Goal: Book appointment/travel/reservation

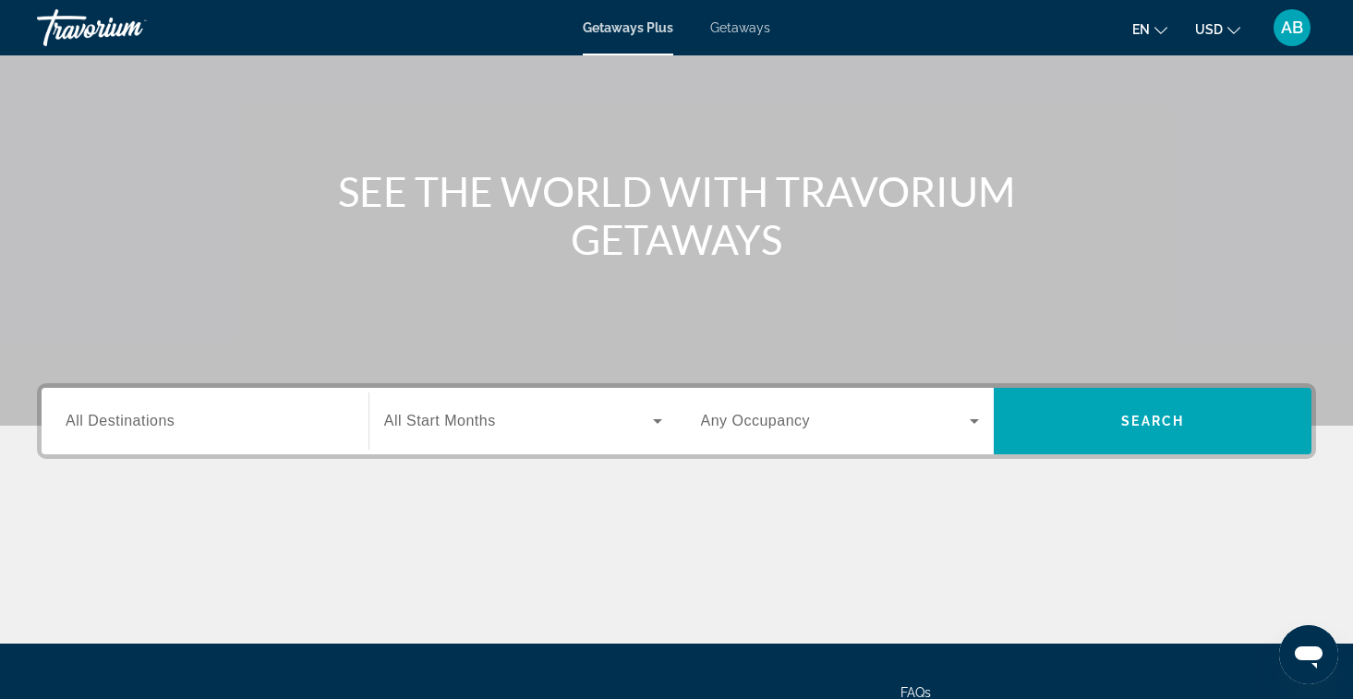
scroll to position [251, 0]
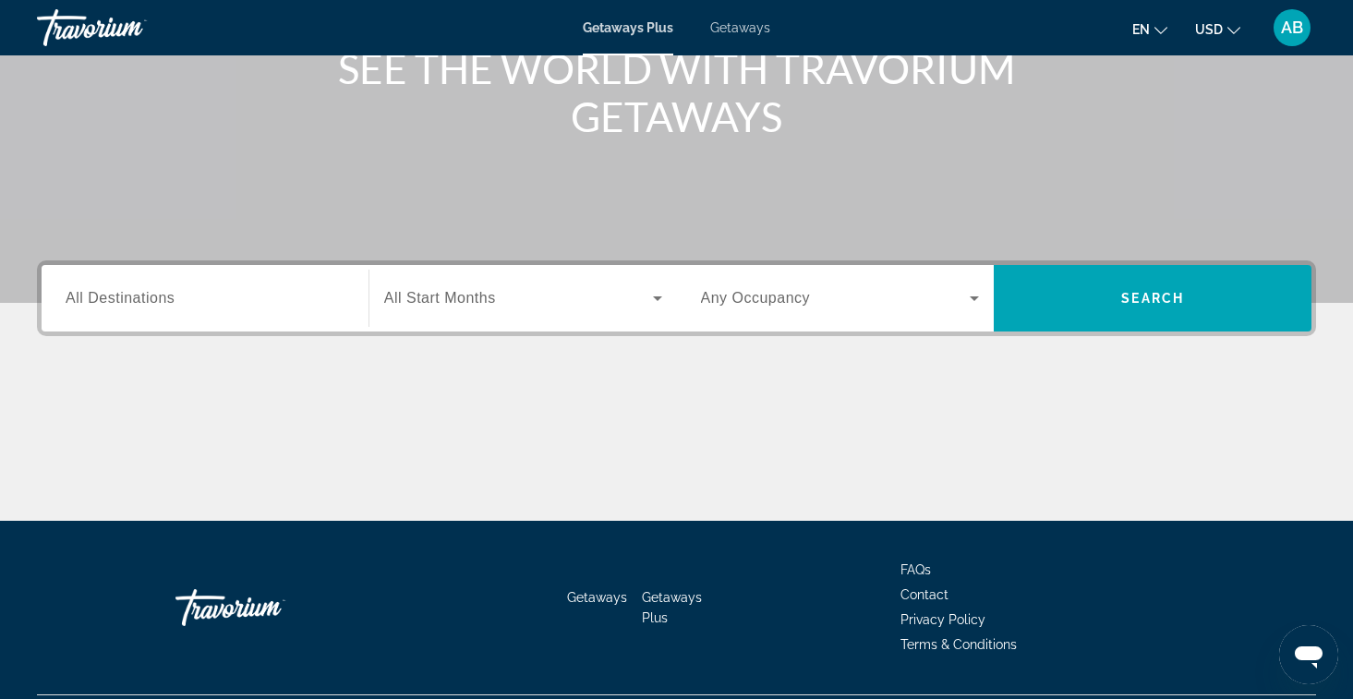
click at [249, 303] on input "Destination All Destinations" at bounding box center [205, 299] width 279 height 22
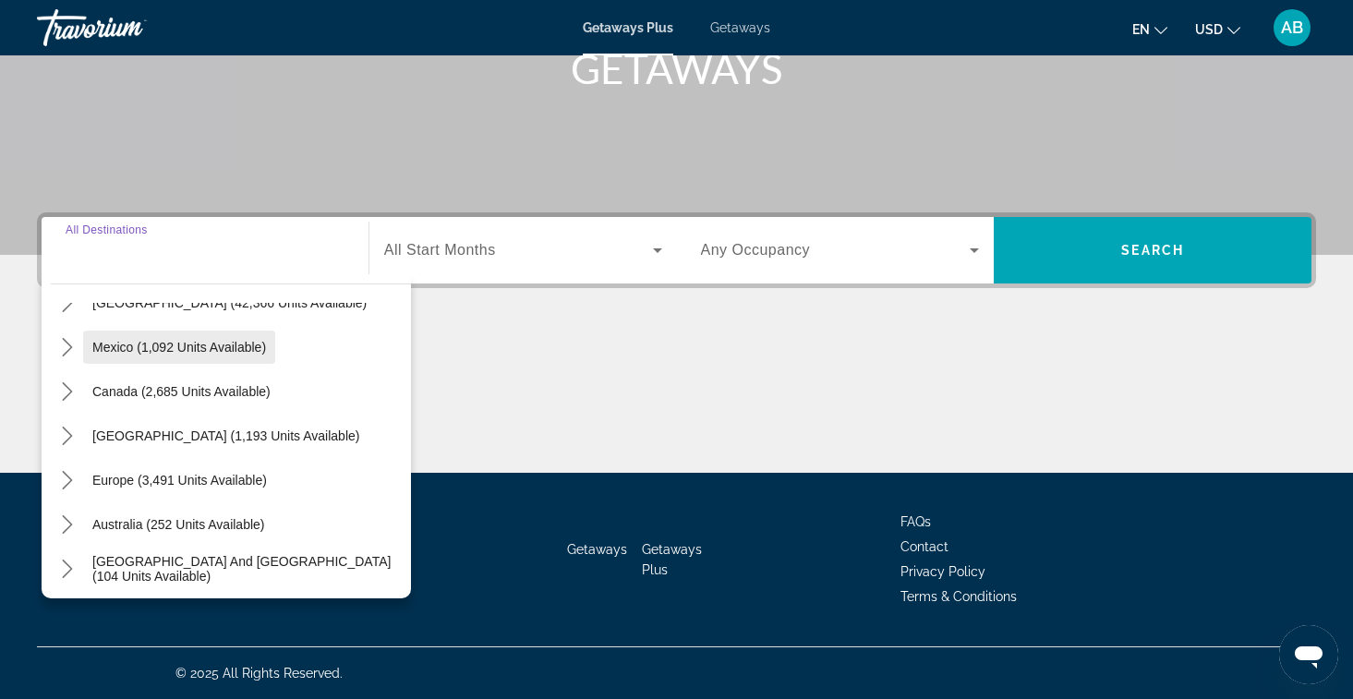
scroll to position [108, 0]
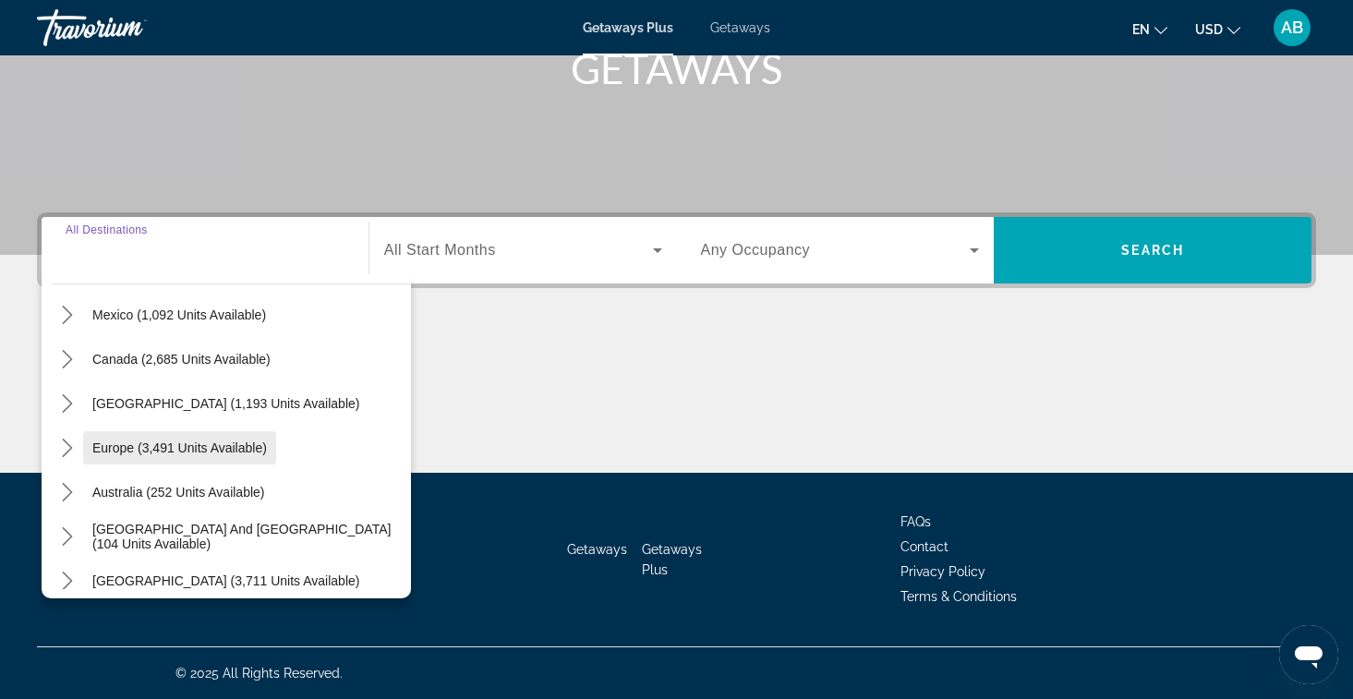
click at [163, 454] on span "Europe (3,491 units available)" at bounding box center [179, 448] width 175 height 15
type input "**********"
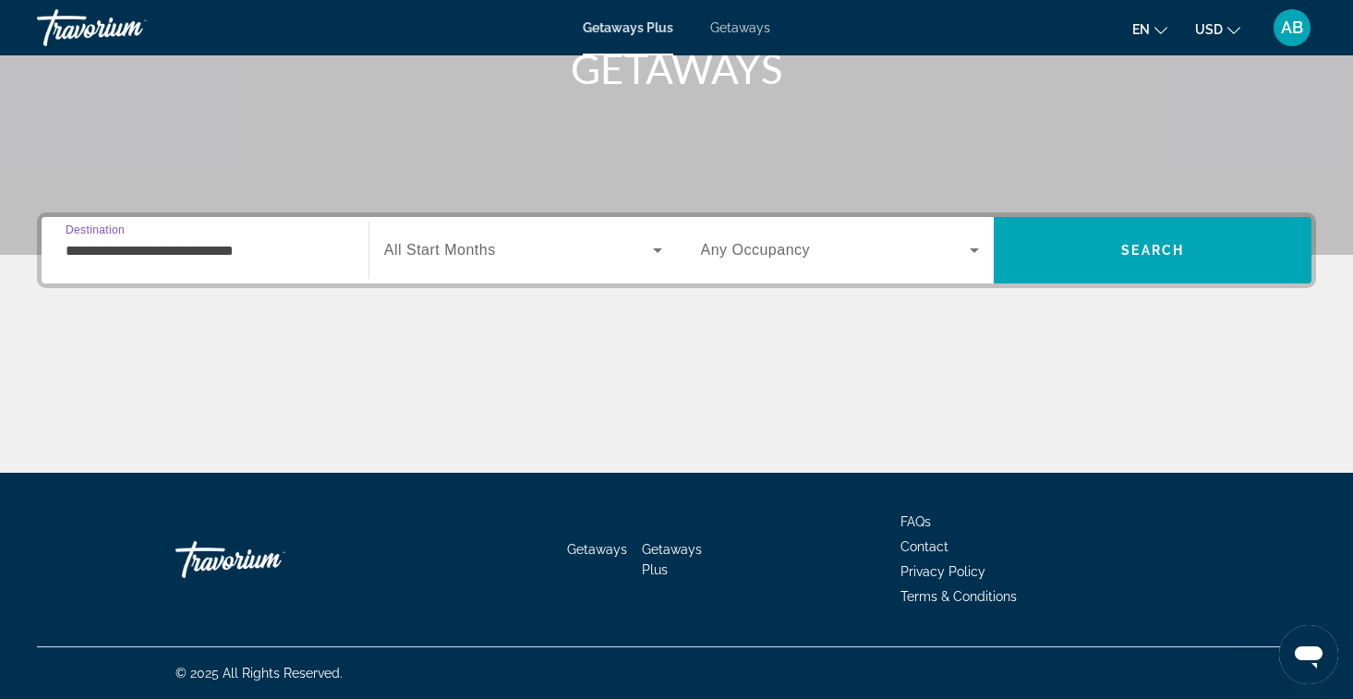
click at [501, 256] on span "Search widget" at bounding box center [518, 250] width 269 height 22
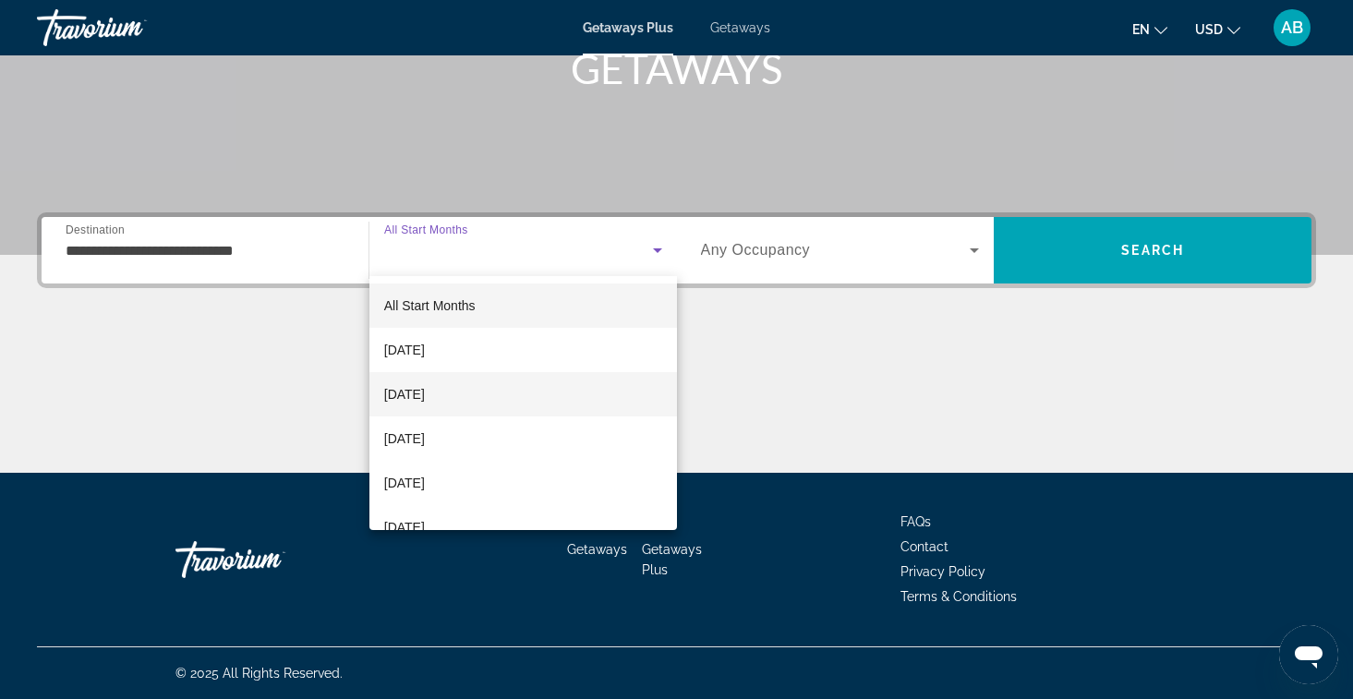
click at [425, 392] on span "[DATE]" at bounding box center [404, 394] width 41 height 22
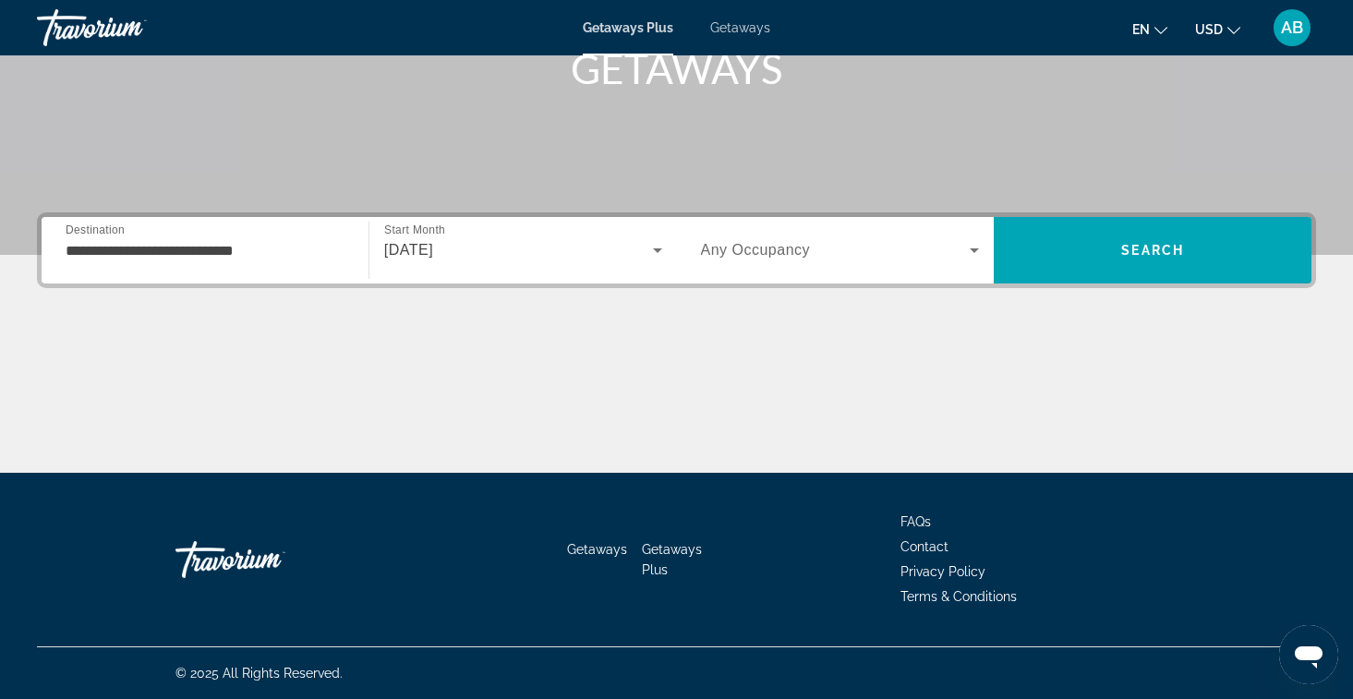
click at [798, 248] on span "Any Occupancy" at bounding box center [756, 250] width 110 height 16
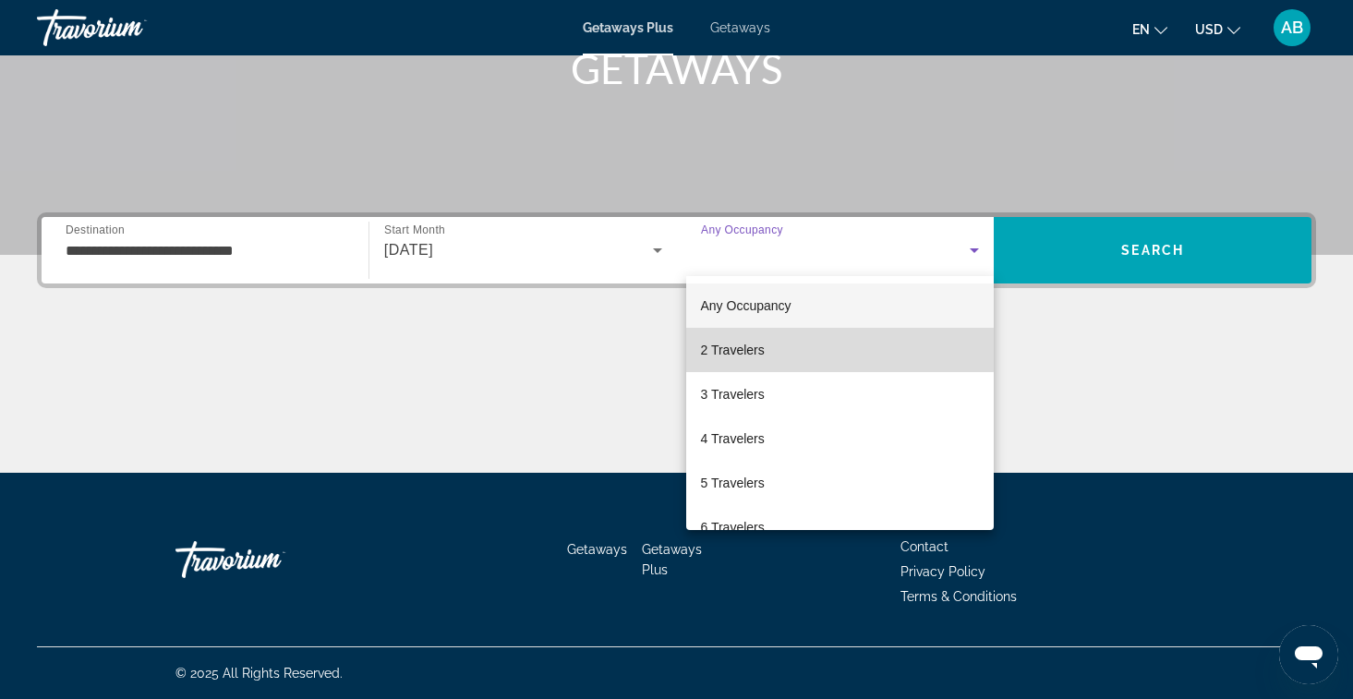
click at [780, 343] on mat-option "2 Travelers" at bounding box center [840, 350] width 309 height 44
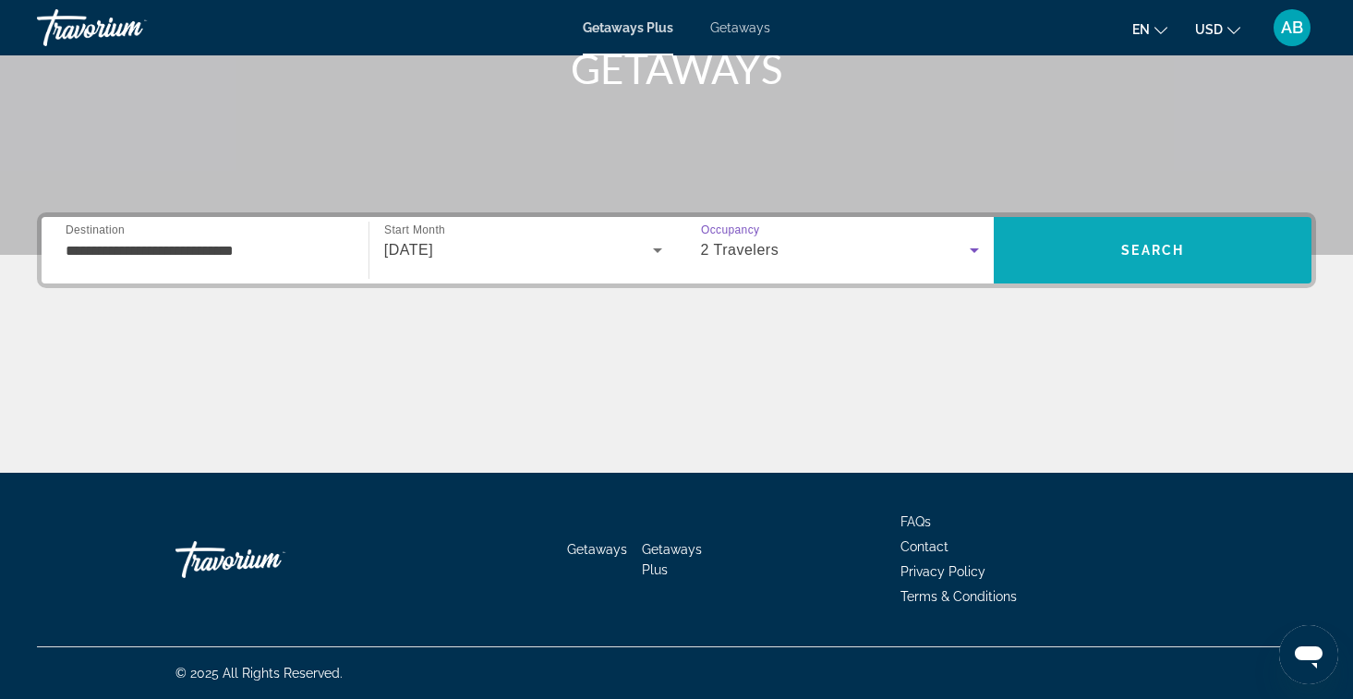
click at [1126, 274] on span "Search" at bounding box center [1153, 250] width 318 height 67
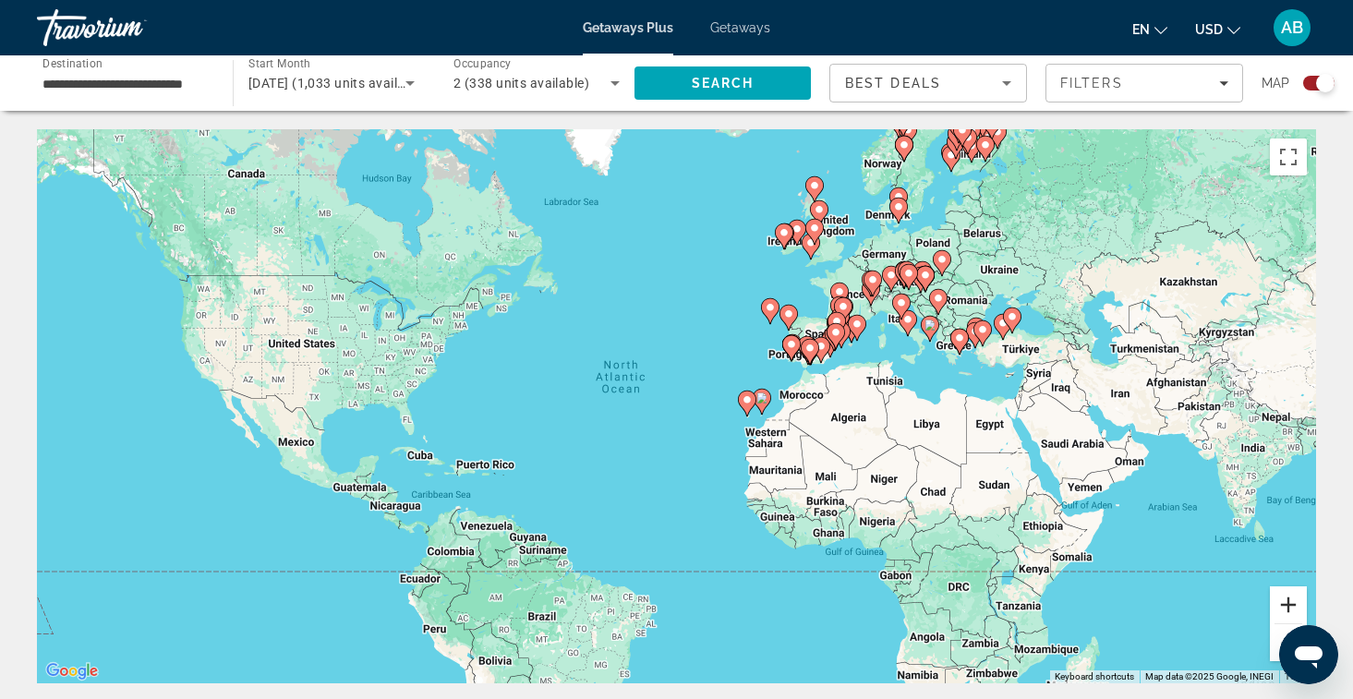
click at [1287, 610] on button "Zoom in" at bounding box center [1288, 605] width 37 height 37
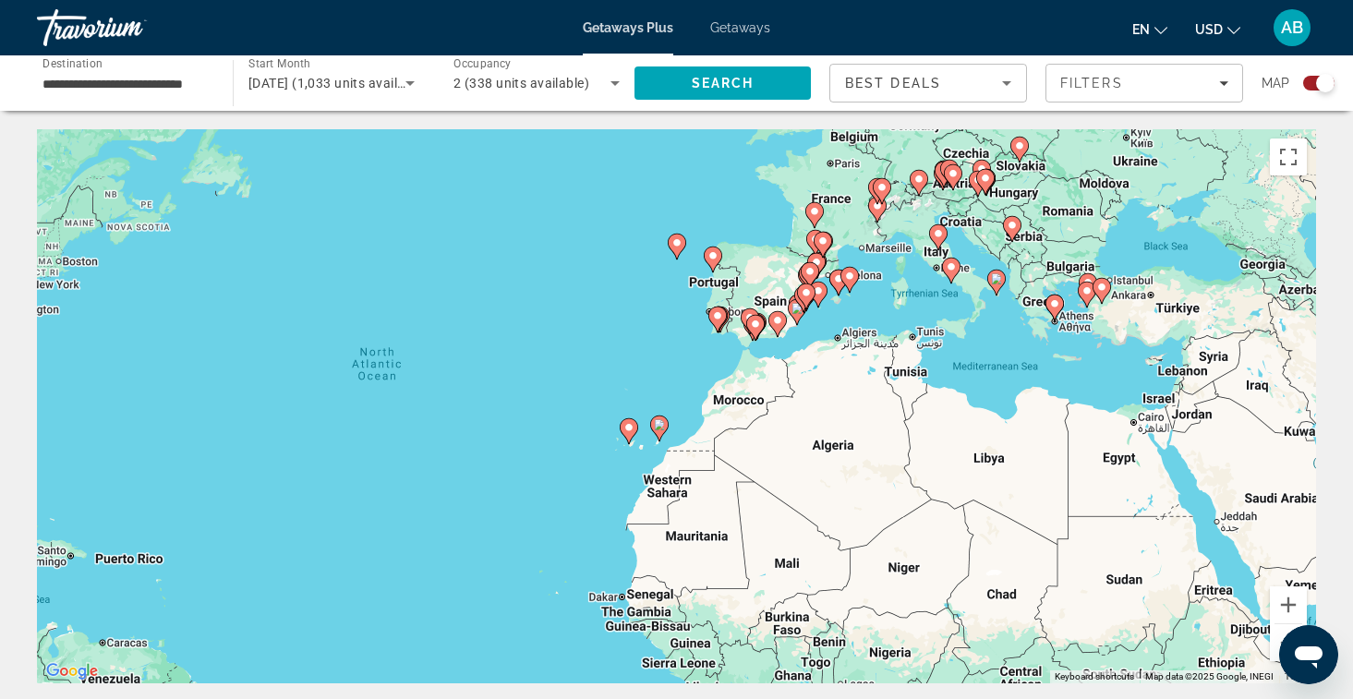
drag, startPoint x: 1231, startPoint y: 215, endPoint x: 1043, endPoint y: 232, distance: 189.2
click at [1043, 232] on div "To activate drag with keyboard, press Alt + Enter. Once in keyboard drag state,…" at bounding box center [676, 406] width 1279 height 554
click at [1291, 608] on button "Zoom in" at bounding box center [1288, 605] width 37 height 37
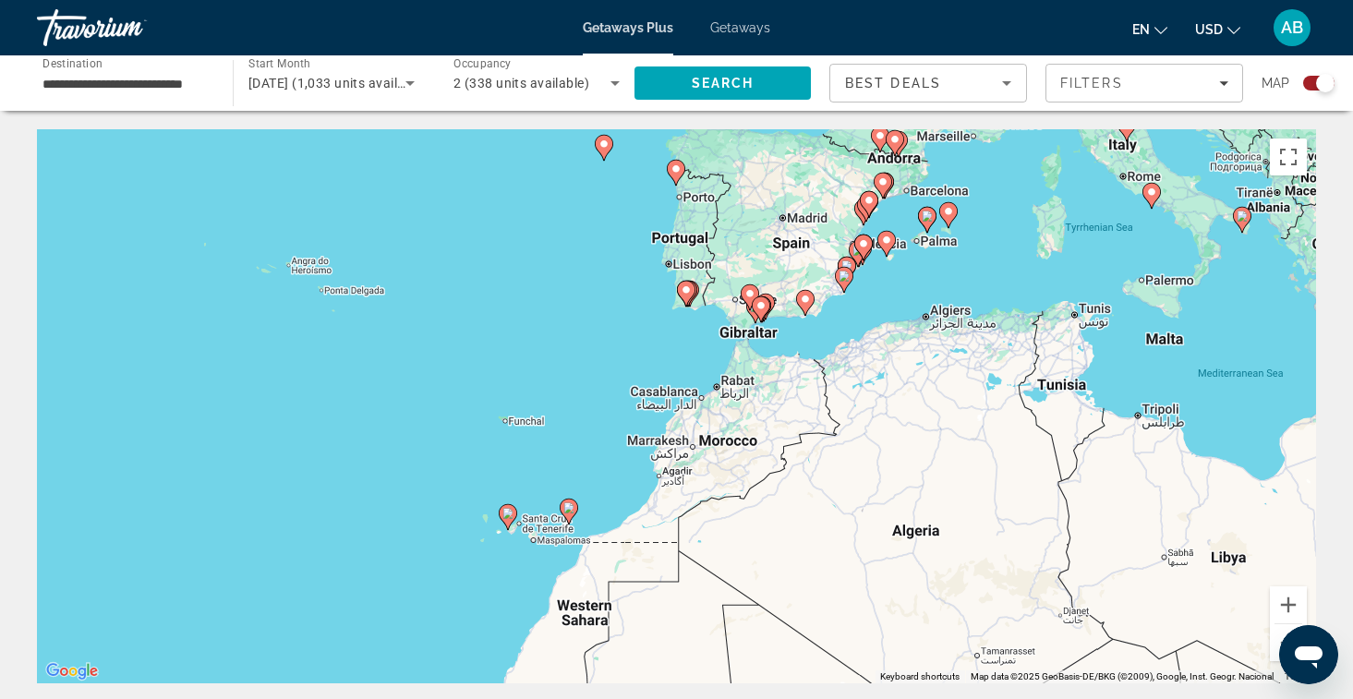
drag, startPoint x: 1181, startPoint y: 314, endPoint x: 1079, endPoint y: 404, distance: 136.2
click at [1079, 404] on div "To activate drag with keyboard, press Alt + Enter. Once in keyboard drag state,…" at bounding box center [676, 406] width 1279 height 554
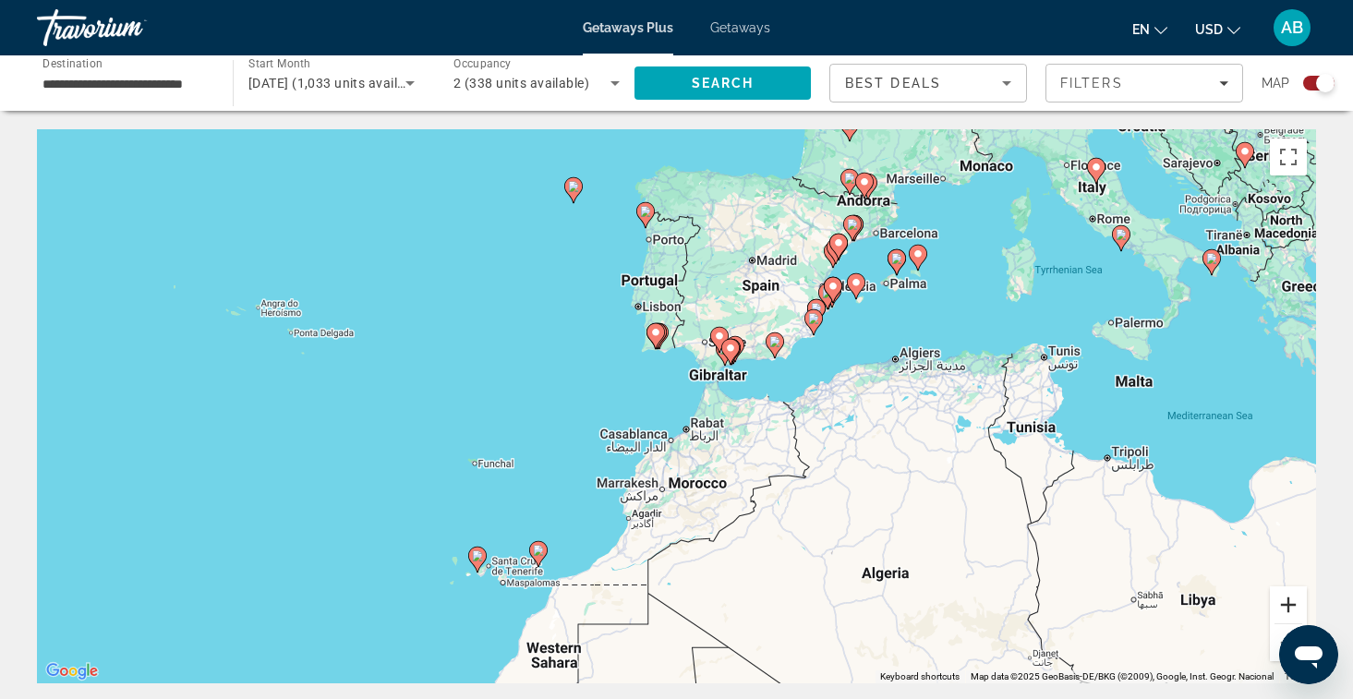
click at [1295, 601] on button "Zoom in" at bounding box center [1288, 605] width 37 height 37
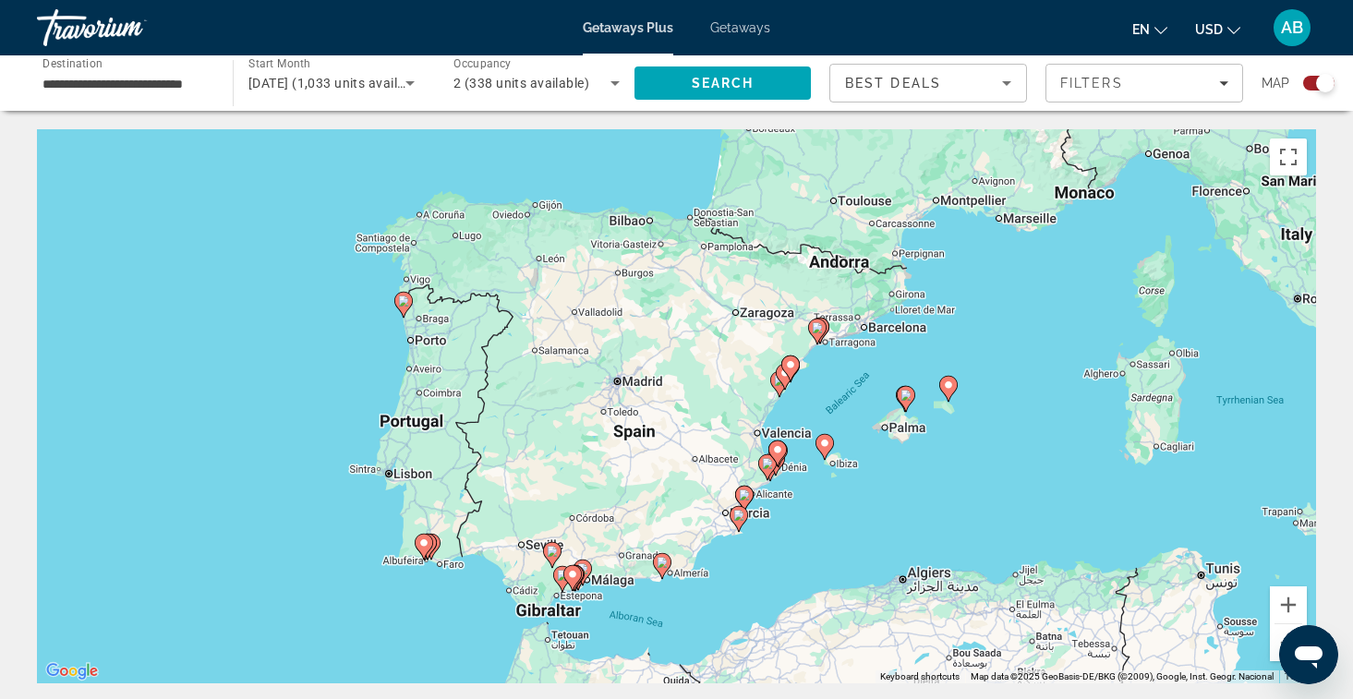
drag, startPoint x: 1218, startPoint y: 224, endPoint x: 1004, endPoint y: 496, distance: 346.7
click at [1004, 496] on div "To activate drag with keyboard, press Alt + Enter. Once in keyboard drag state,…" at bounding box center [676, 406] width 1279 height 554
click at [1288, 608] on button "Zoom in" at bounding box center [1288, 605] width 37 height 37
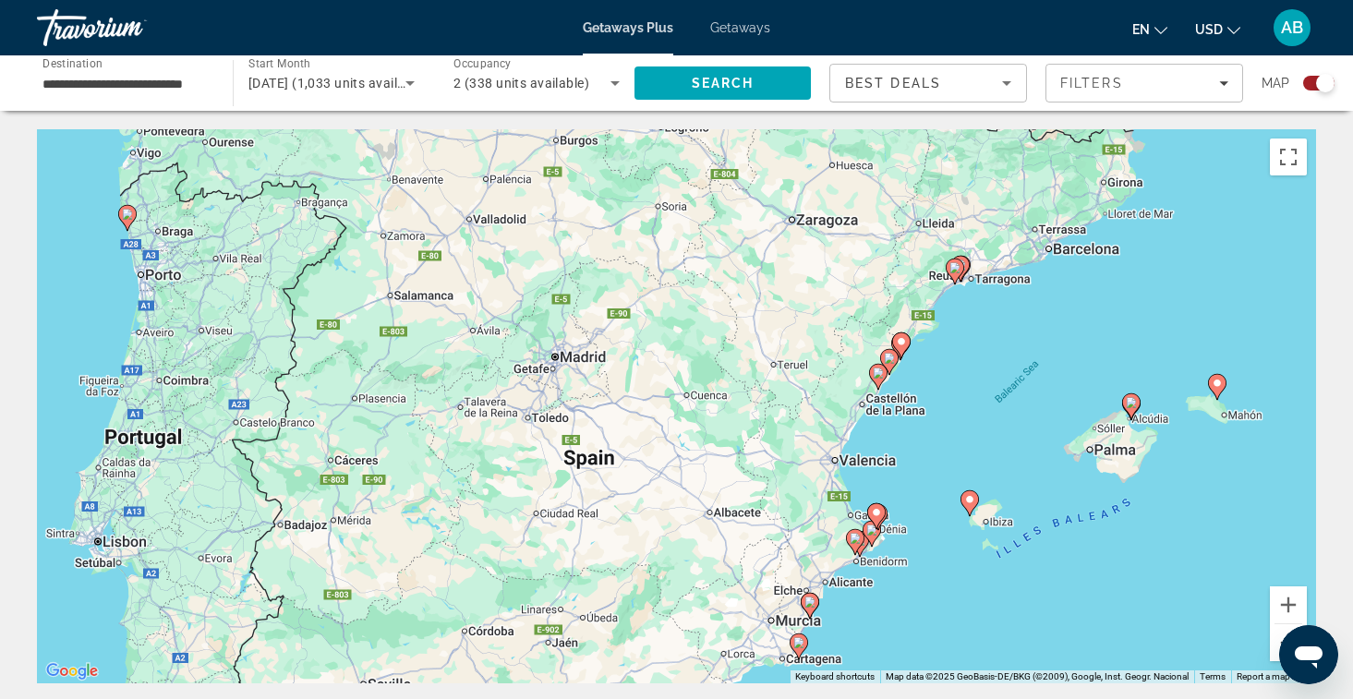
click at [1273, 637] on button "Zoom out" at bounding box center [1288, 642] width 37 height 37
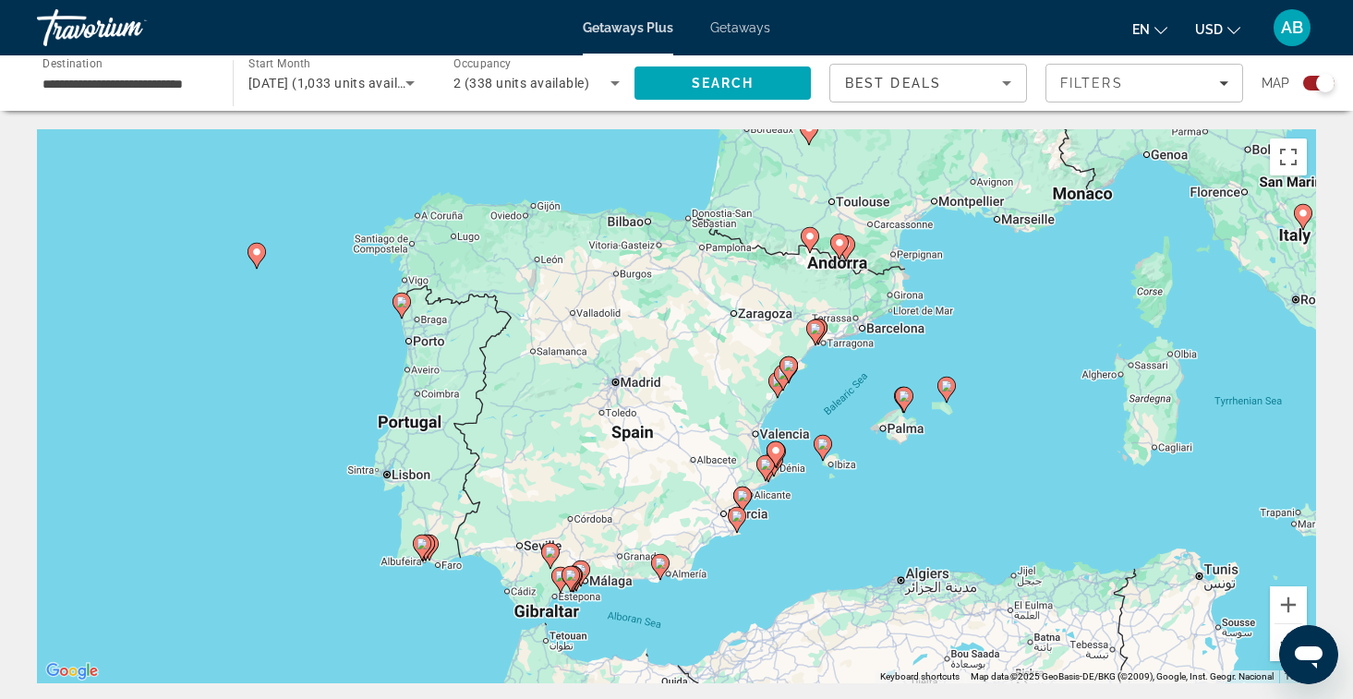
click at [1273, 637] on button "Zoom out" at bounding box center [1288, 642] width 37 height 37
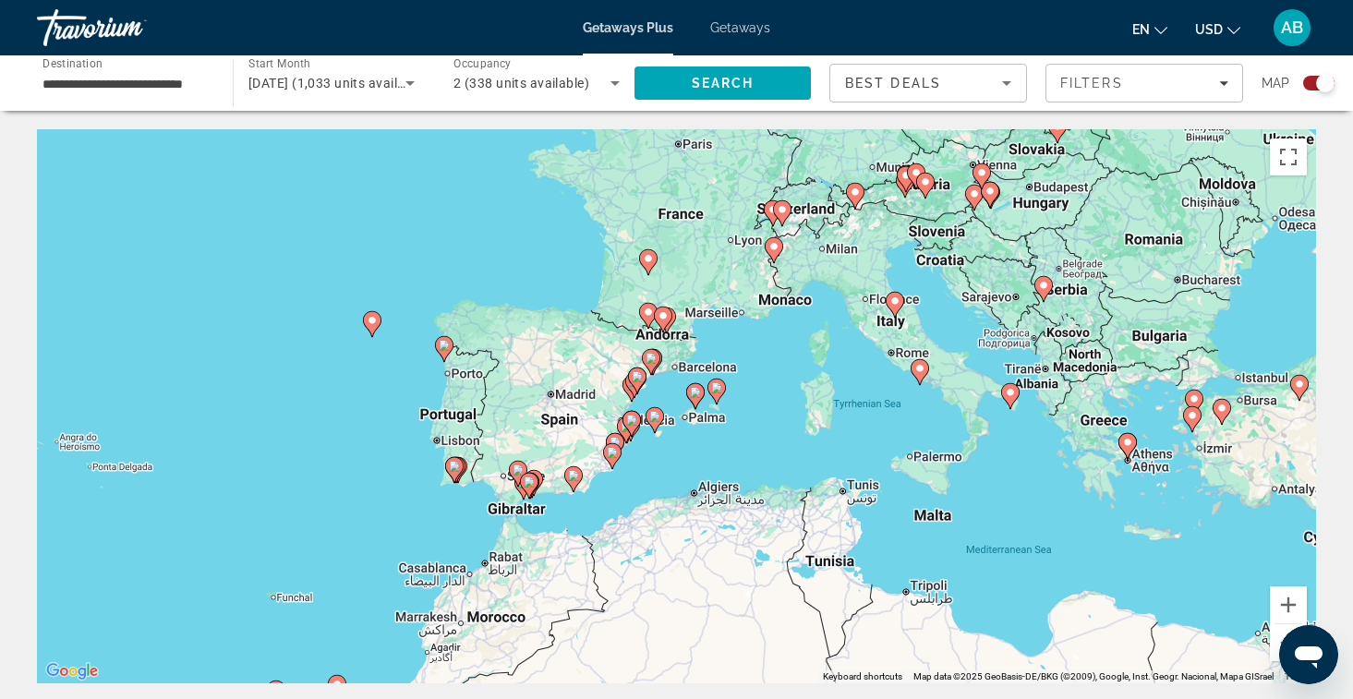
drag, startPoint x: 1196, startPoint y: 451, endPoint x: 1085, endPoint y: 451, distance: 110.8
click at [1085, 451] on div "To activate drag with keyboard, press Alt + Enter. Once in keyboard drag state,…" at bounding box center [676, 406] width 1279 height 554
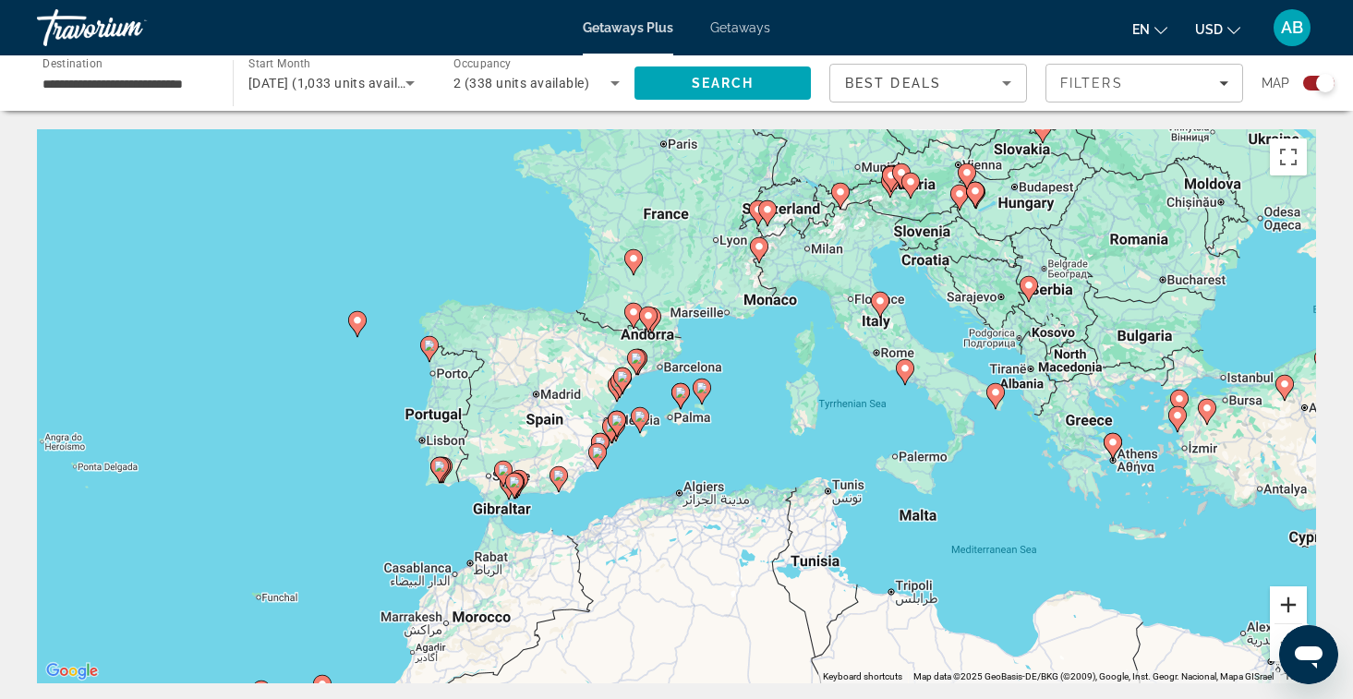
click at [1287, 614] on button "Zoom in" at bounding box center [1288, 605] width 37 height 37
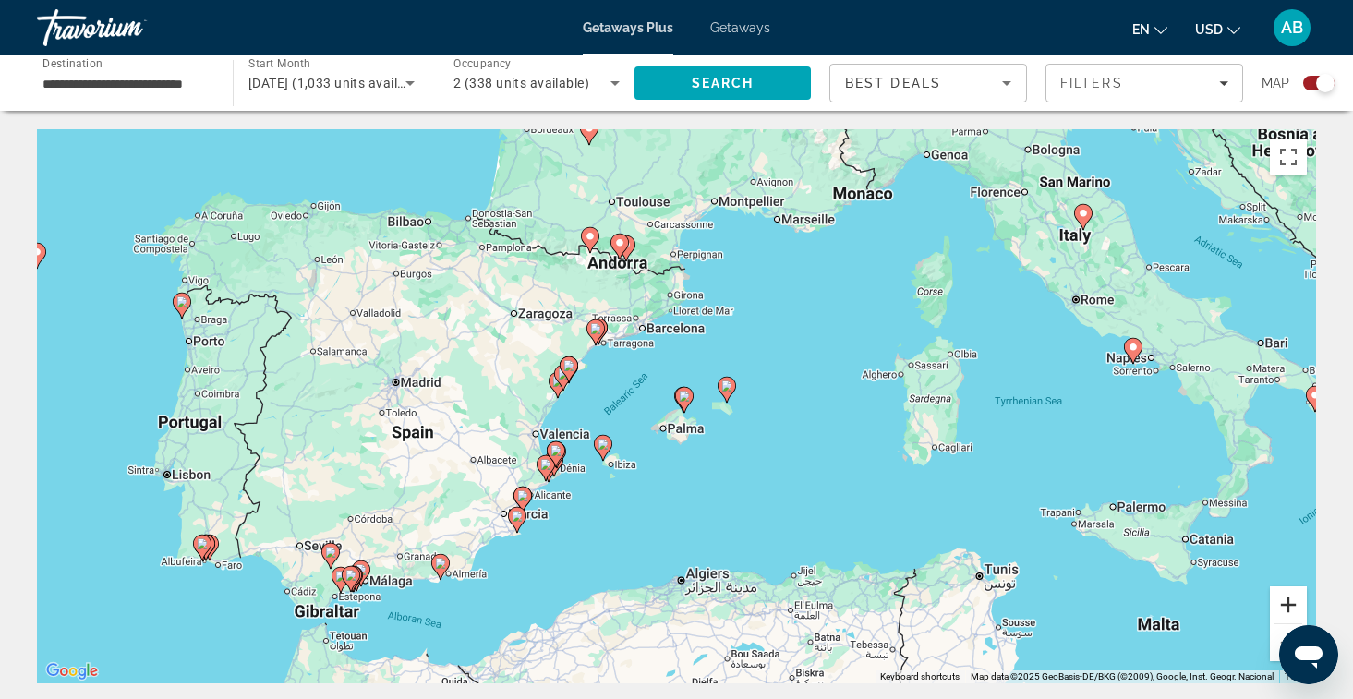
click at [1288, 613] on button "Zoom in" at bounding box center [1288, 605] width 37 height 37
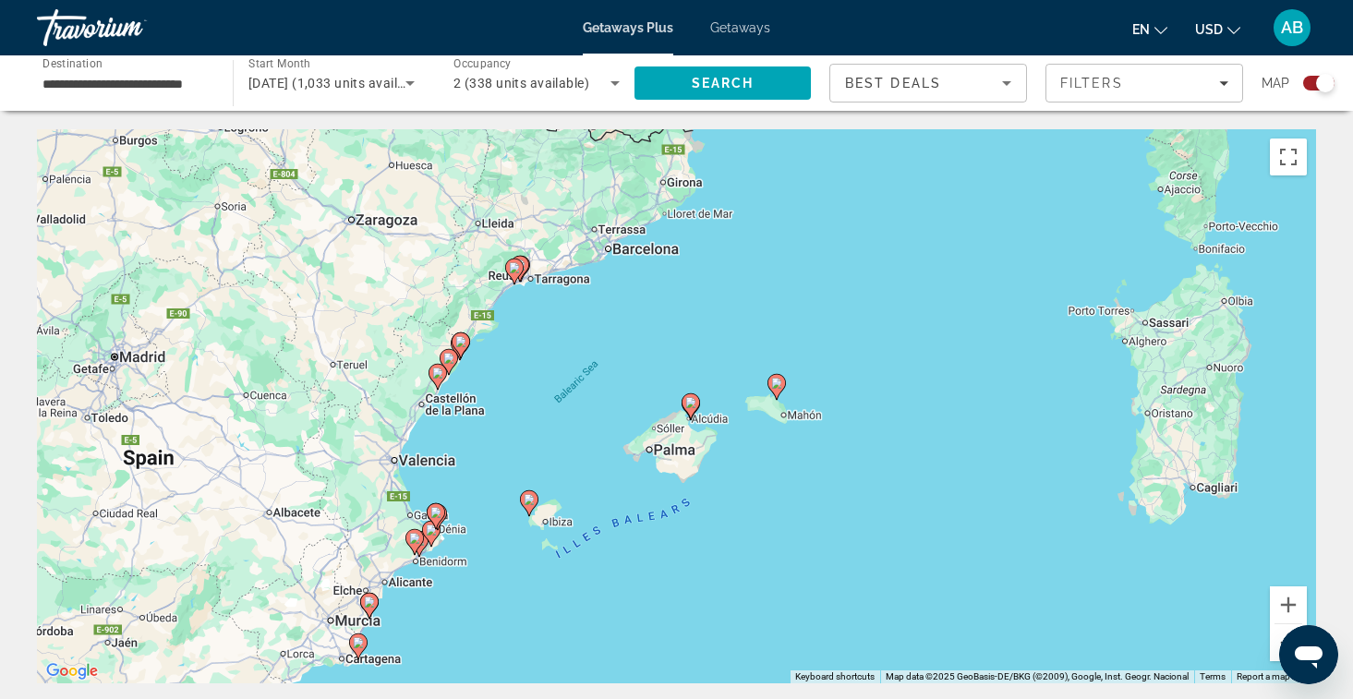
click at [1277, 627] on button "Zoom out" at bounding box center [1288, 642] width 37 height 37
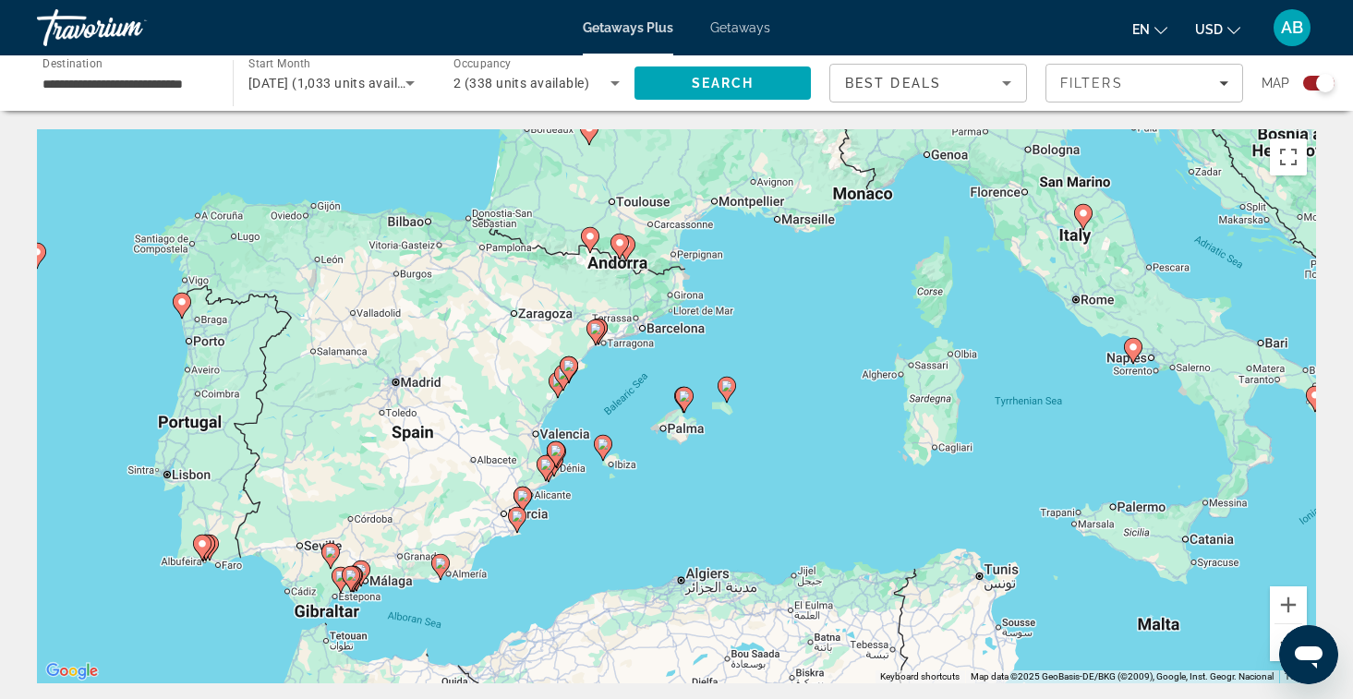
click at [1277, 630] on button "Zoom out" at bounding box center [1288, 642] width 37 height 37
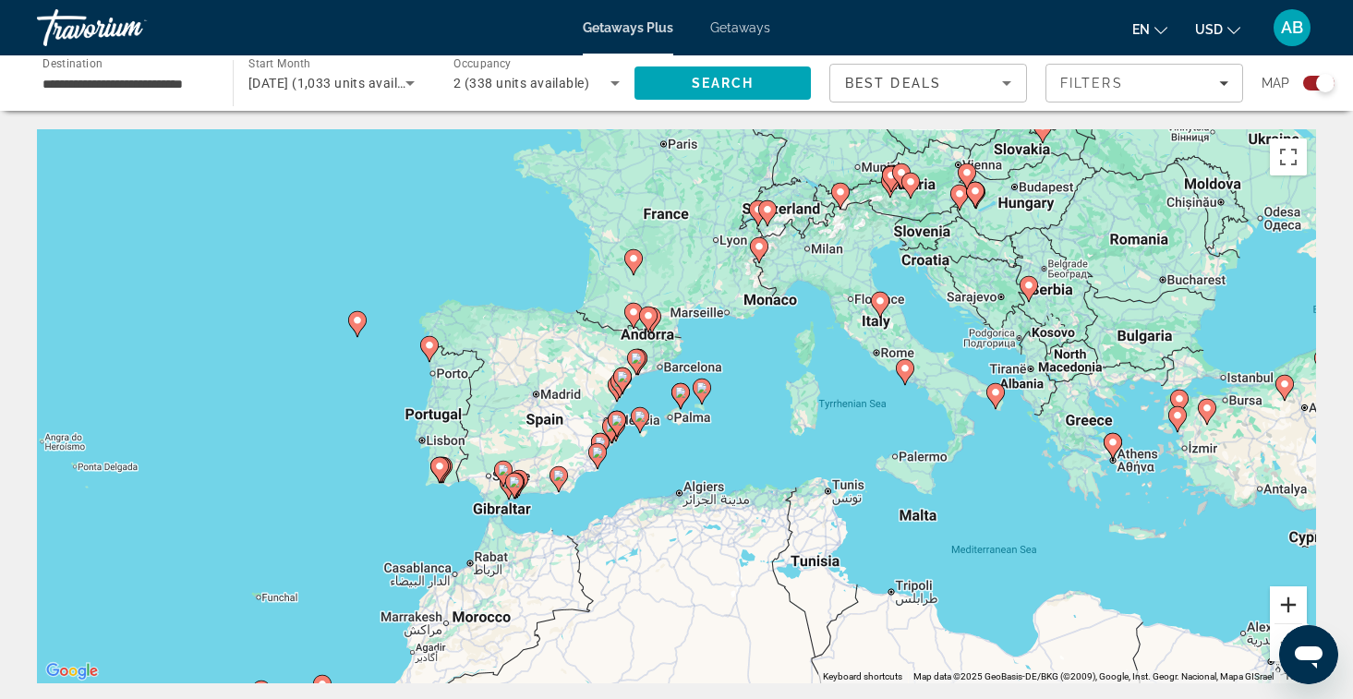
click at [1283, 615] on button "Zoom in" at bounding box center [1288, 605] width 37 height 37
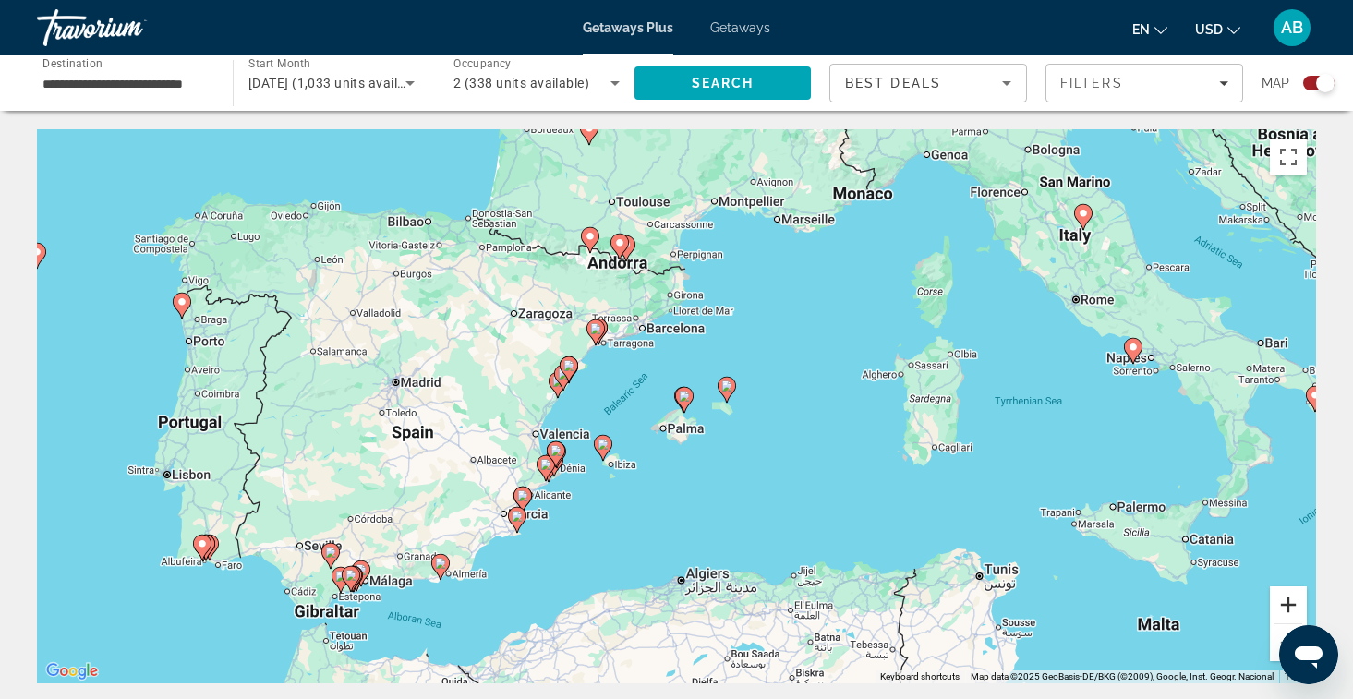
click at [1283, 615] on button "Zoom in" at bounding box center [1288, 605] width 37 height 37
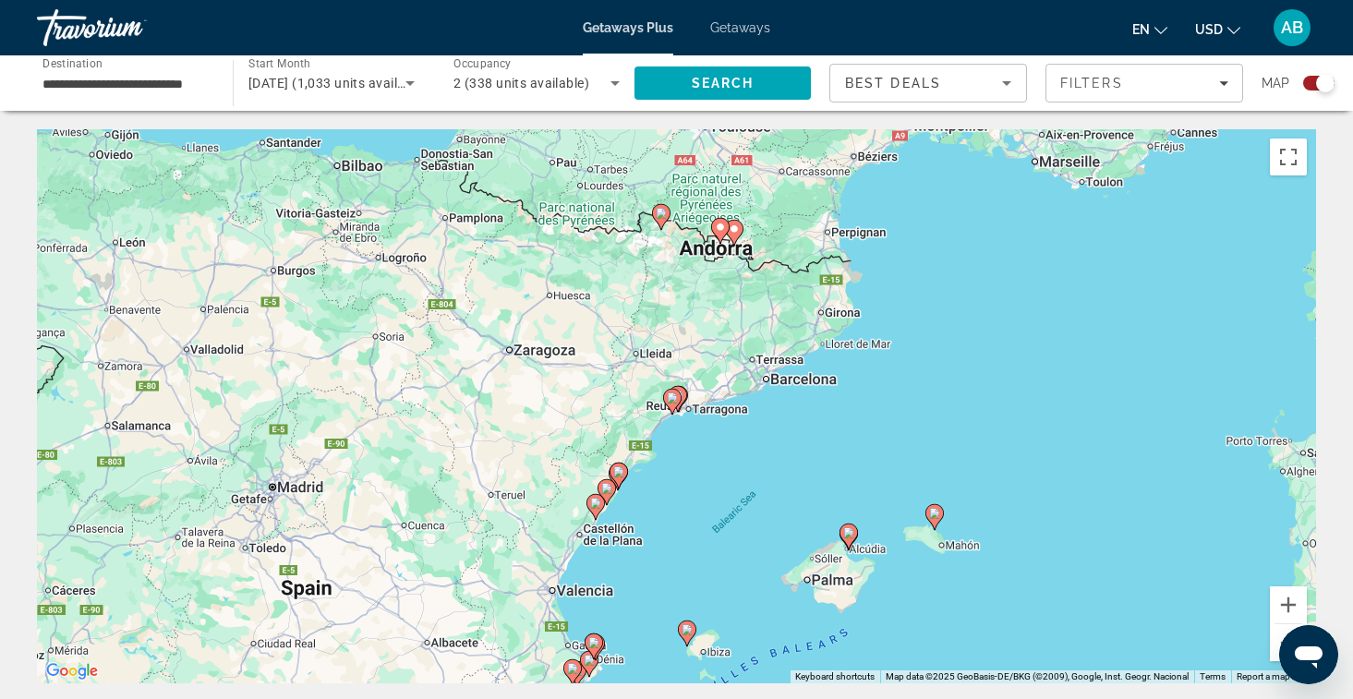
drag, startPoint x: 836, startPoint y: 286, endPoint x: 1009, endPoint y: 410, distance: 212.5
click at [1009, 410] on div "To activate drag with keyboard, press Alt + Enter. Once in keyboard drag state,…" at bounding box center [676, 406] width 1279 height 554
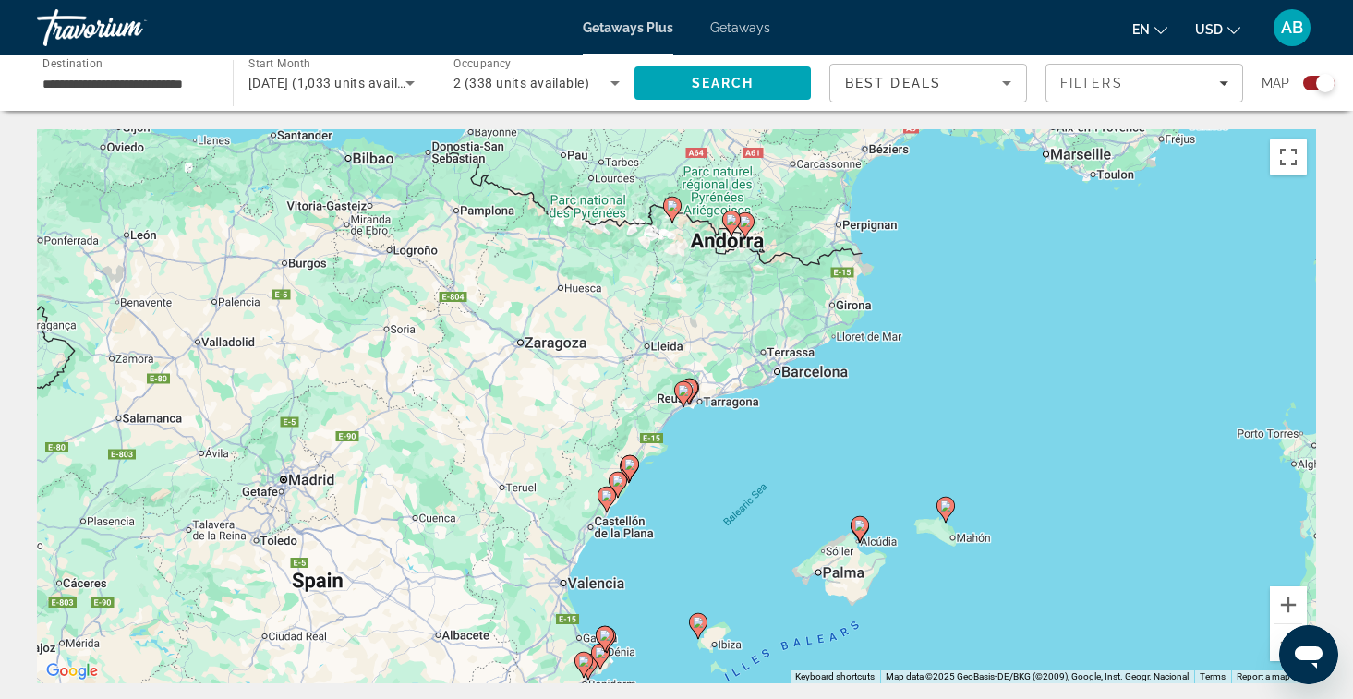
click at [684, 398] on icon "Main content" at bounding box center [682, 394] width 17 height 24
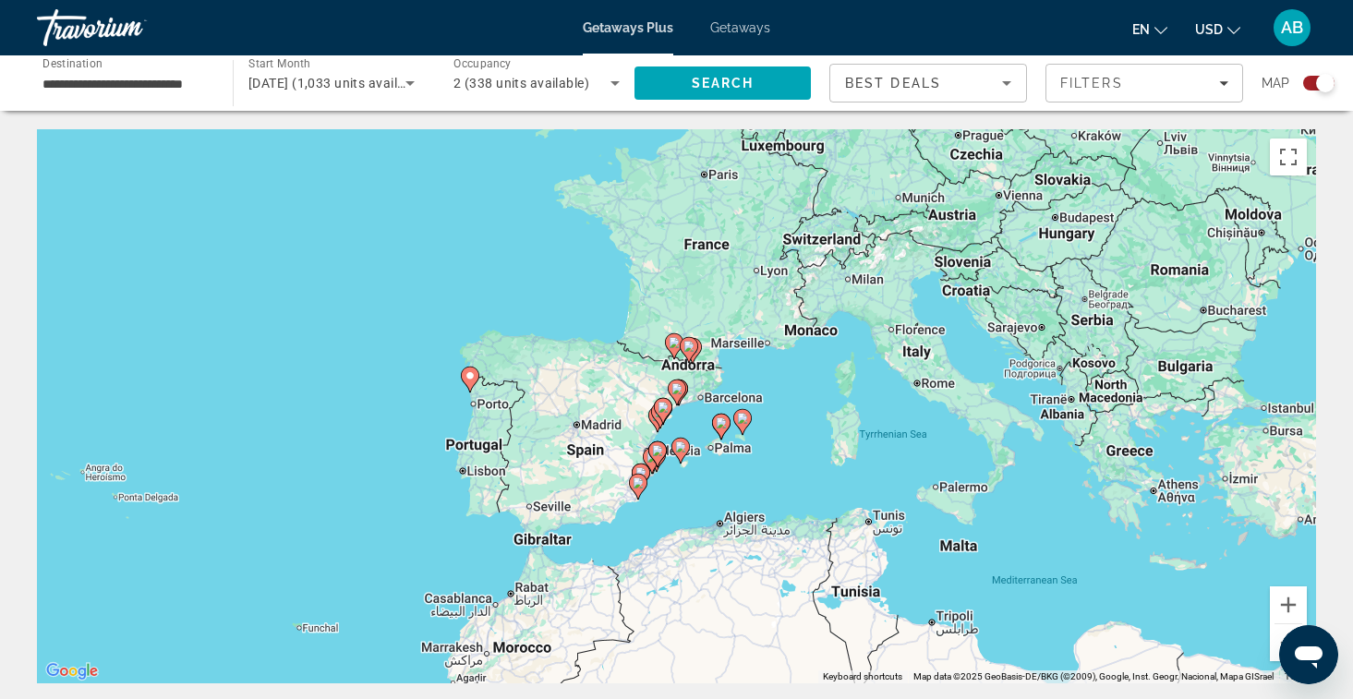
click at [675, 385] on image "Main content" at bounding box center [677, 388] width 11 height 11
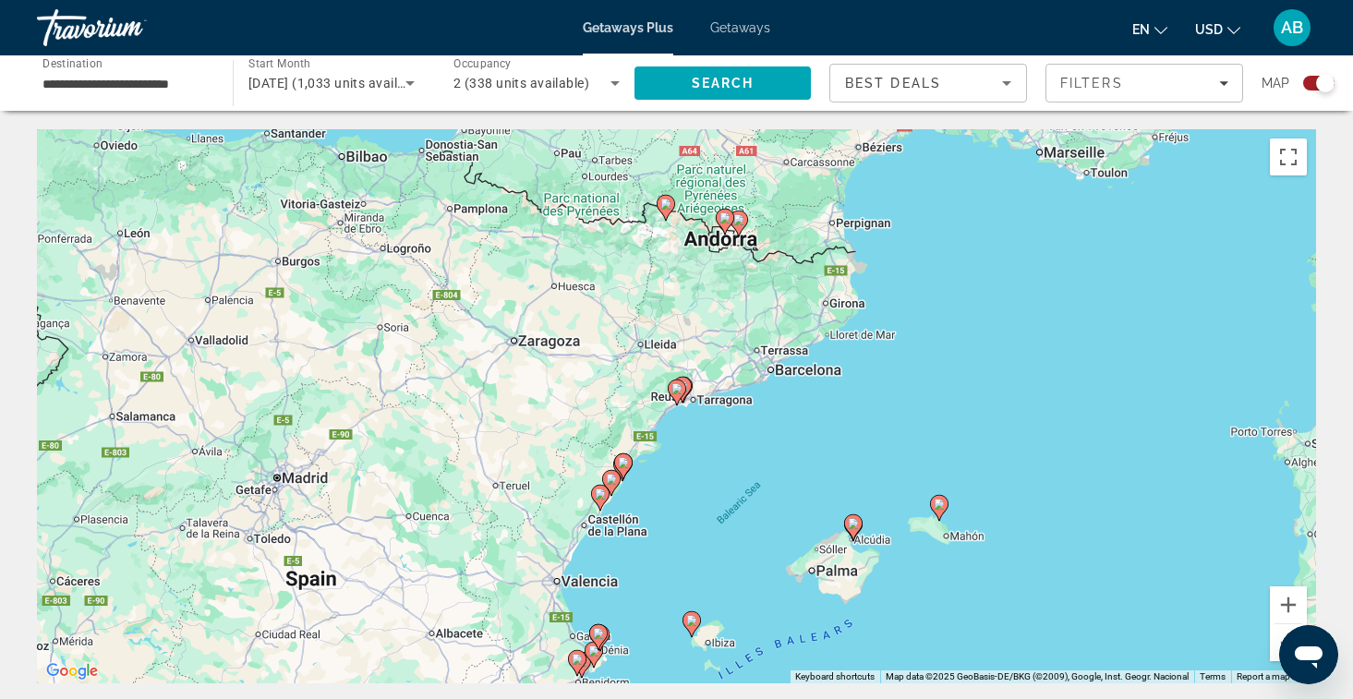
click at [688, 386] on icon "Main content" at bounding box center [681, 390] width 17 height 24
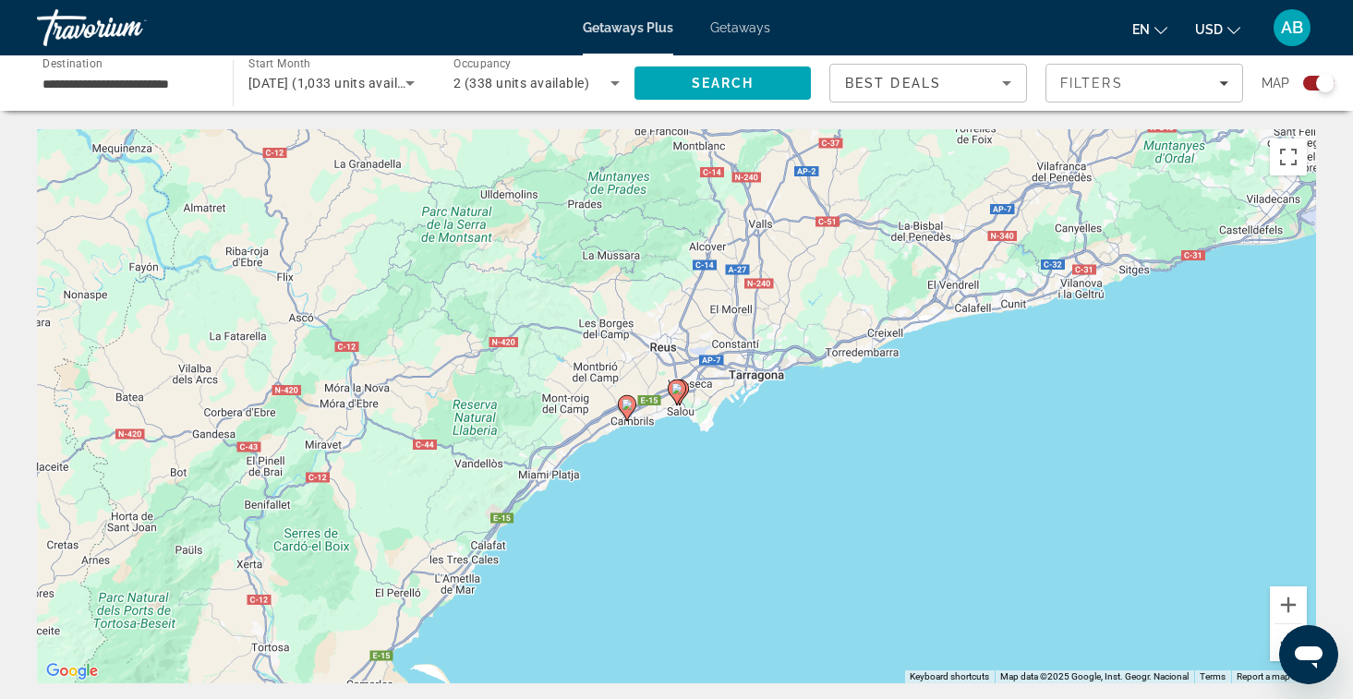
click at [1276, 637] on button "Zoom out" at bounding box center [1288, 642] width 37 height 37
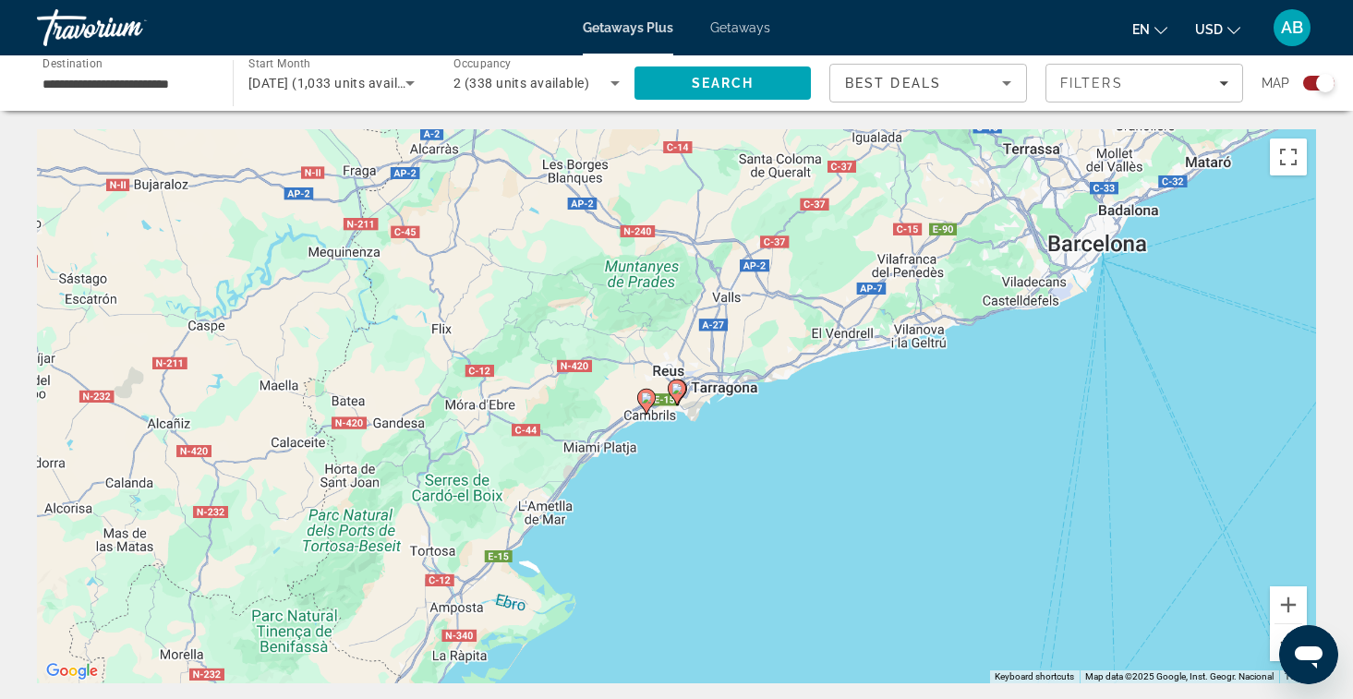
click at [1276, 637] on button "Zoom out" at bounding box center [1288, 642] width 37 height 37
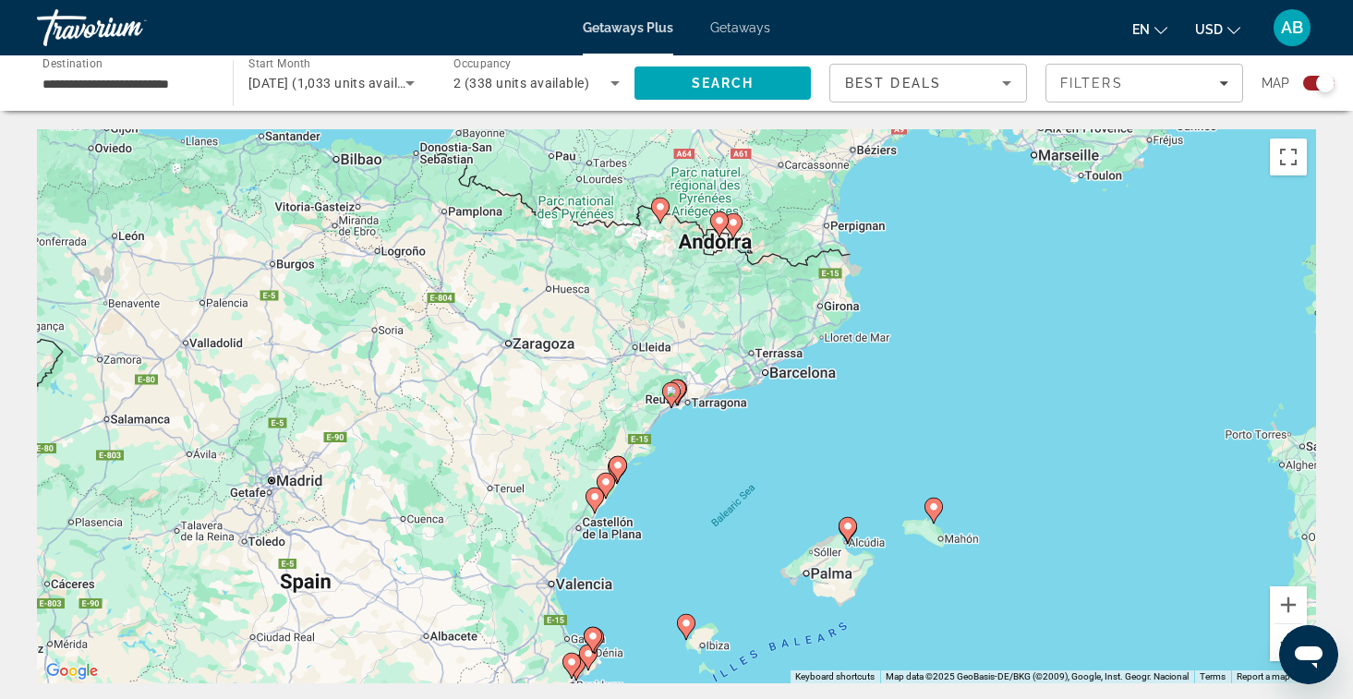
click at [1274, 642] on button "Zoom out" at bounding box center [1288, 642] width 37 height 37
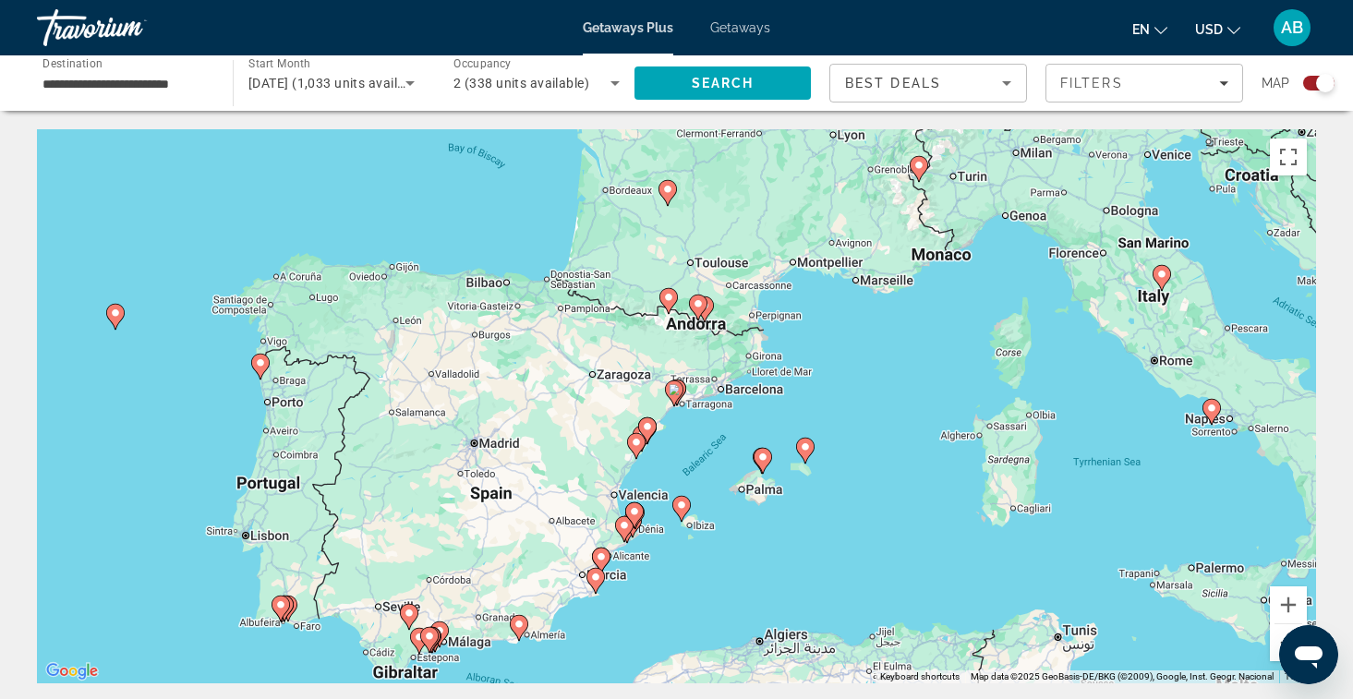
click at [1274, 642] on button "Zoom out" at bounding box center [1288, 642] width 37 height 37
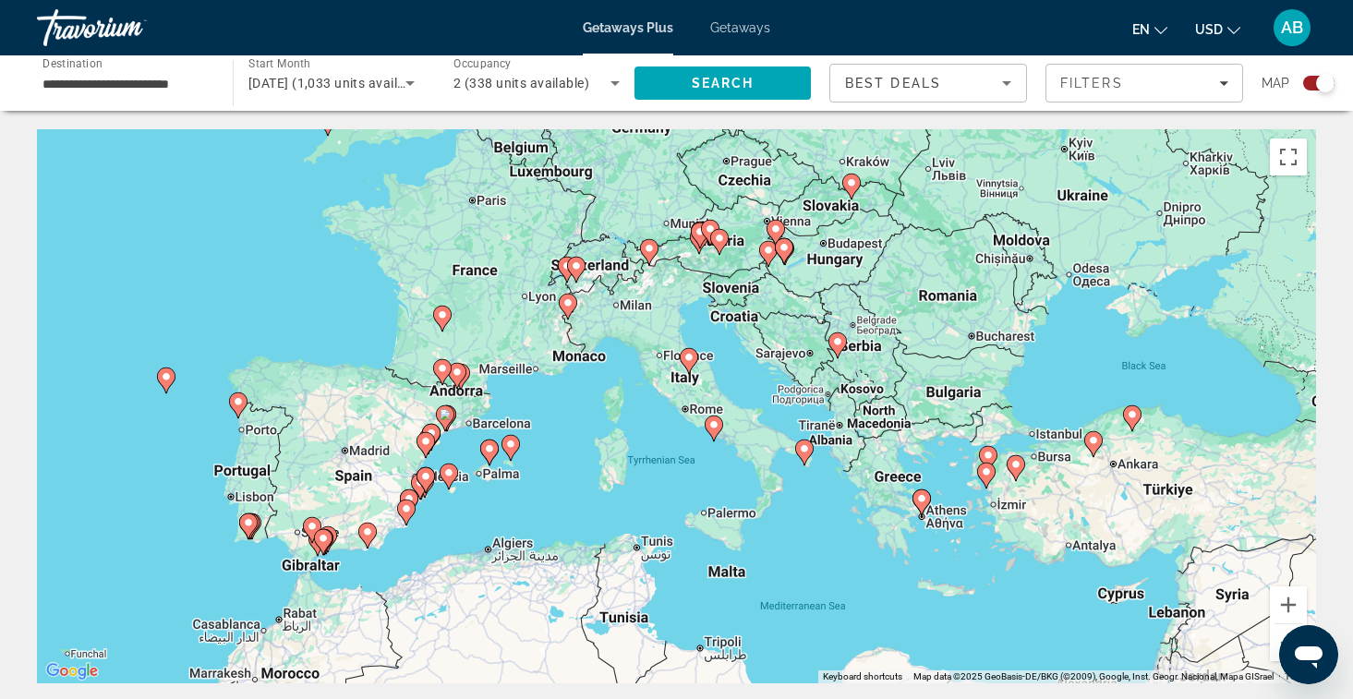
drag, startPoint x: 1206, startPoint y: 472, endPoint x: 973, endPoint y: 496, distance: 234.9
click at [973, 496] on div "To activate drag with keyboard, press Alt + Enter. Once in keyboard drag state,…" at bounding box center [676, 406] width 1279 height 554
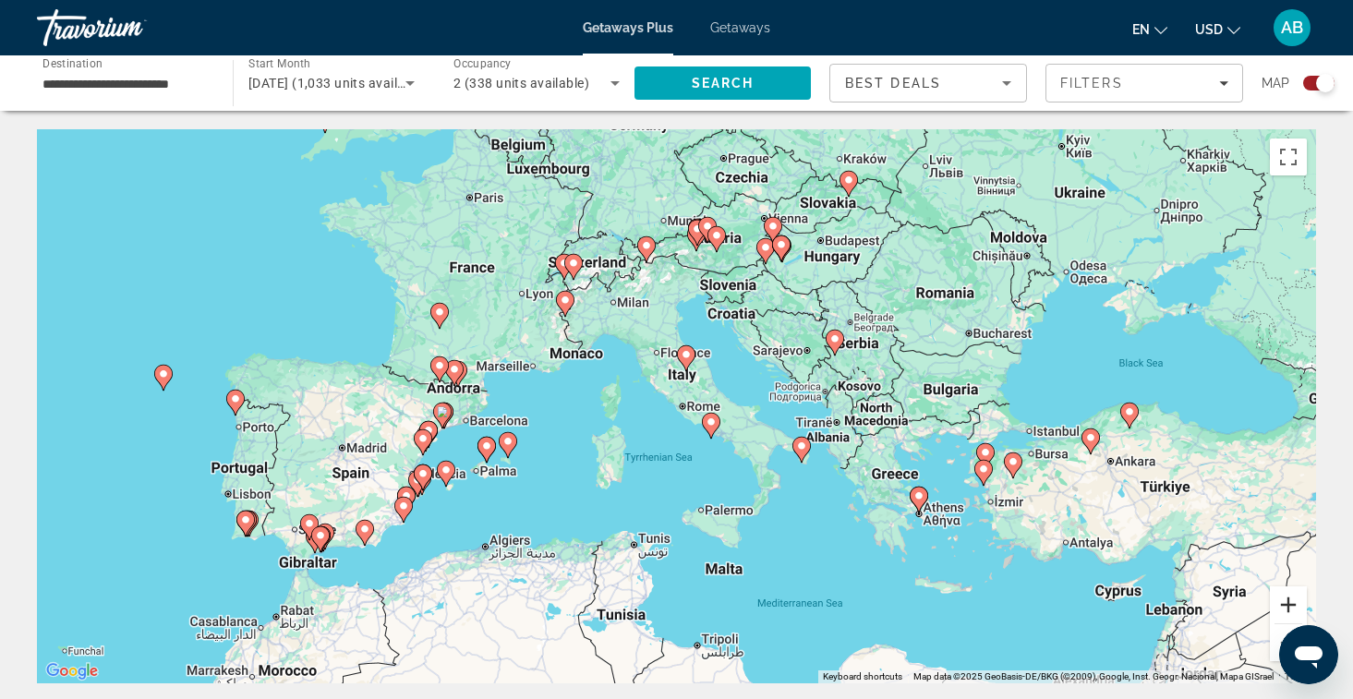
click at [1285, 609] on button "Zoom in" at bounding box center [1288, 605] width 37 height 37
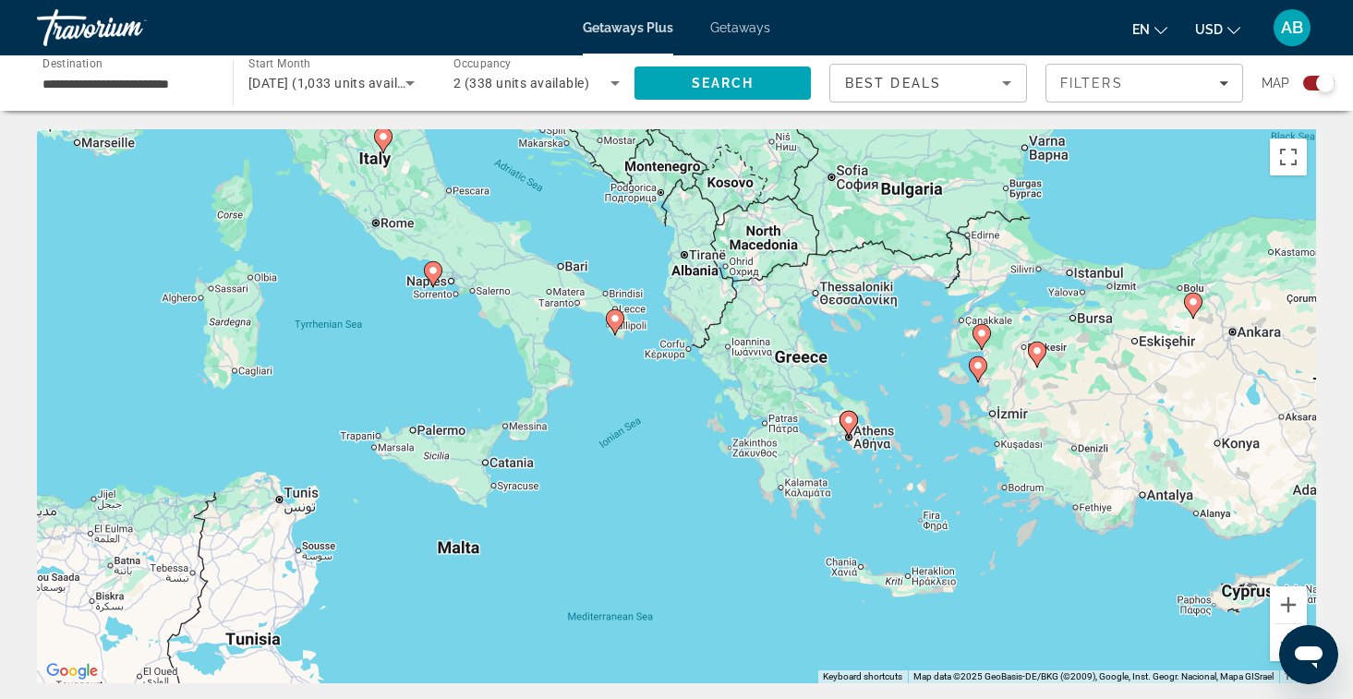
drag, startPoint x: 1175, startPoint y: 530, endPoint x: 853, endPoint y: 346, distance: 370.3
click at [853, 346] on div "To activate drag with keyboard, press Alt + Enter. Once in keyboard drag state,…" at bounding box center [676, 406] width 1279 height 554
click at [851, 427] on icon "Main content" at bounding box center [847, 424] width 17 height 24
type input "**********"
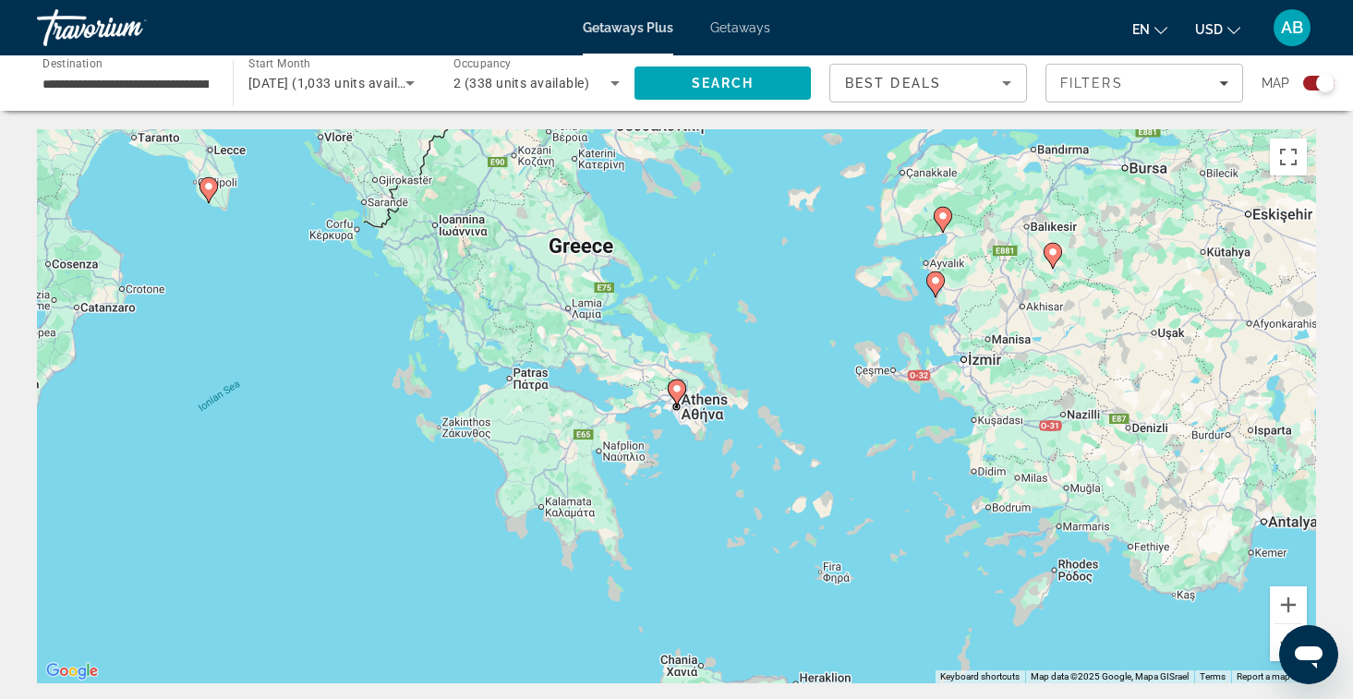
click at [1274, 634] on button "Zoom out" at bounding box center [1288, 642] width 37 height 37
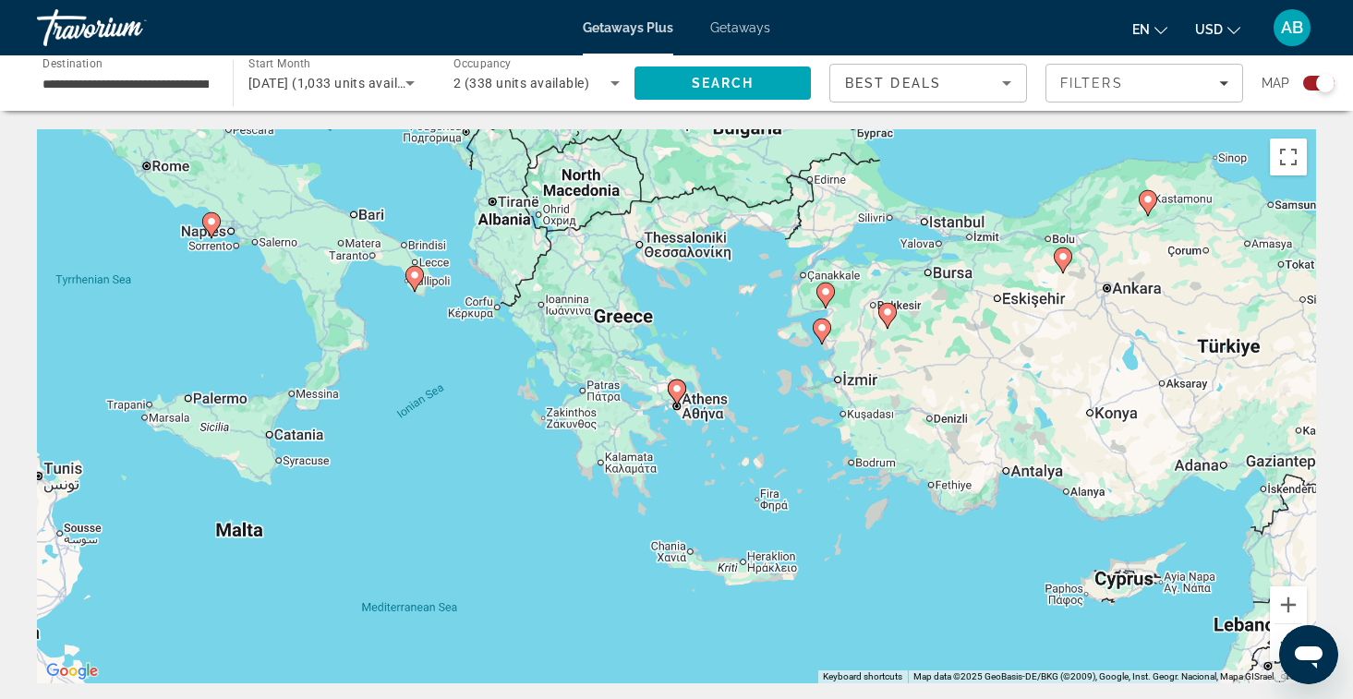
click at [1274, 634] on button "Zoom out" at bounding box center [1288, 642] width 37 height 37
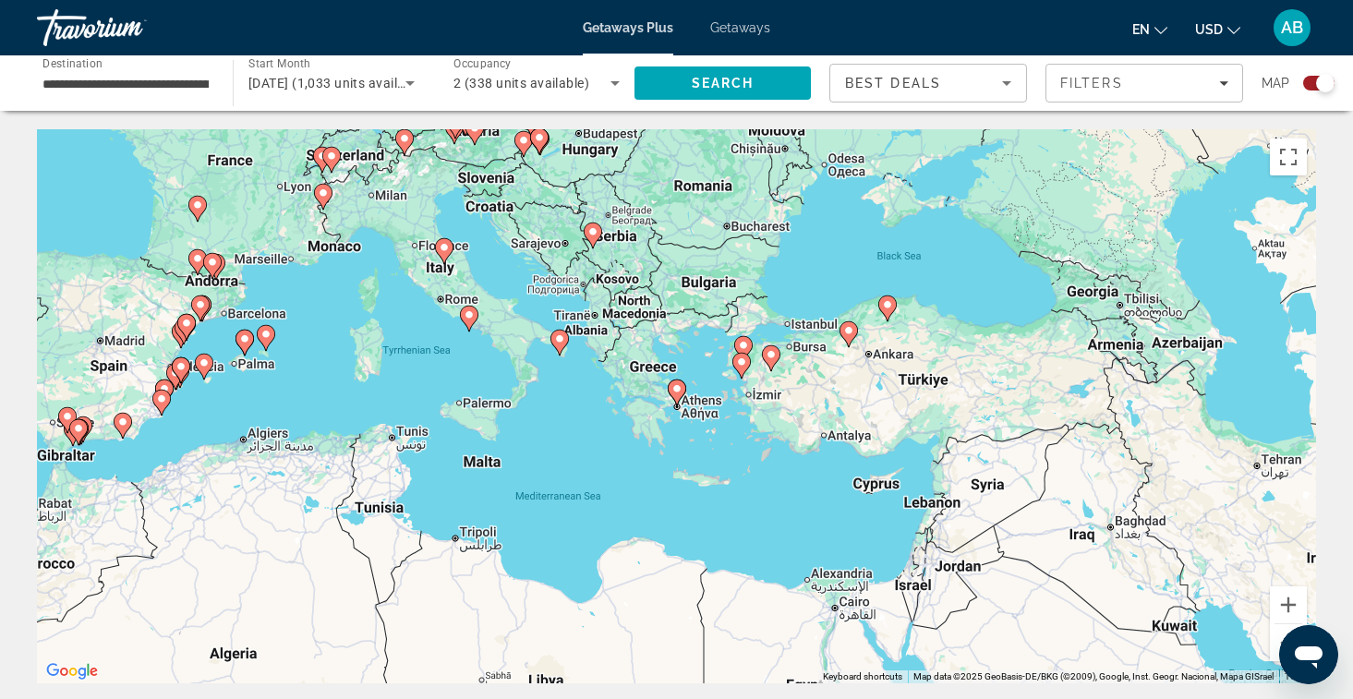
click at [966, 94] on div "Best Deals" at bounding box center [928, 91] width 166 height 52
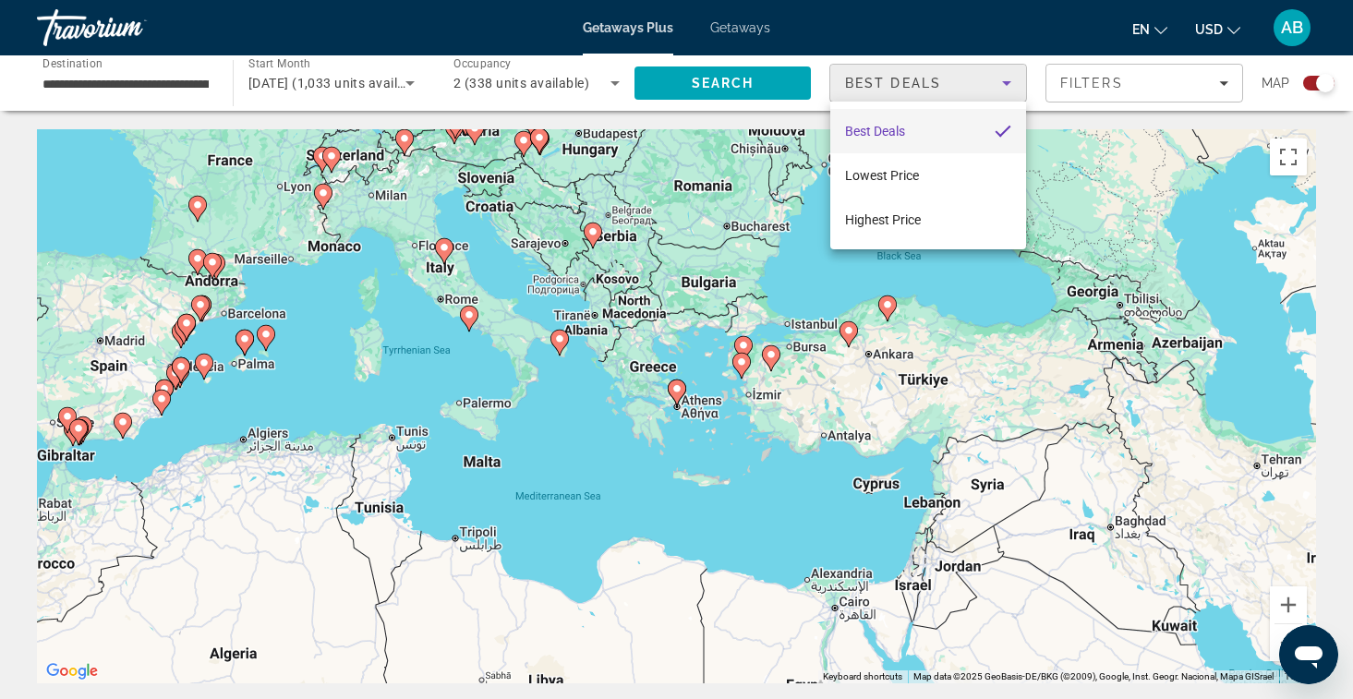
click at [1099, 91] on div at bounding box center [676, 349] width 1353 height 699
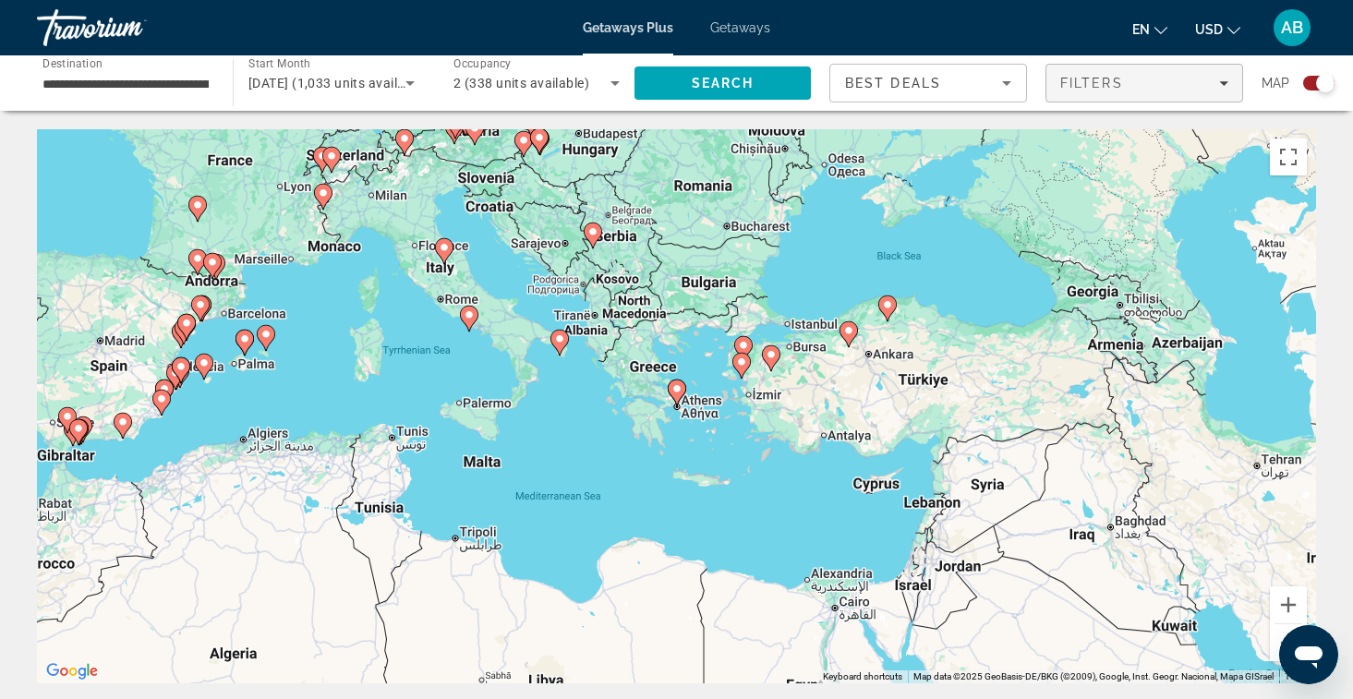
click at [1115, 90] on span "Filters" at bounding box center [1091, 83] width 63 height 15
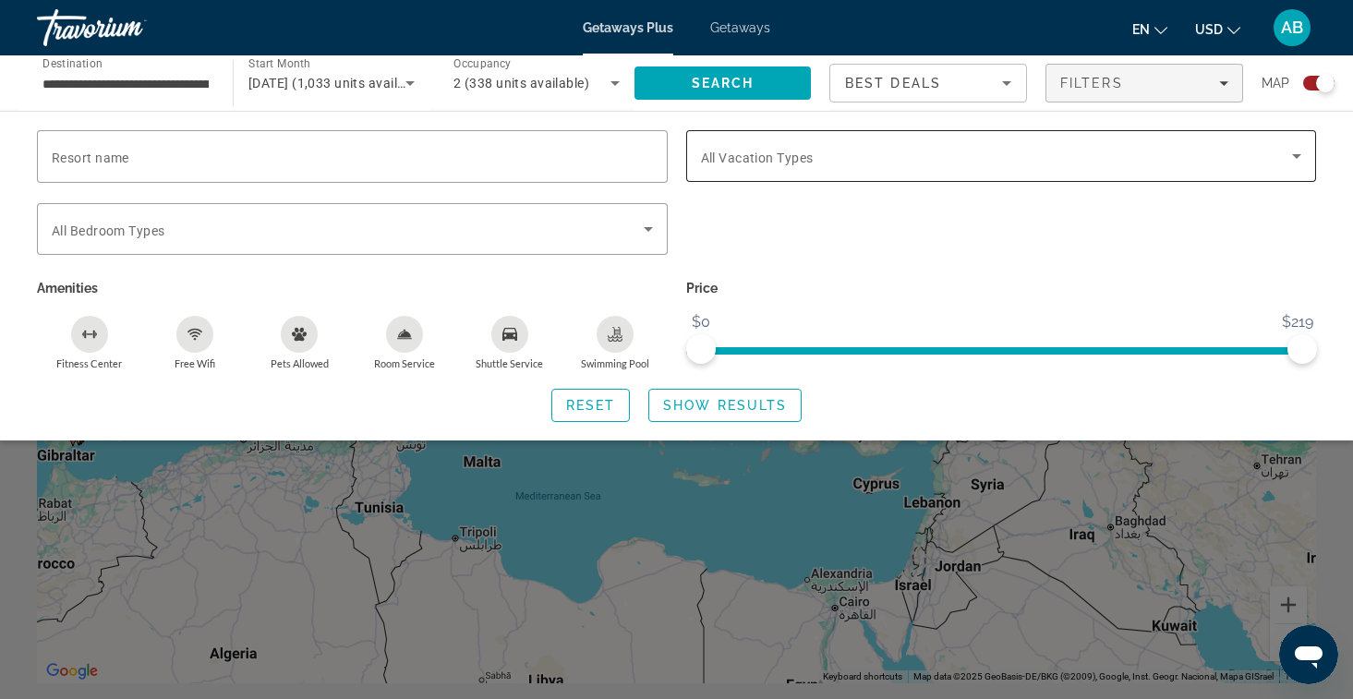
click at [794, 154] on span "All Vacation Types" at bounding box center [757, 158] width 113 height 15
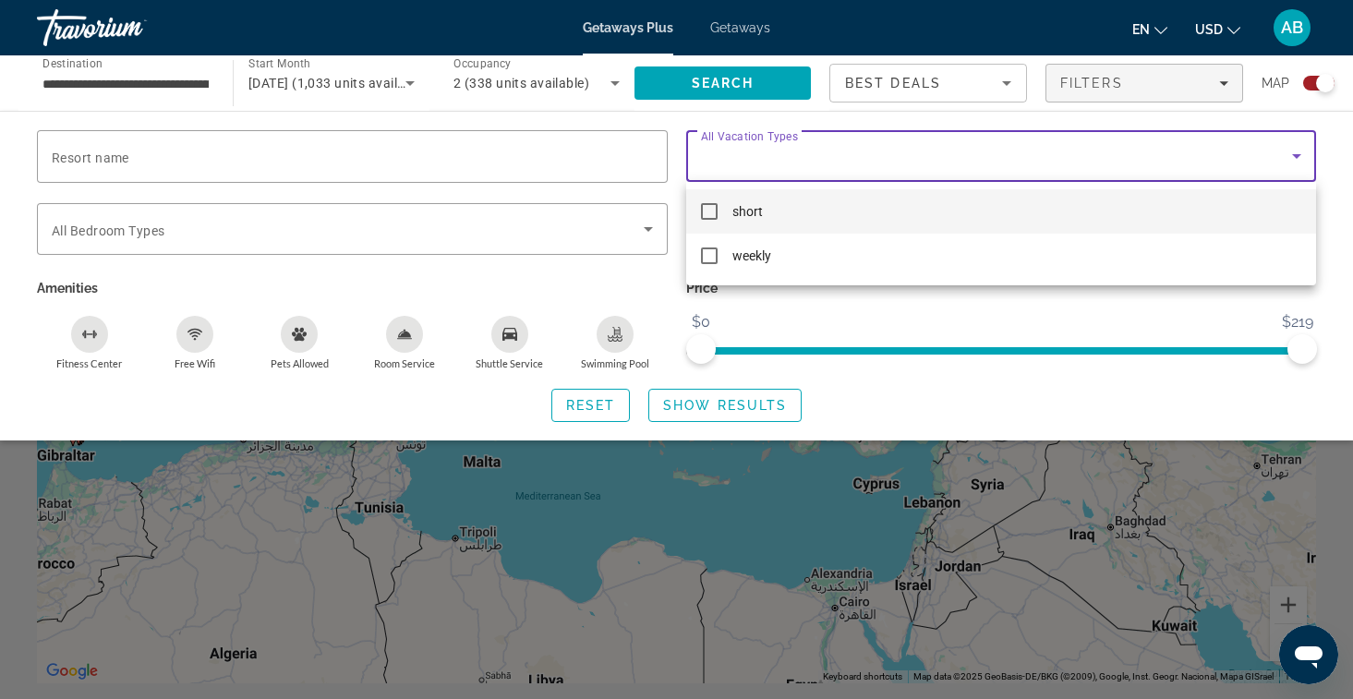
click at [794, 154] on div at bounding box center [676, 349] width 1353 height 699
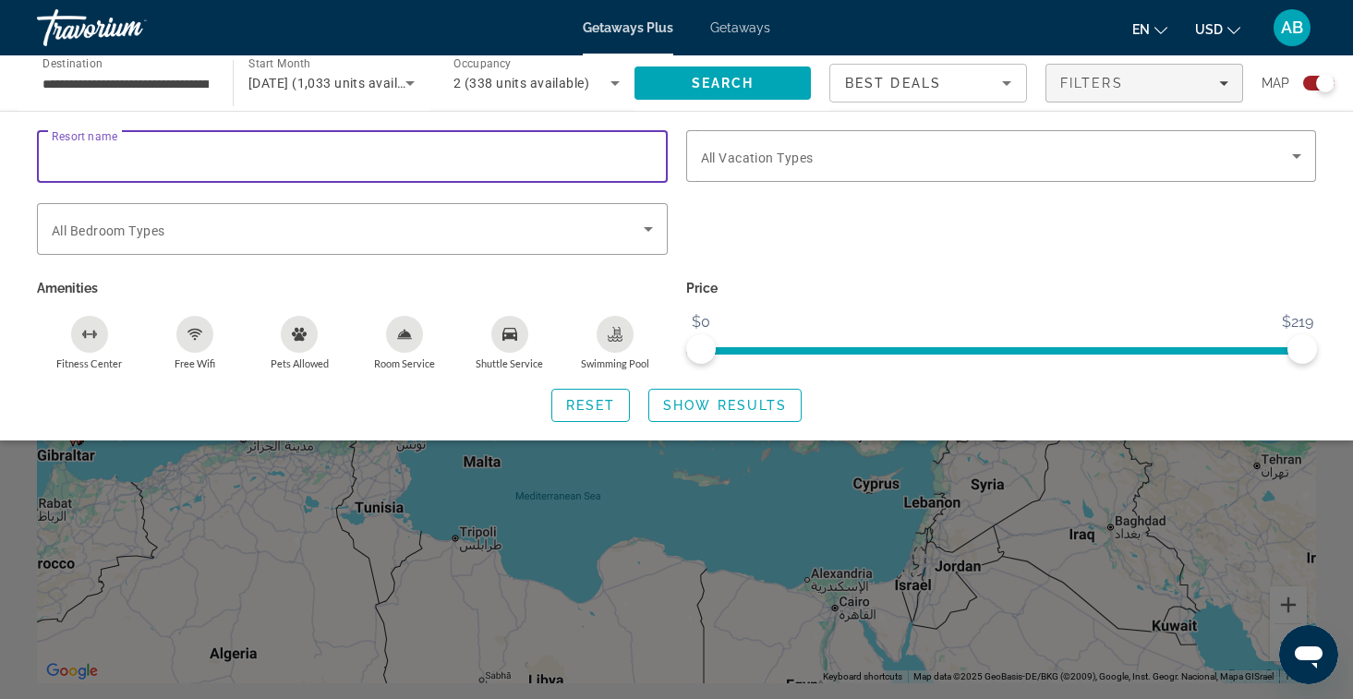
click at [470, 166] on input "Resort name" at bounding box center [352, 157] width 601 height 22
click at [158, 96] on div "**********" at bounding box center [125, 83] width 166 height 53
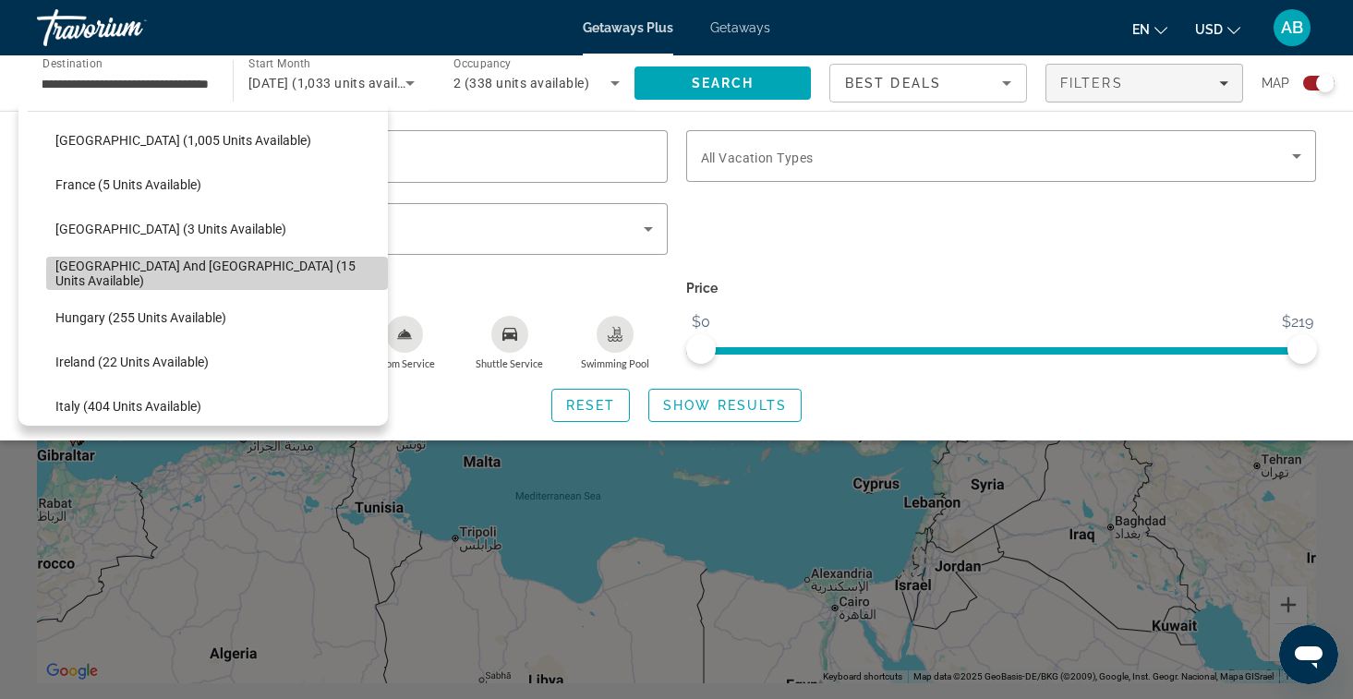
scroll to position [0, 69]
click at [183, 262] on span "Select destination: Greece and Cyprus (15 units available)" at bounding box center [217, 273] width 342 height 44
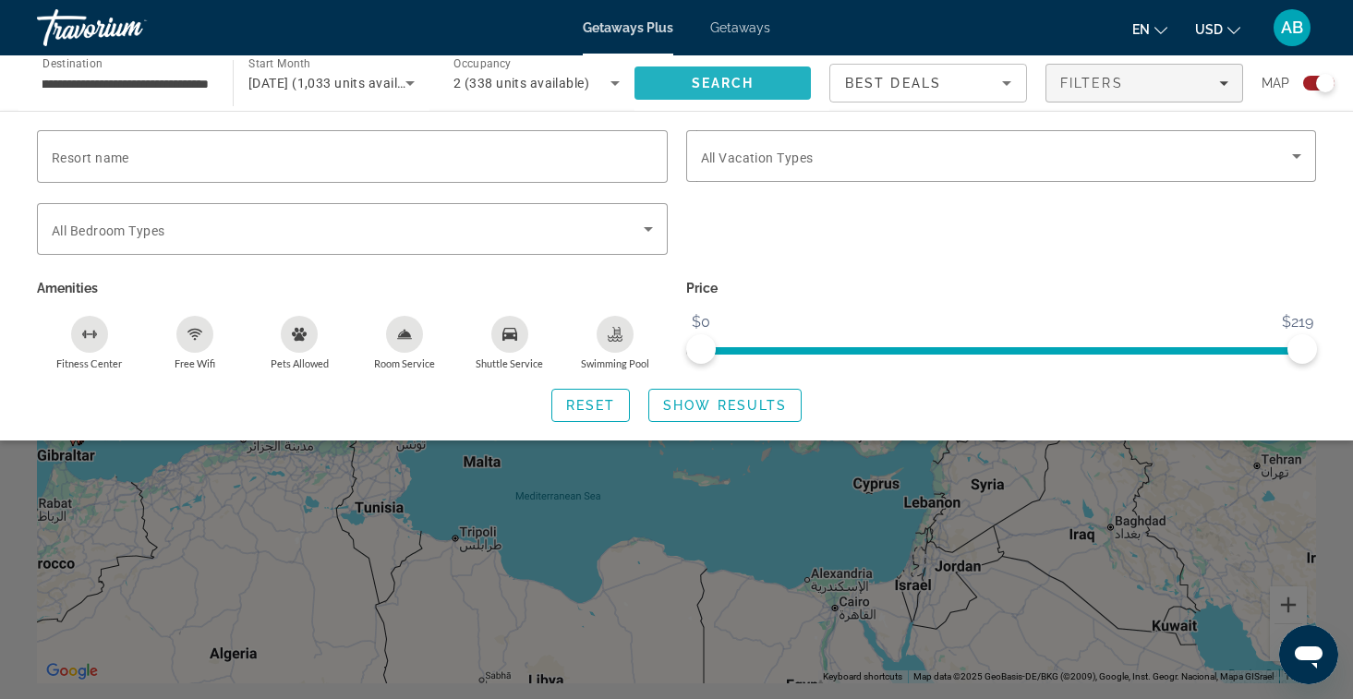
click at [698, 95] on span "Search" at bounding box center [723, 83] width 176 height 44
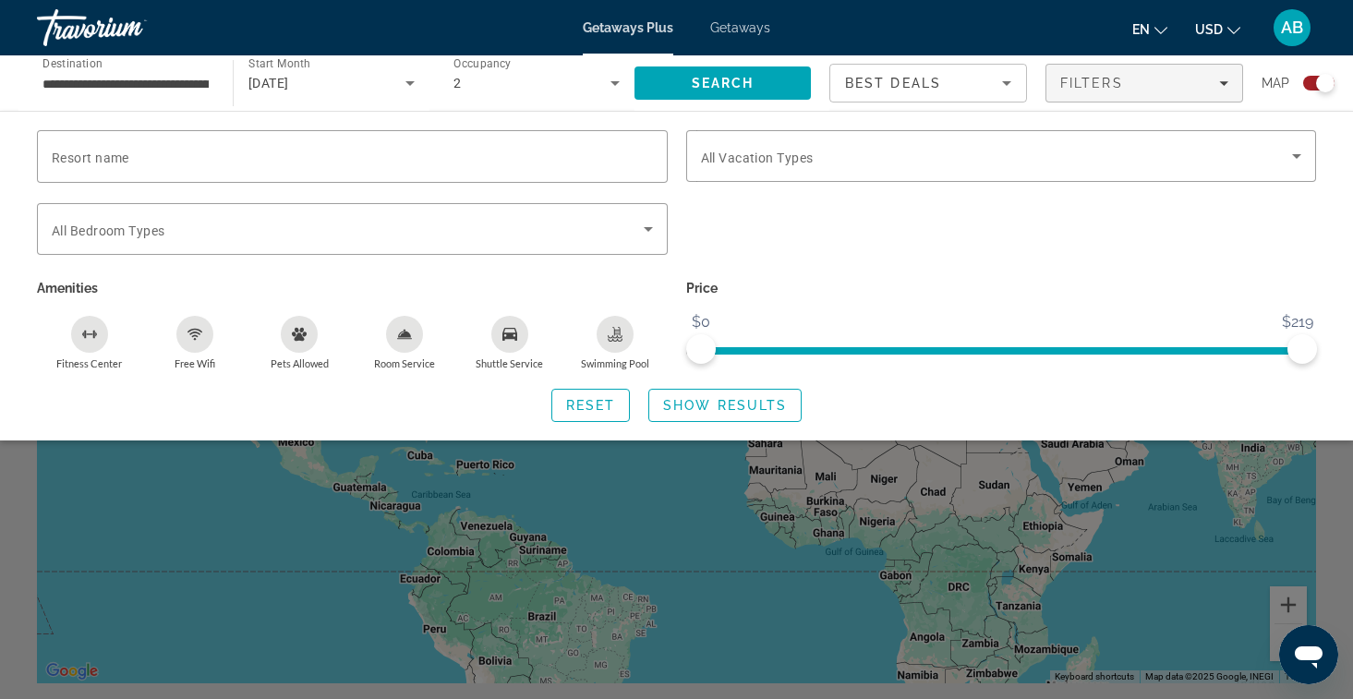
click at [1235, 599] on div "Search widget" at bounding box center [676, 488] width 1353 height 422
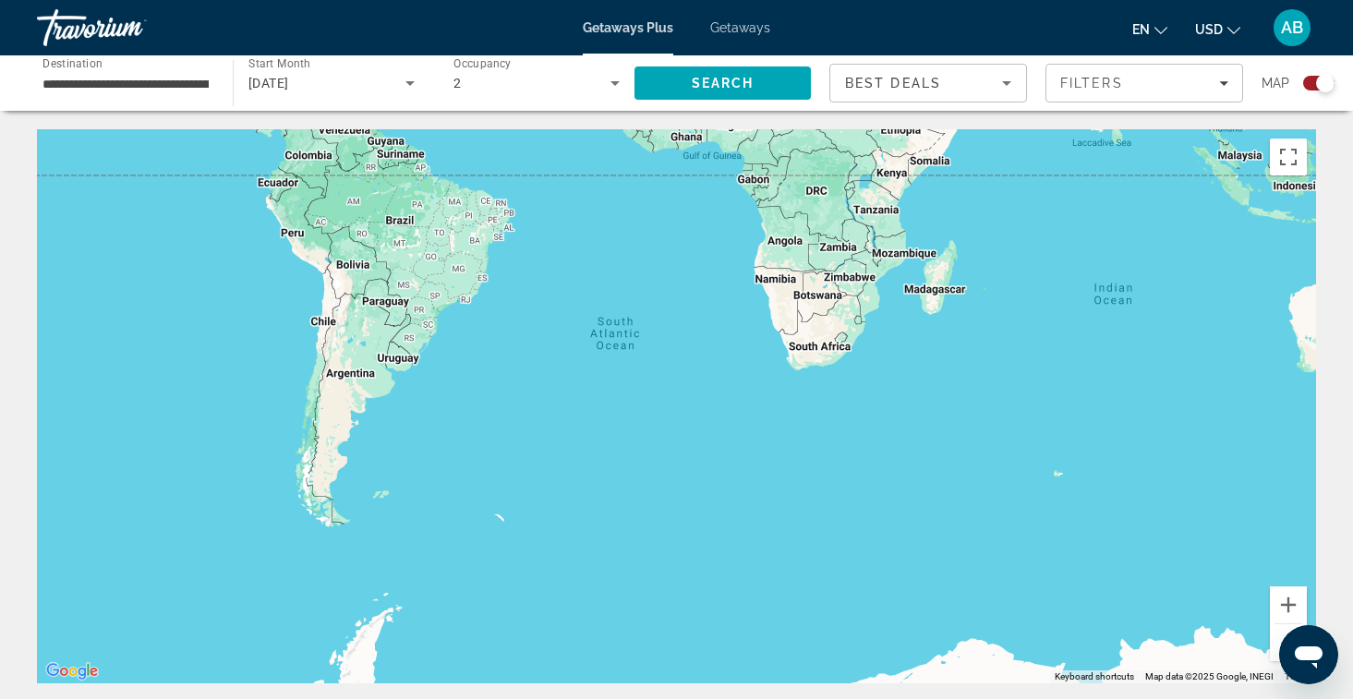
drag, startPoint x: 1256, startPoint y: 593, endPoint x: 1113, endPoint y: 193, distance: 424.8
click at [1112, 193] on div "To activate drag with keyboard, press Alt + Enter. Once in keyboard drag state,…" at bounding box center [676, 406] width 1279 height 554
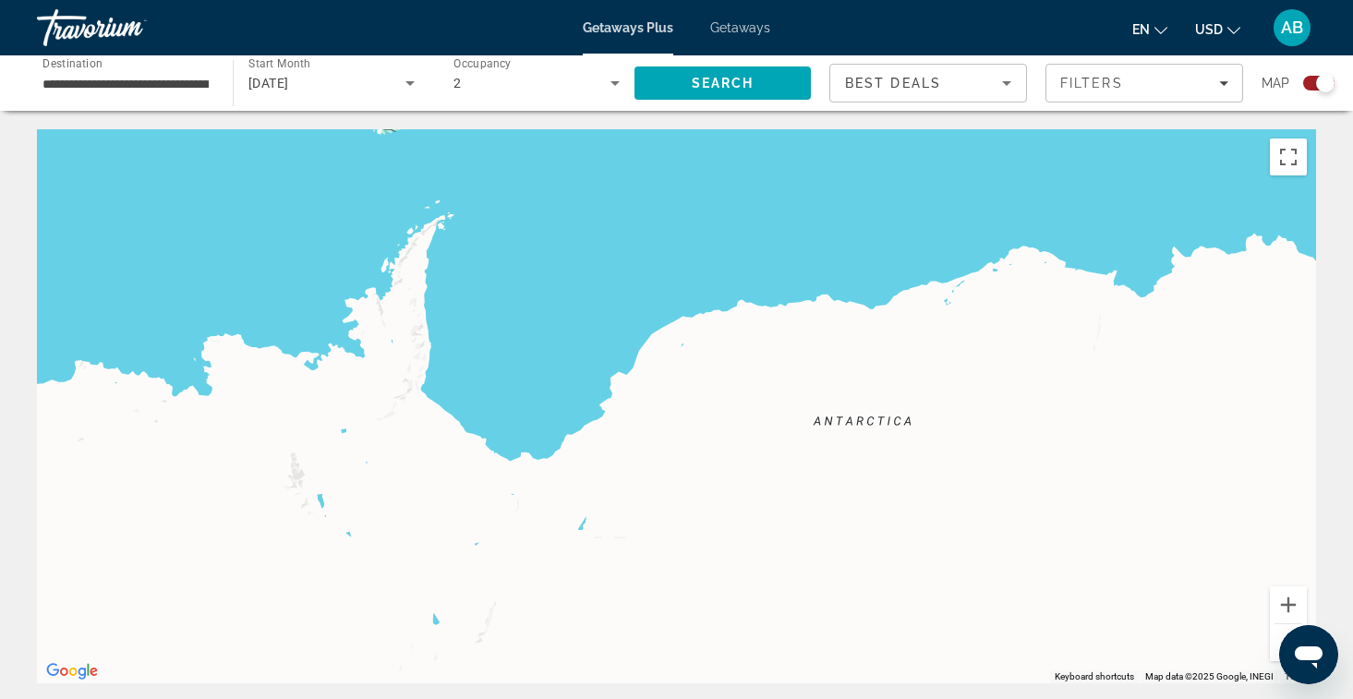
drag, startPoint x: 1034, startPoint y: 521, endPoint x: 1081, endPoint y: 139, distance: 384.4
click at [1081, 139] on div "Main content" at bounding box center [676, 406] width 1279 height 554
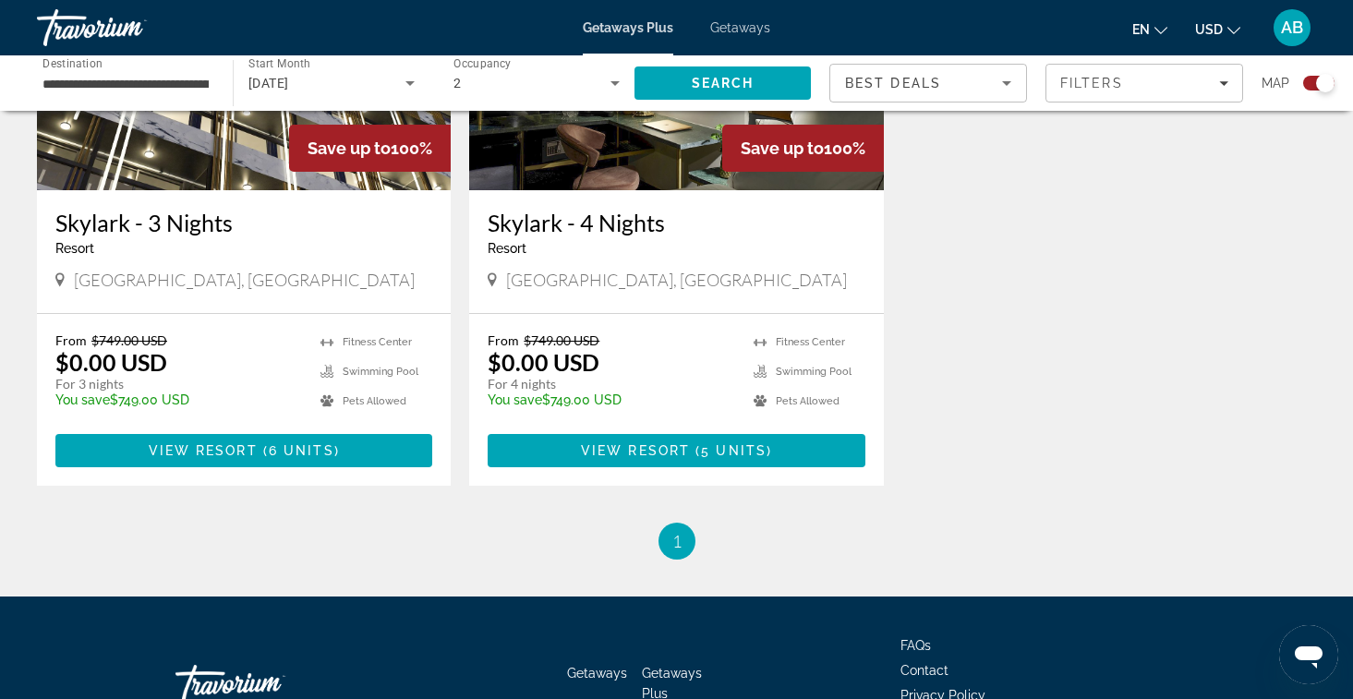
scroll to position [849, 0]
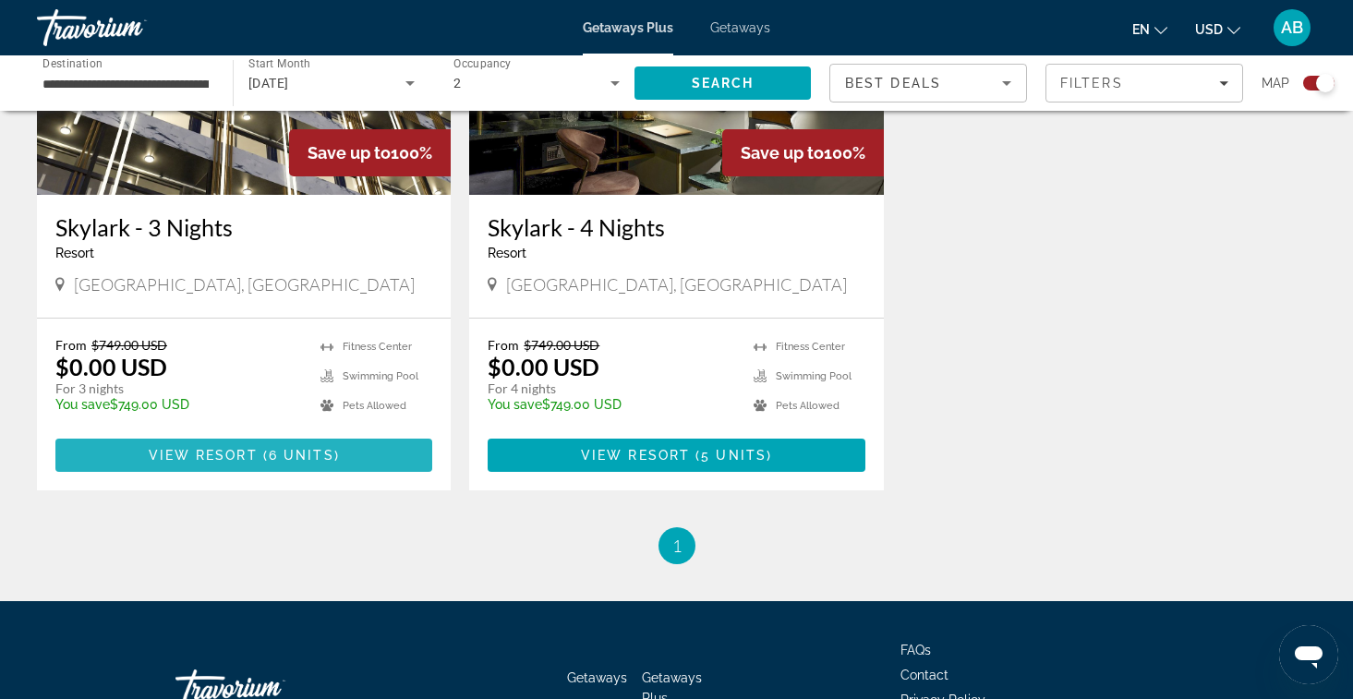
click at [354, 464] on span "Main content" at bounding box center [243, 455] width 377 height 44
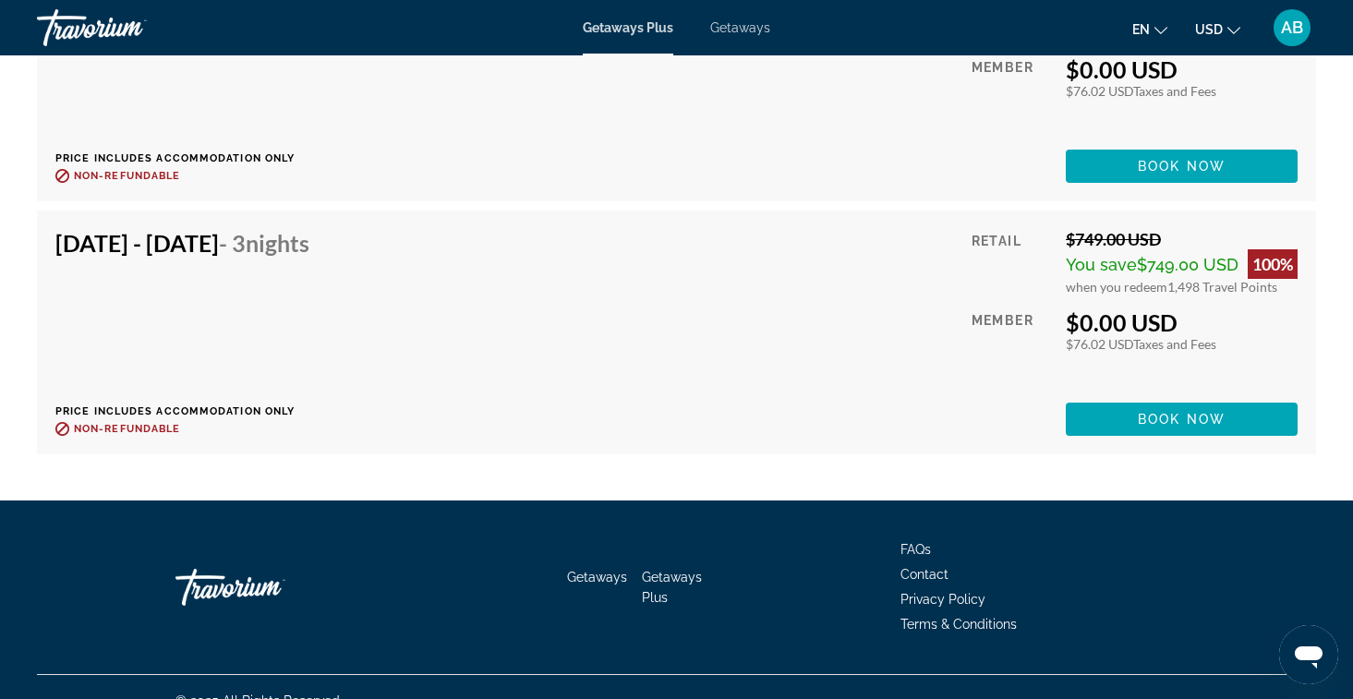
scroll to position [3642, 0]
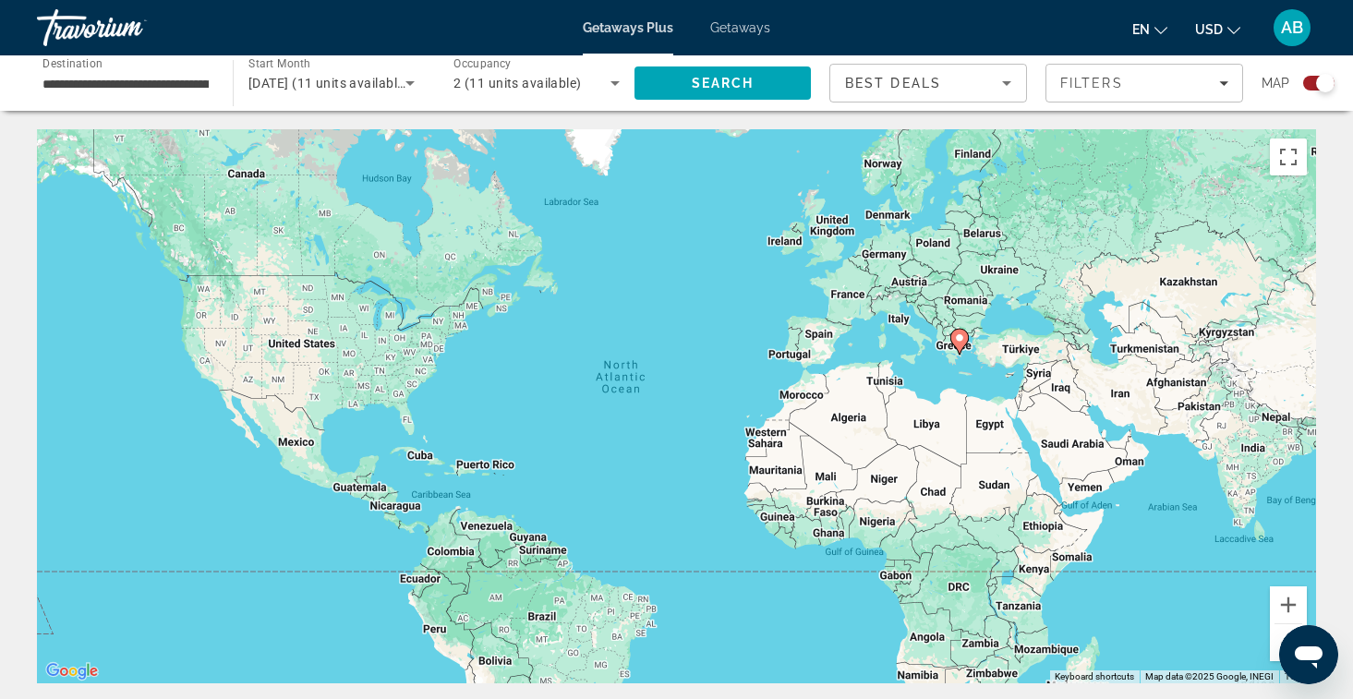
click at [162, 81] on input "**********" at bounding box center [125, 84] width 166 height 22
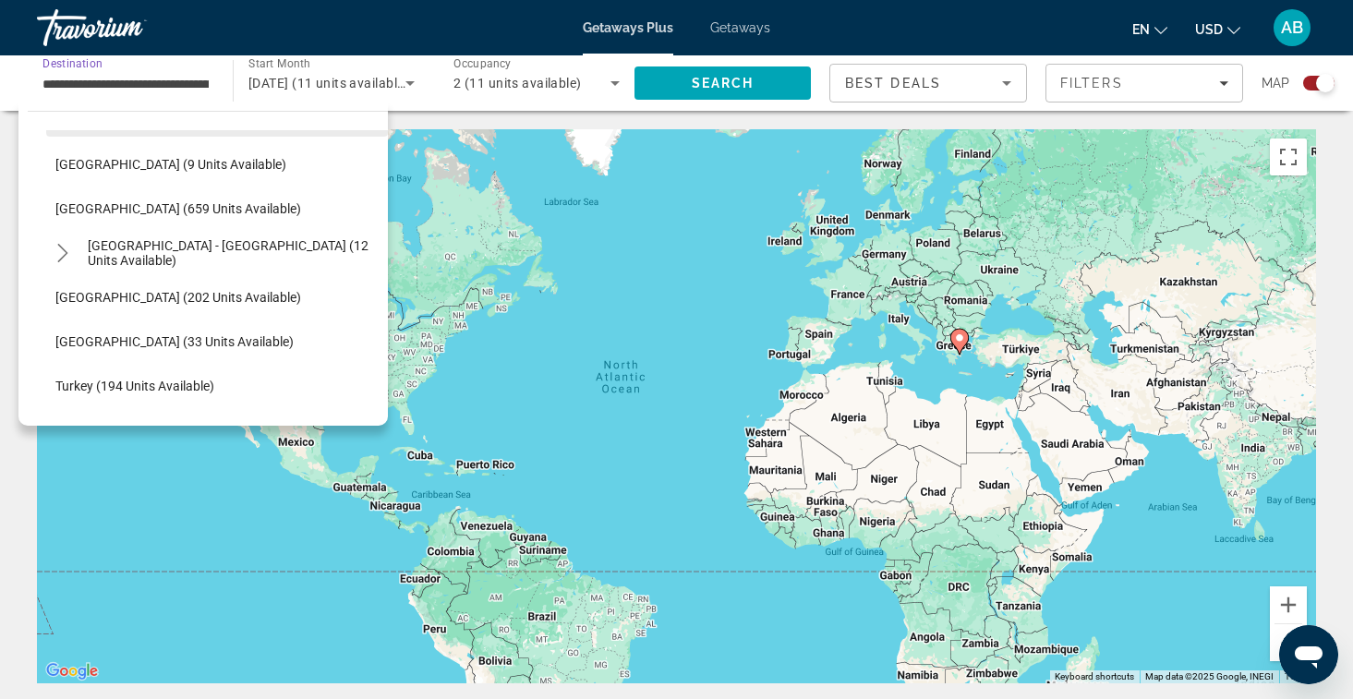
scroll to position [800, 0]
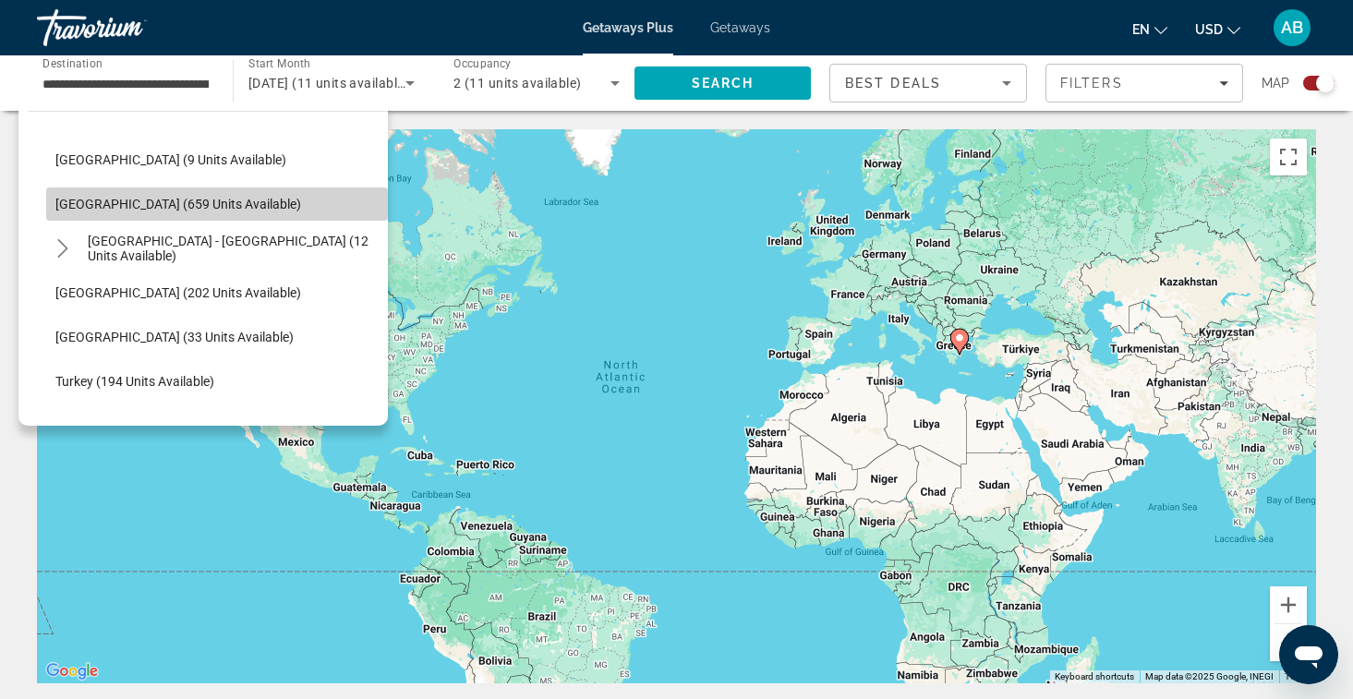
click at [161, 199] on span "[GEOGRAPHIC_DATA] (659 units available)" at bounding box center [178, 204] width 246 height 15
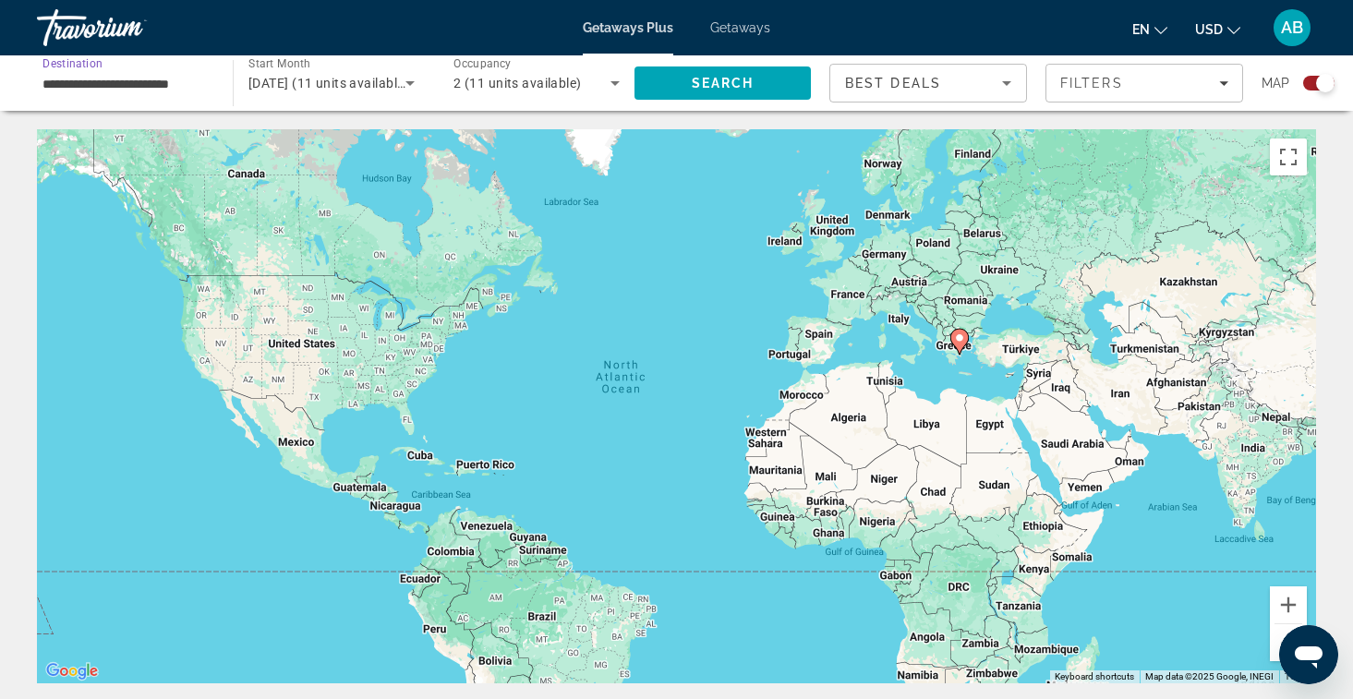
click at [179, 87] on input "**********" at bounding box center [125, 84] width 166 height 22
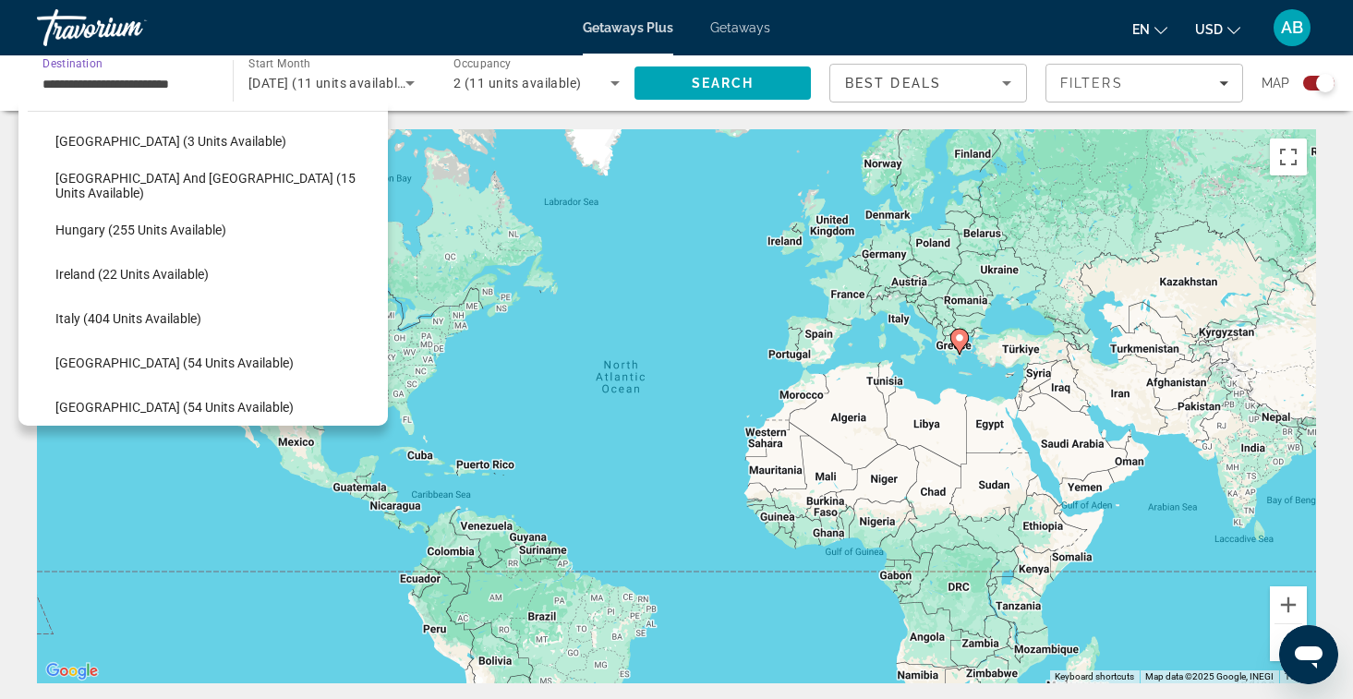
scroll to position [509, 0]
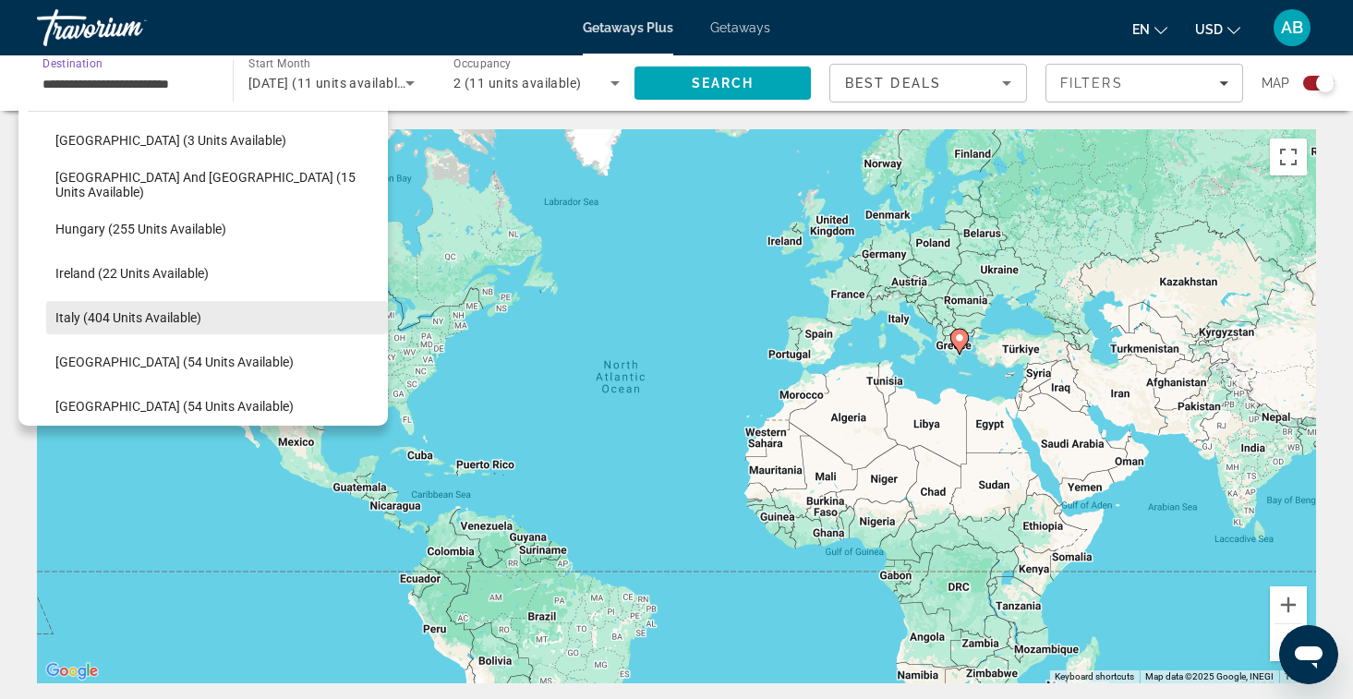
click at [113, 304] on span "Select destination: Italy (404 units available)" at bounding box center [217, 318] width 342 height 44
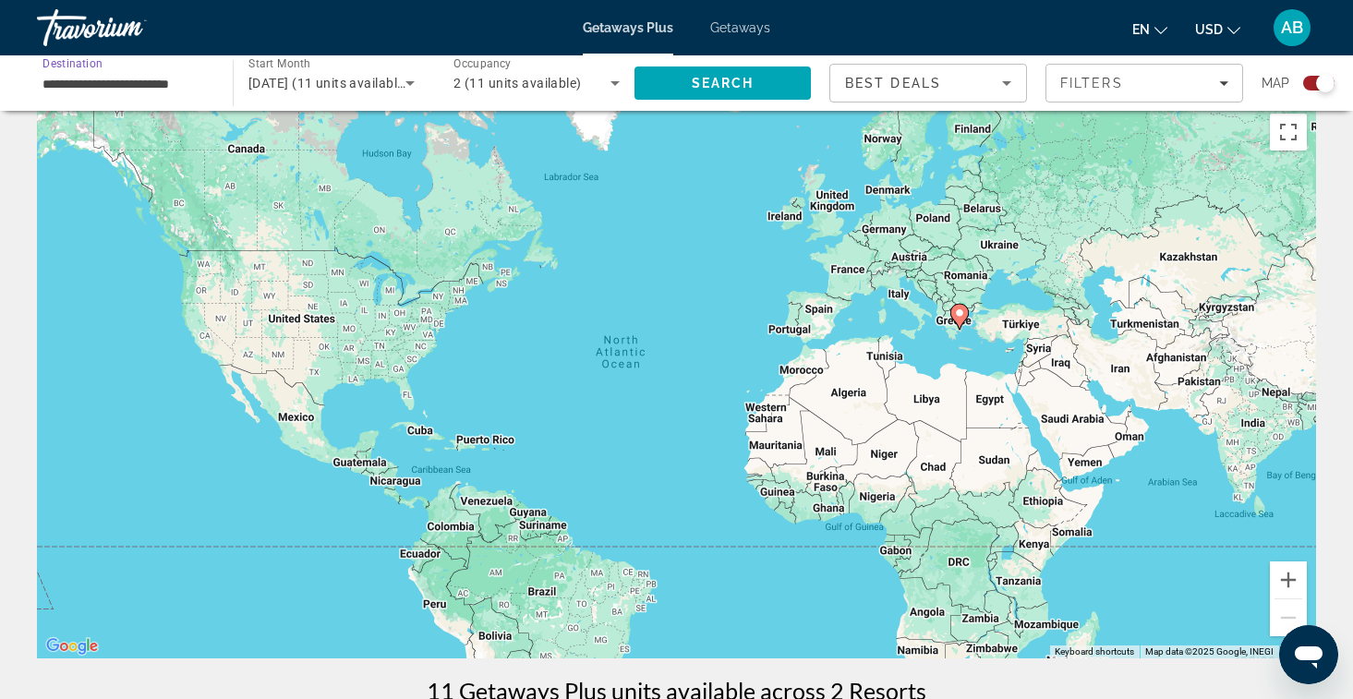
scroll to position [0, 0]
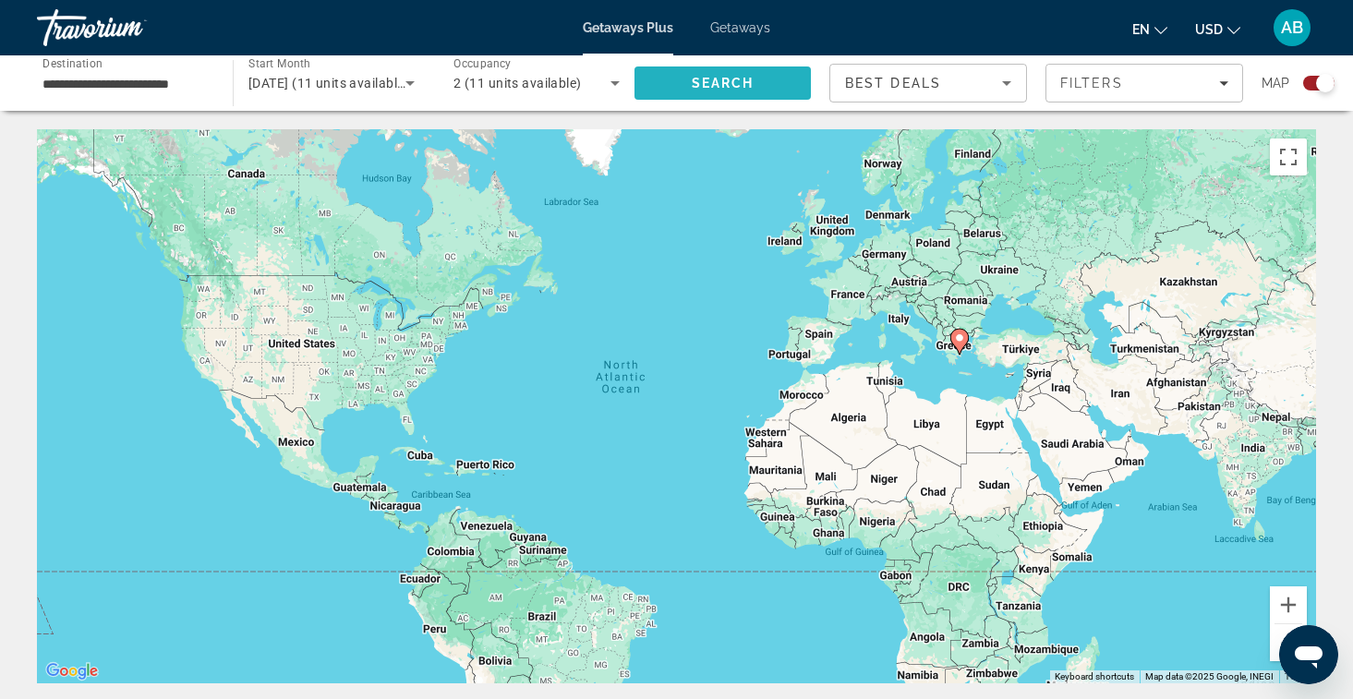
click at [759, 85] on span "Search" at bounding box center [723, 83] width 176 height 44
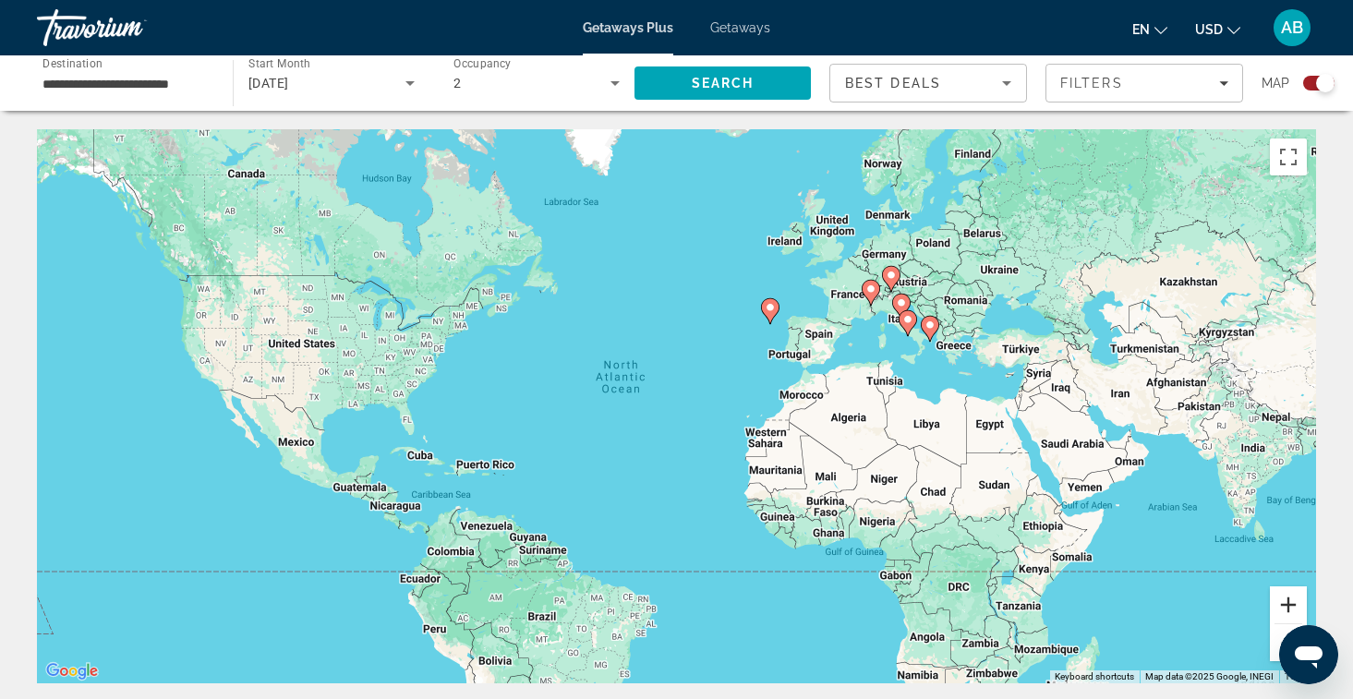
click at [1294, 621] on button "Zoom in" at bounding box center [1288, 605] width 37 height 37
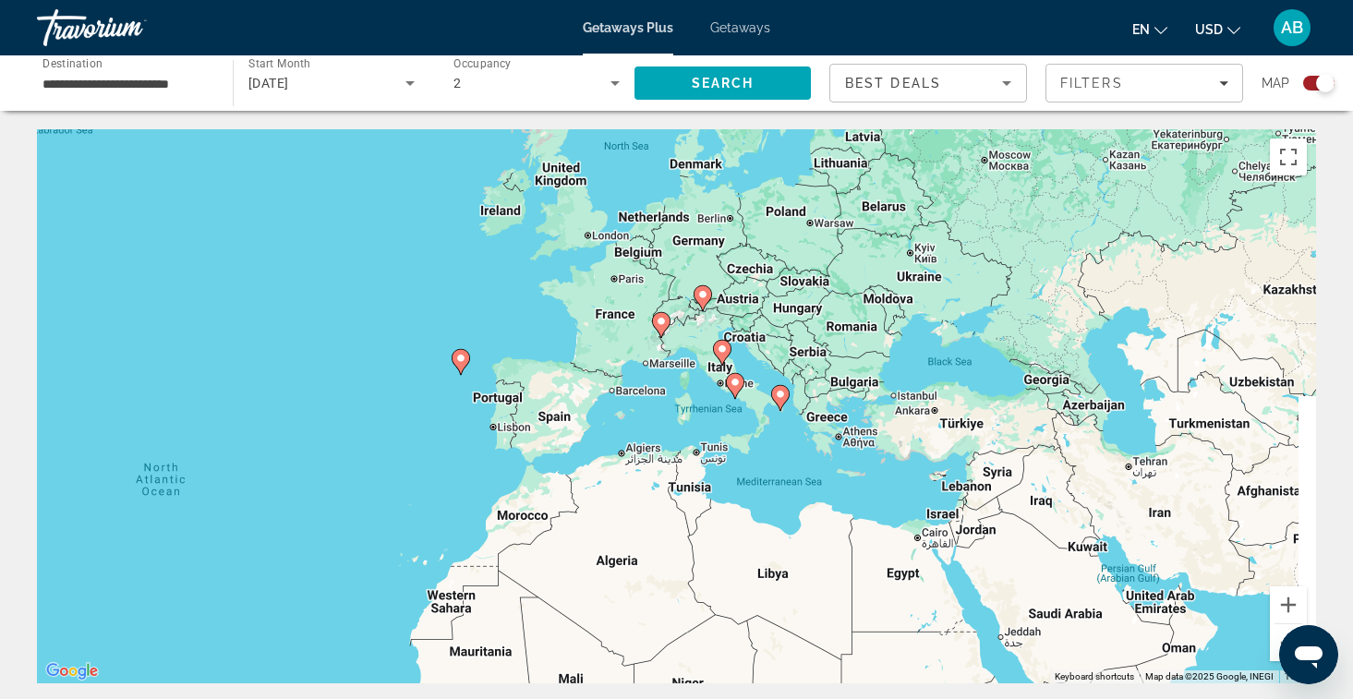
drag, startPoint x: 1178, startPoint y: 334, endPoint x: 771, endPoint y: 466, distance: 427.3
click at [772, 466] on div "To activate drag with keyboard, press Alt + Enter. Once in keyboard drag state,…" at bounding box center [676, 406] width 1279 height 554
click at [1289, 599] on button "Zoom in" at bounding box center [1288, 605] width 37 height 37
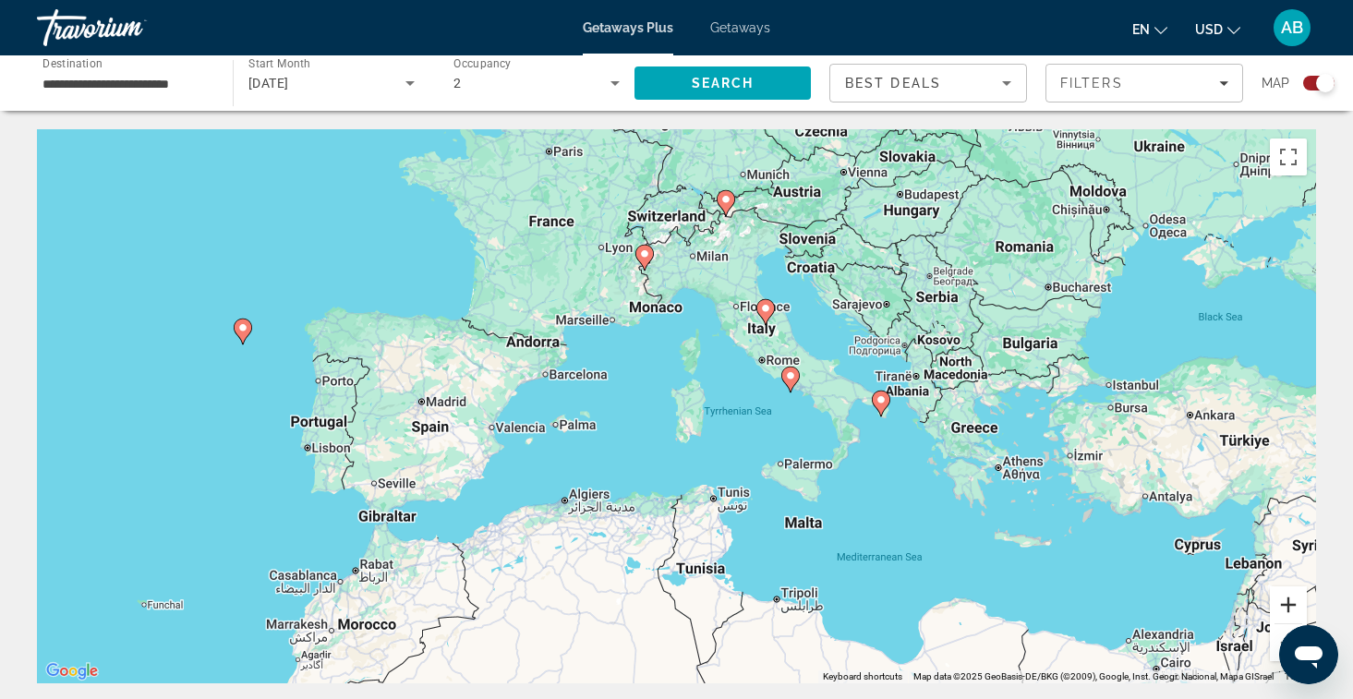
click at [1289, 599] on button "Zoom in" at bounding box center [1288, 605] width 37 height 37
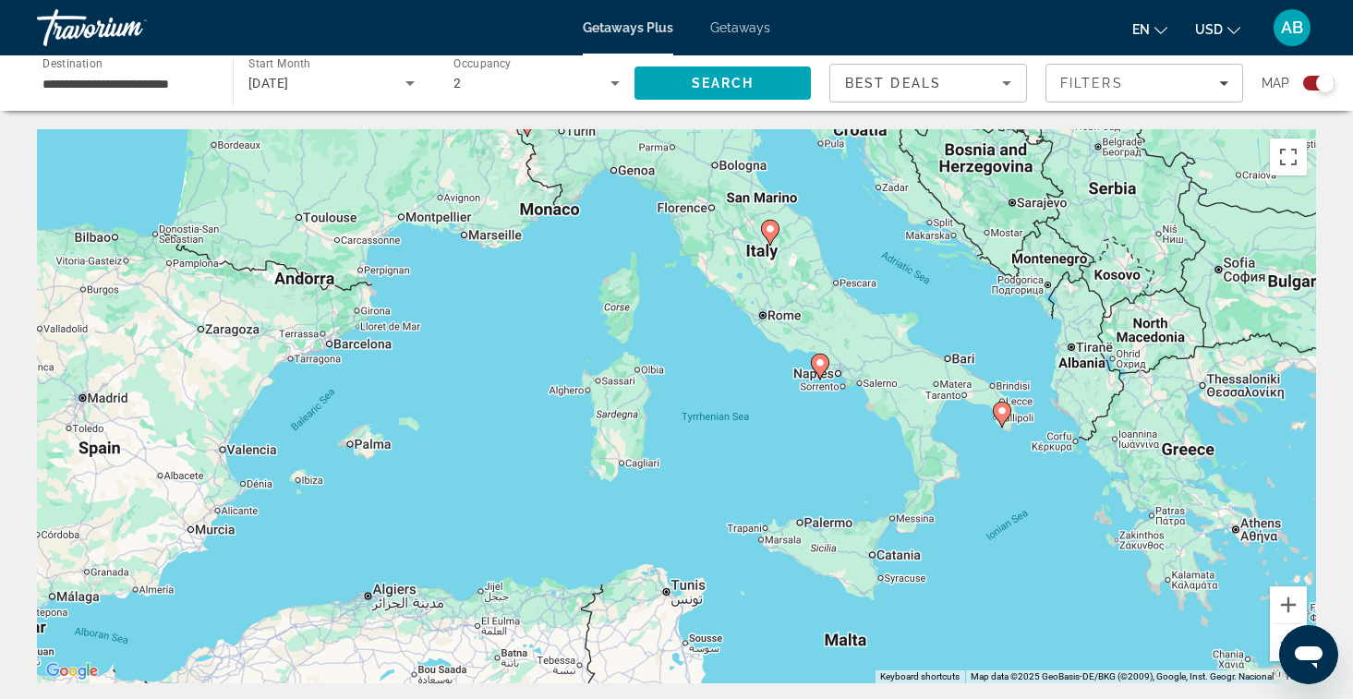
drag, startPoint x: 1078, startPoint y: 330, endPoint x: 992, endPoint y: 331, distance: 85.9
click at [992, 331] on div "To activate drag with keyboard, press Alt + Enter. Once in keyboard drag state,…" at bounding box center [676, 406] width 1279 height 554
click at [115, 83] on input "**********" at bounding box center [125, 84] width 166 height 22
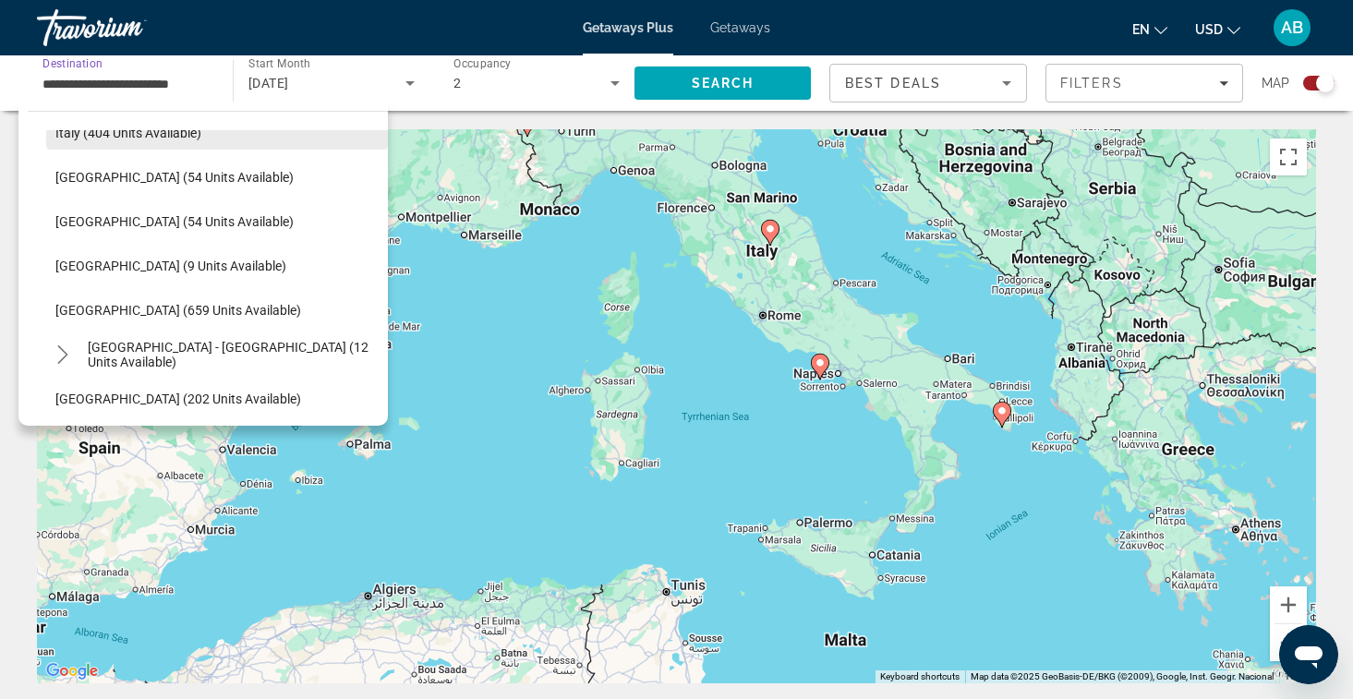
scroll to position [707, 0]
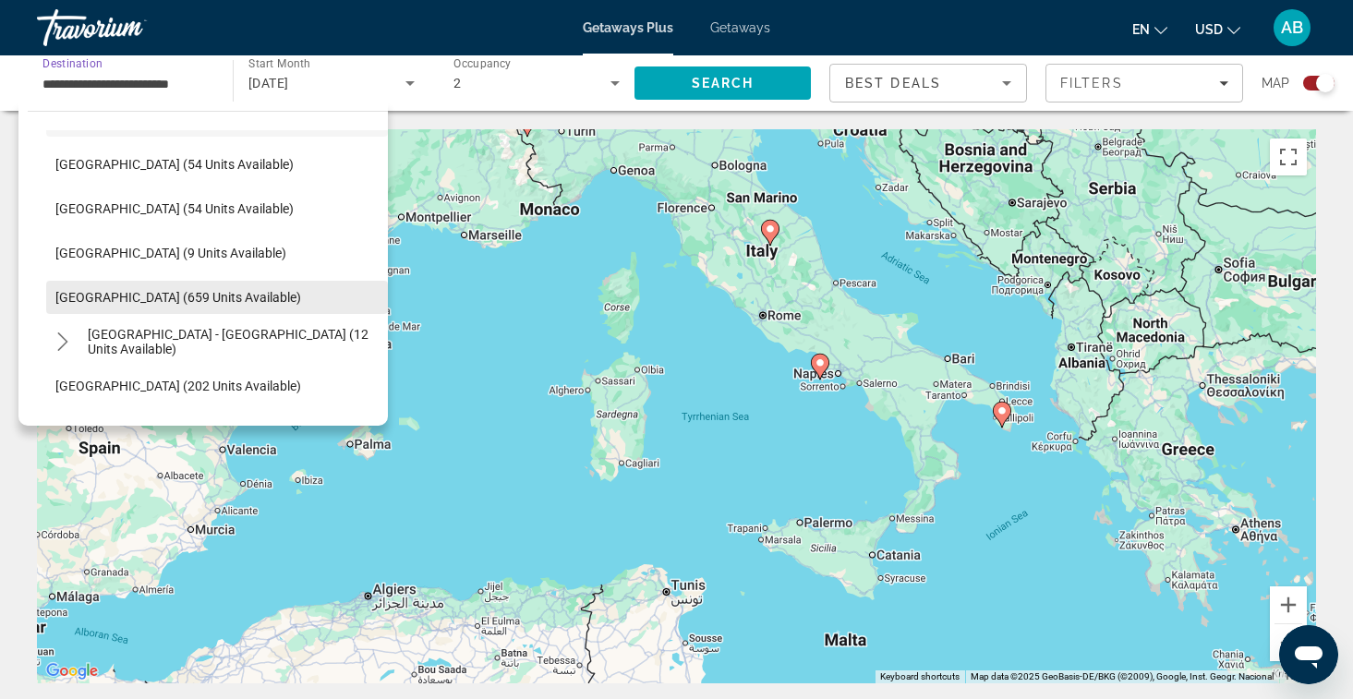
click at [176, 291] on span "[GEOGRAPHIC_DATA] (659 units available)" at bounding box center [178, 297] width 246 height 15
type input "**********"
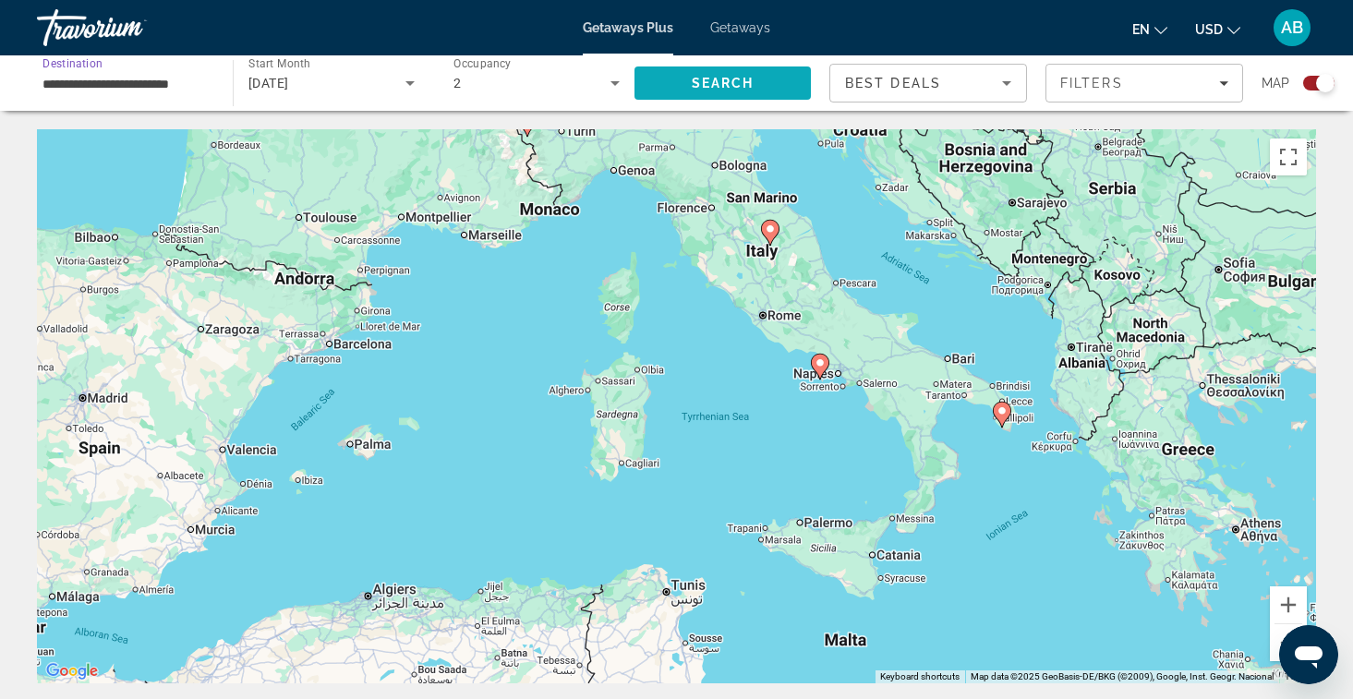
click at [684, 72] on span "Search" at bounding box center [723, 83] width 176 height 44
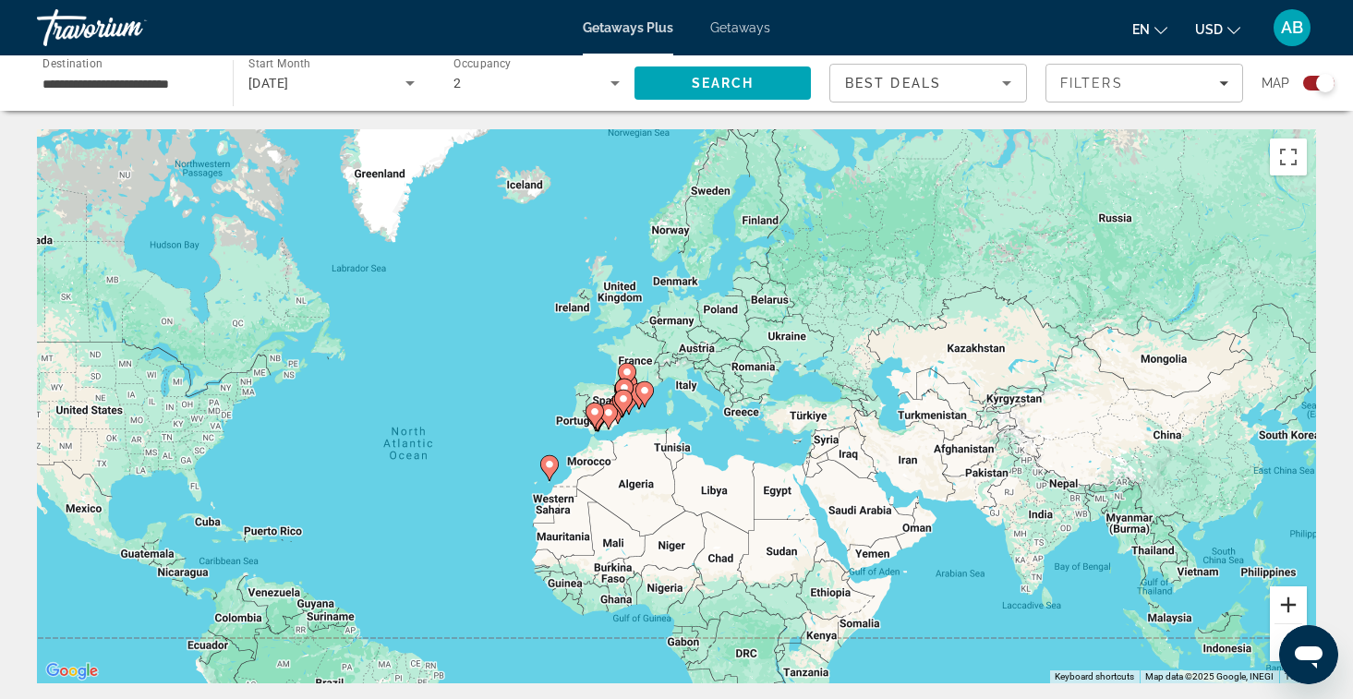
click at [1281, 609] on button "Zoom in" at bounding box center [1288, 605] width 37 height 37
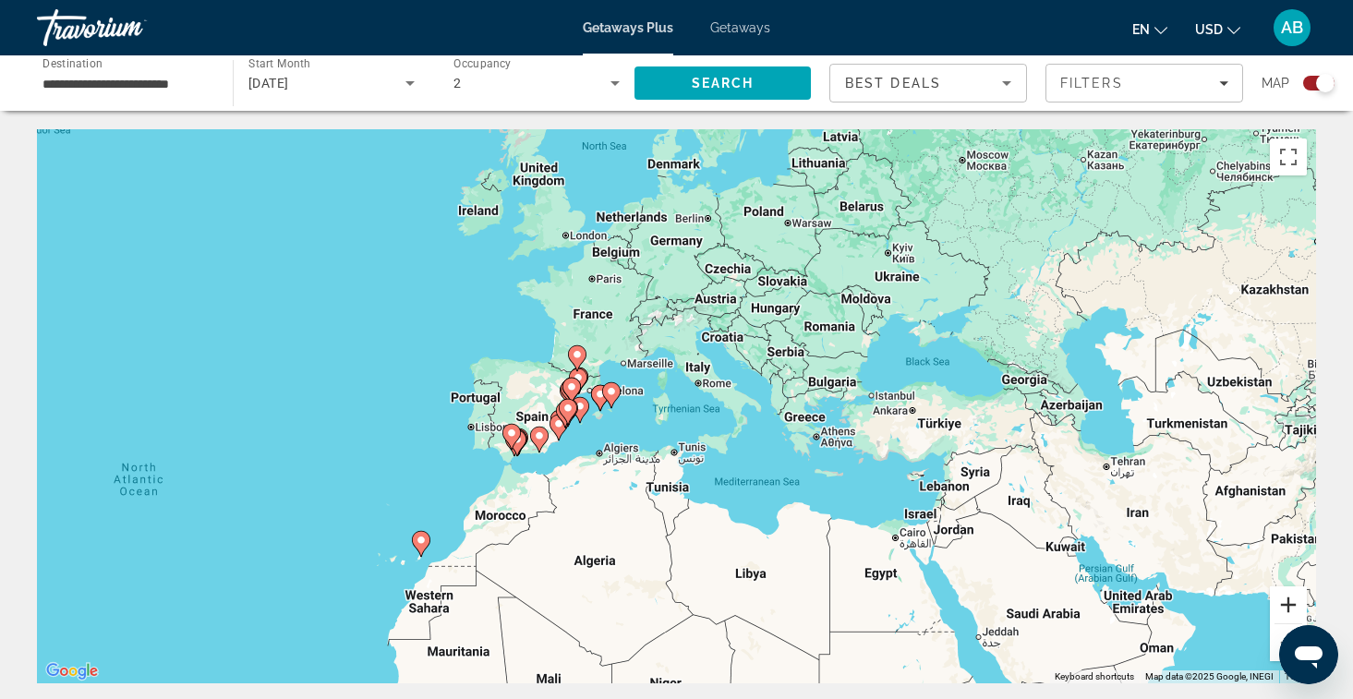
click at [1282, 601] on button "Zoom in" at bounding box center [1288, 605] width 37 height 37
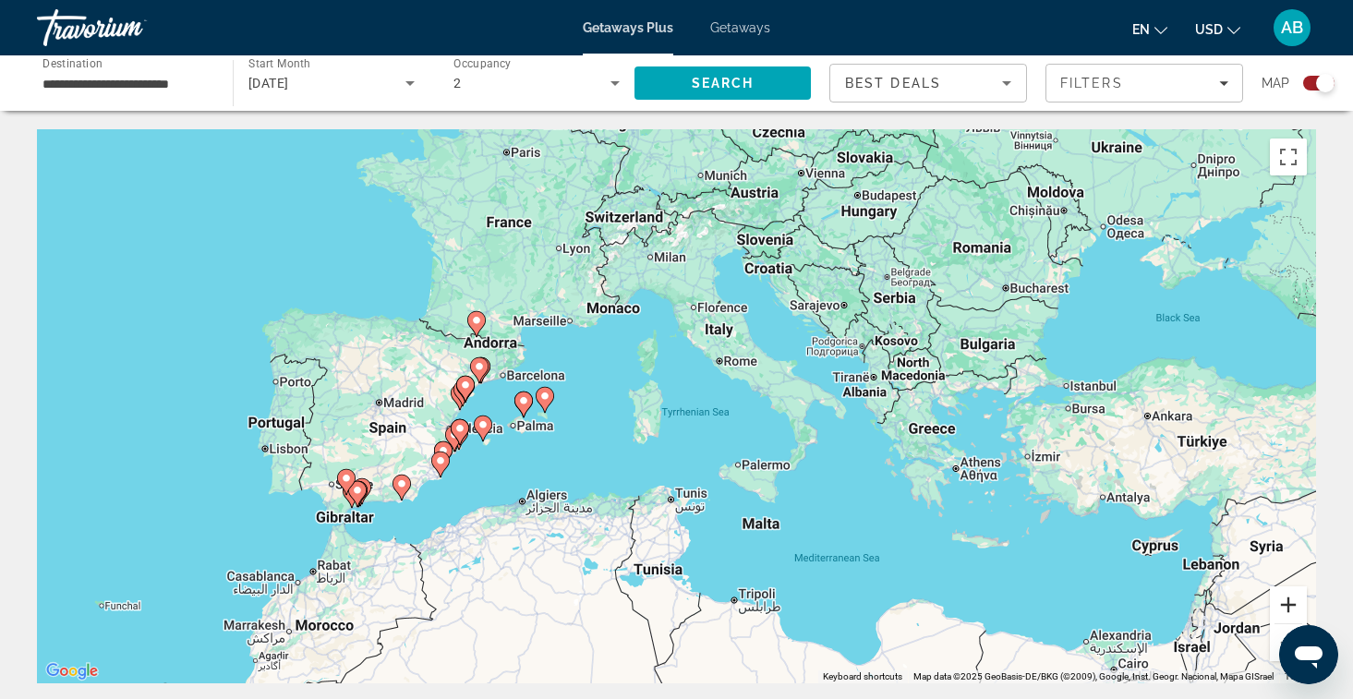
click at [1282, 601] on button "Zoom in" at bounding box center [1288, 605] width 37 height 37
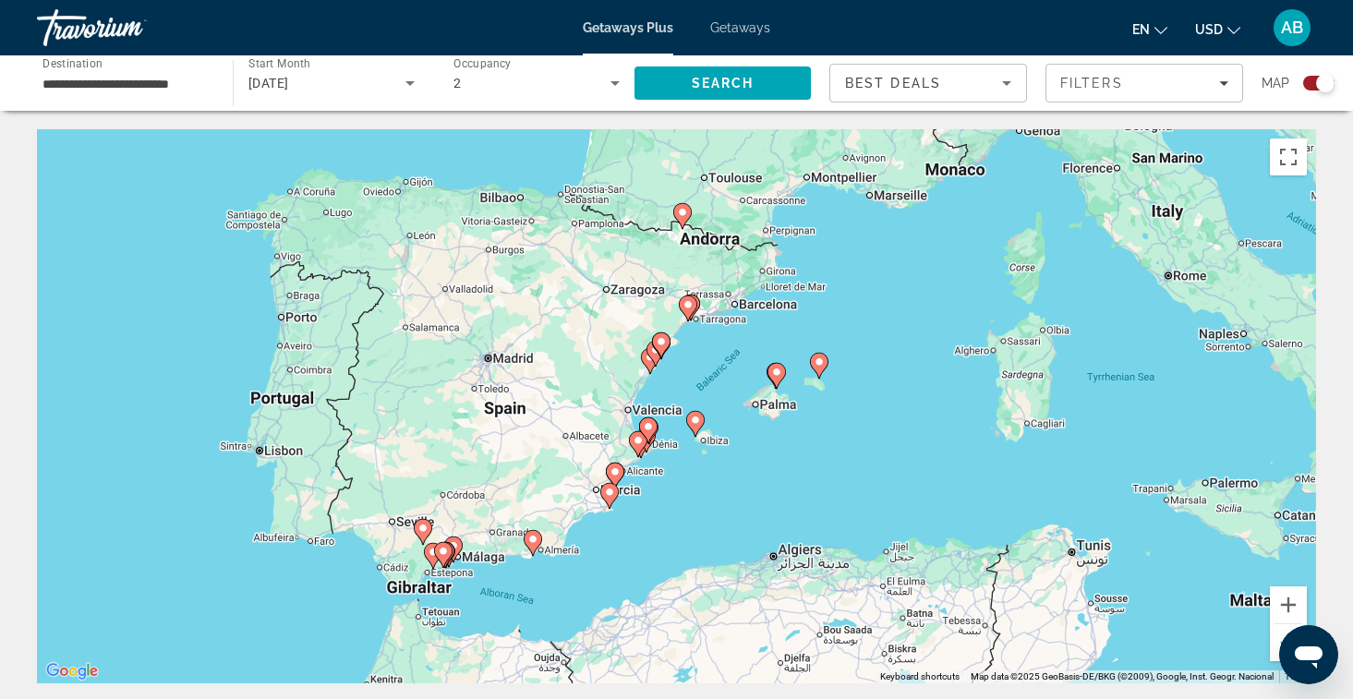
drag, startPoint x: 474, startPoint y: 514, endPoint x: 881, endPoint y: 474, distance: 409.3
click at [881, 474] on div "To activate drag with keyboard, press Alt + Enter. Once in keyboard drag state,…" at bounding box center [676, 406] width 1279 height 554
click at [1288, 597] on button "Zoom in" at bounding box center [1288, 605] width 37 height 37
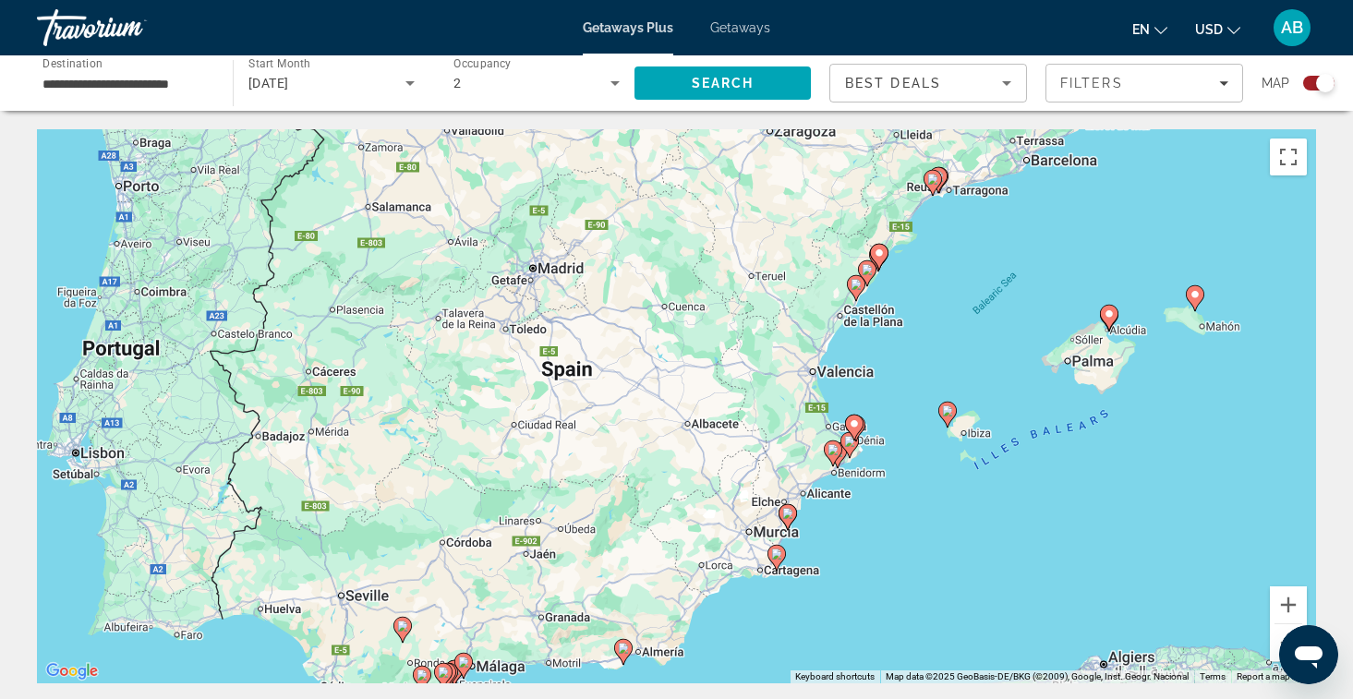
drag, startPoint x: 914, startPoint y: 541, endPoint x: 1155, endPoint y: 498, distance: 244.0
click at [1155, 498] on div "To activate drag with keyboard, press Alt + Enter. Once in keyboard drag state,…" at bounding box center [676, 406] width 1279 height 554
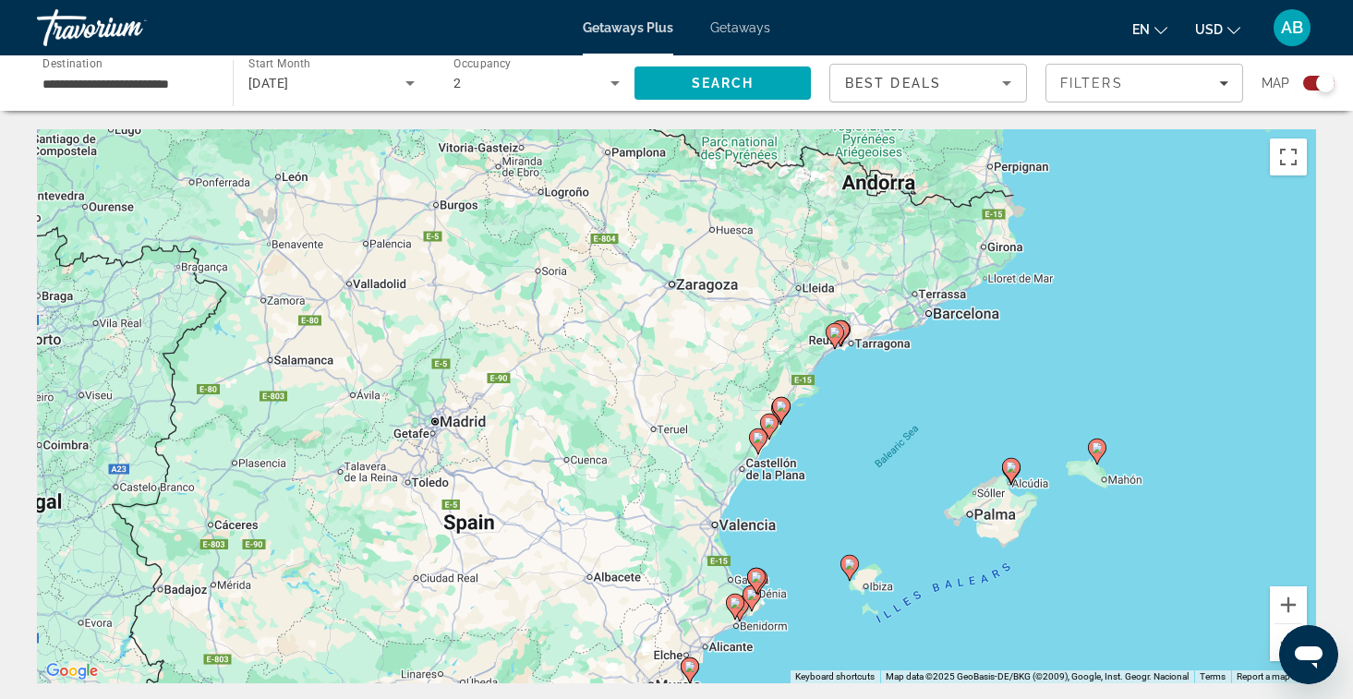
drag, startPoint x: 1193, startPoint y: 462, endPoint x: 1093, endPoint y: 612, distance: 181.1
click at [1093, 612] on div "To activate drag with keyboard, press Alt + Enter. Once in keyboard drag state,…" at bounding box center [676, 406] width 1279 height 554
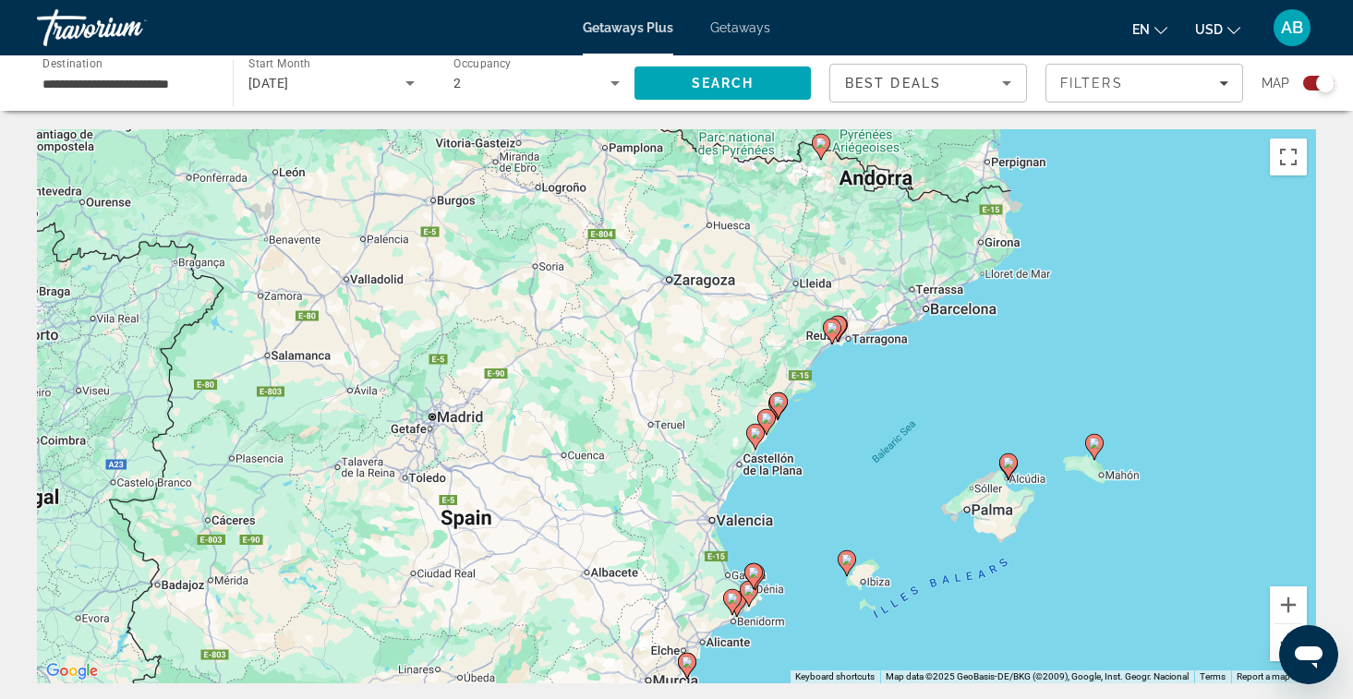
click at [1280, 631] on button "Zoom out" at bounding box center [1288, 642] width 37 height 37
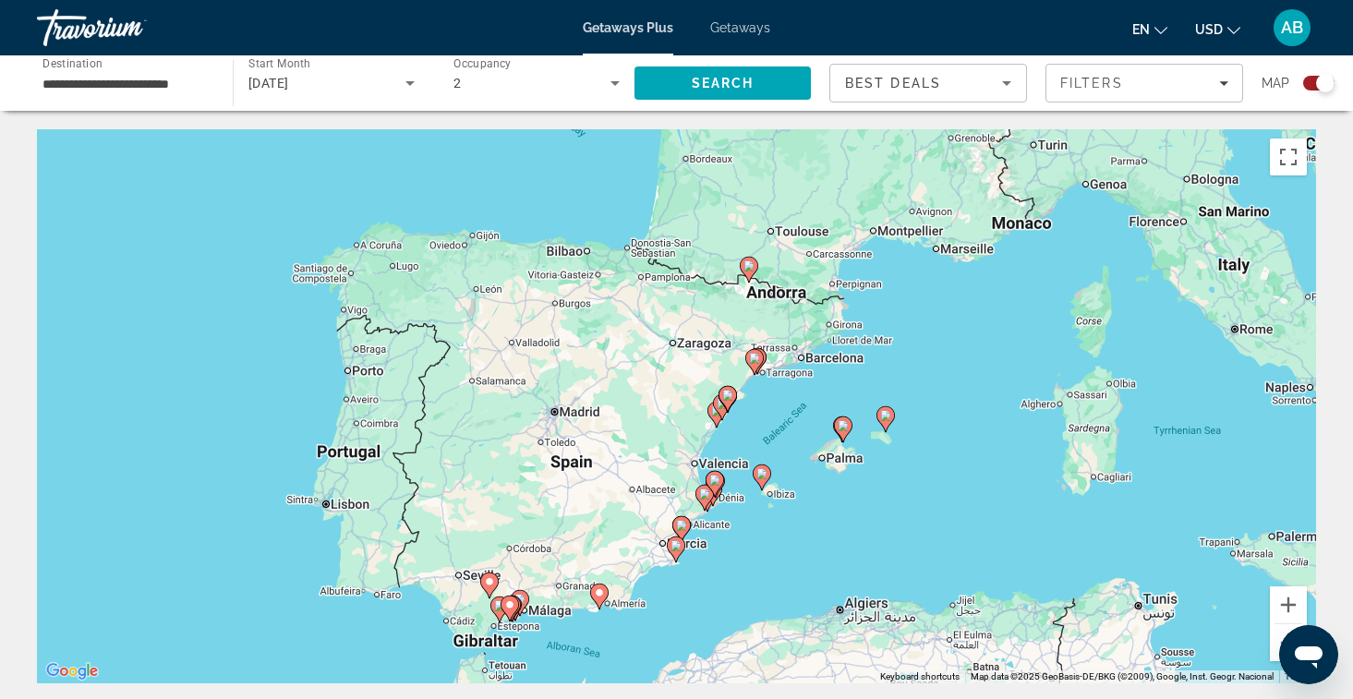
click at [842, 431] on icon "Main content" at bounding box center [842, 430] width 17 height 24
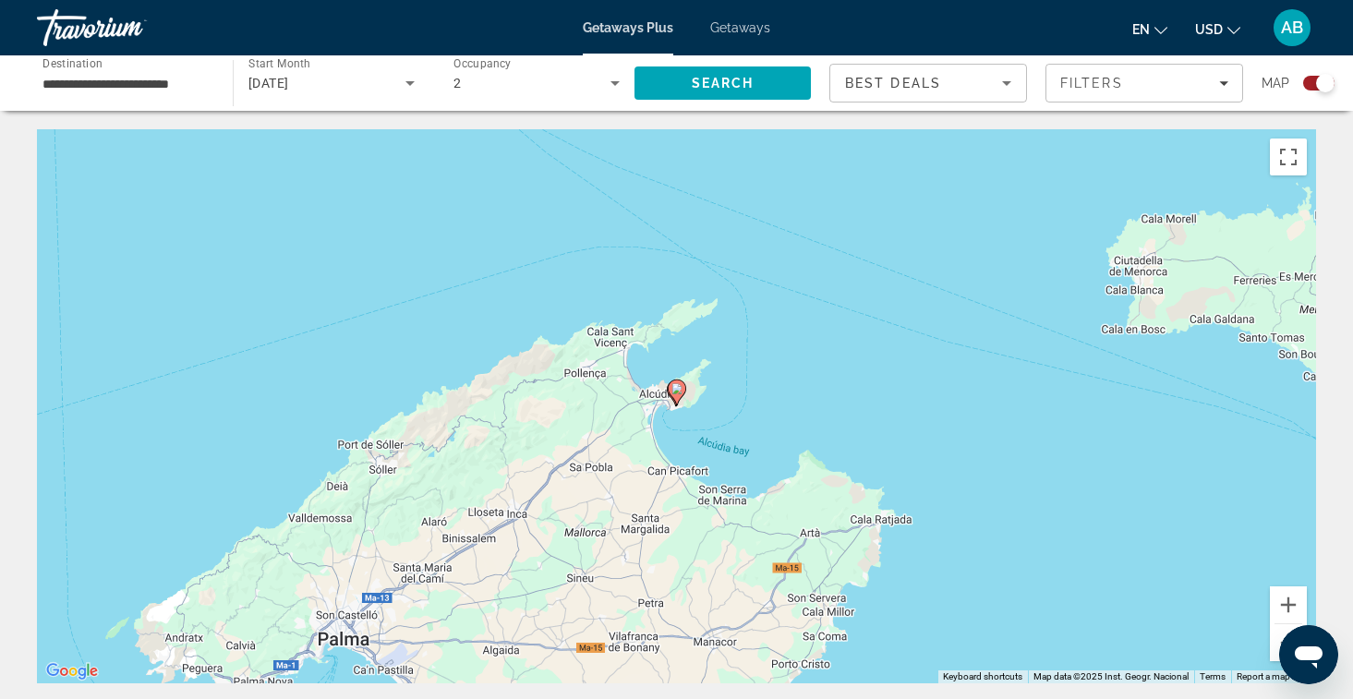
click at [674, 395] on icon "Main content" at bounding box center [676, 393] width 17 height 24
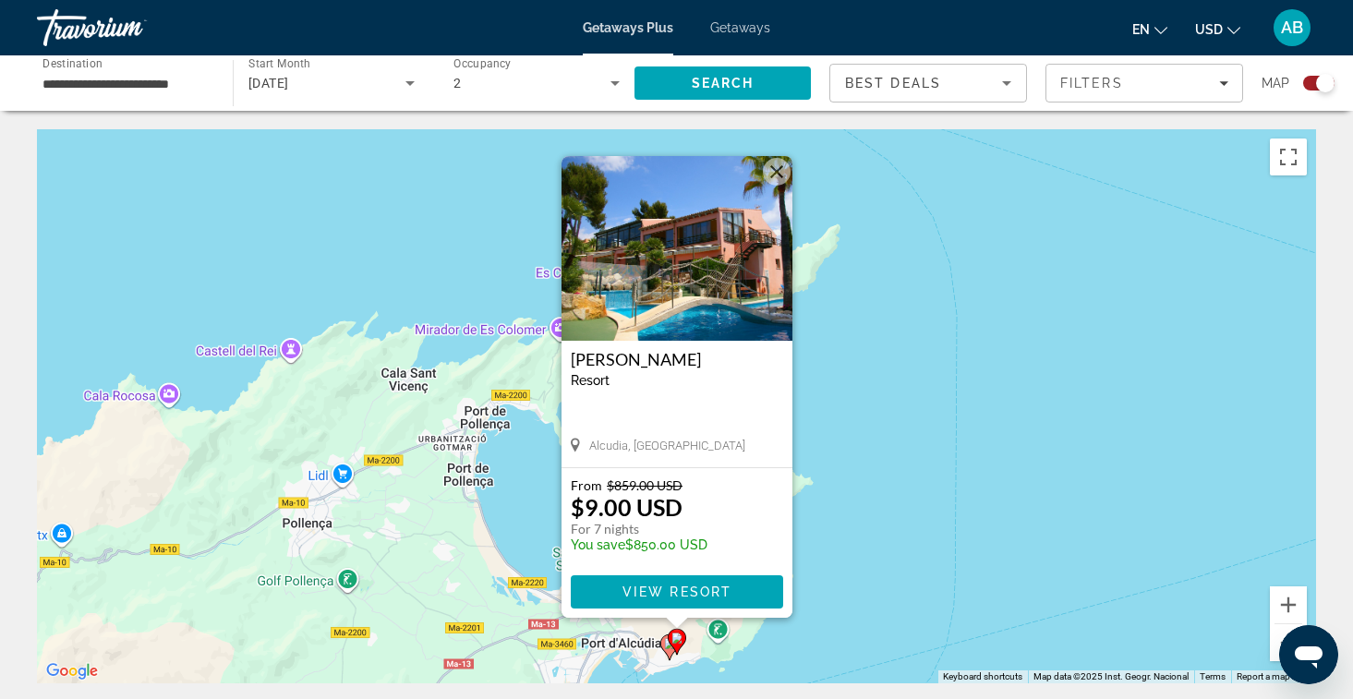
click at [687, 272] on img "Main content" at bounding box center [677, 248] width 231 height 185
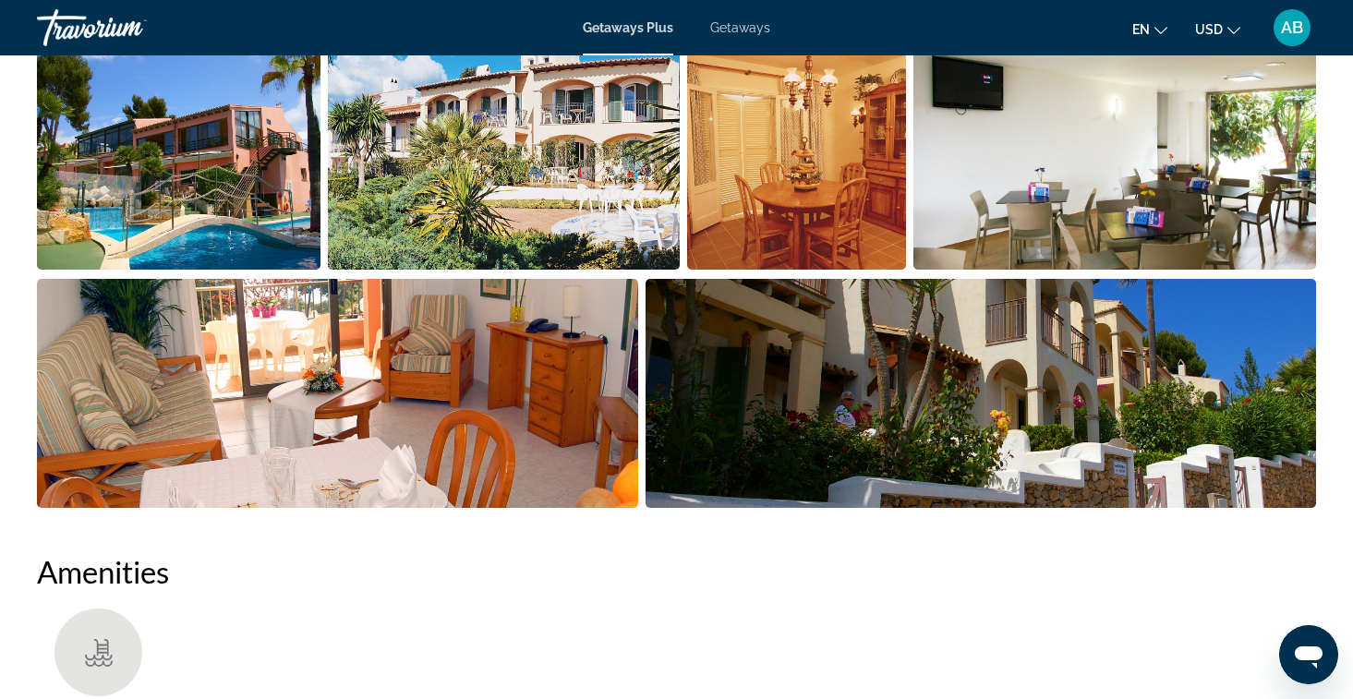
scroll to position [997, 0]
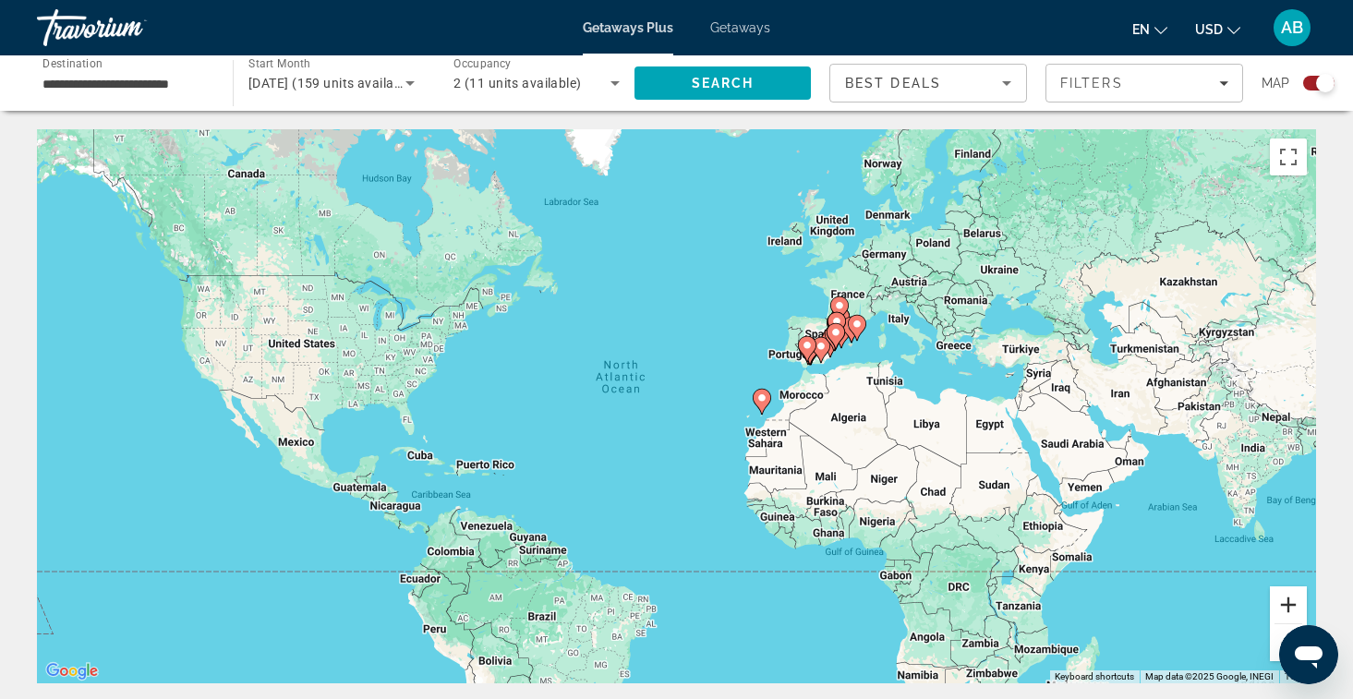
click at [1294, 606] on button "Zoom in" at bounding box center [1288, 605] width 37 height 37
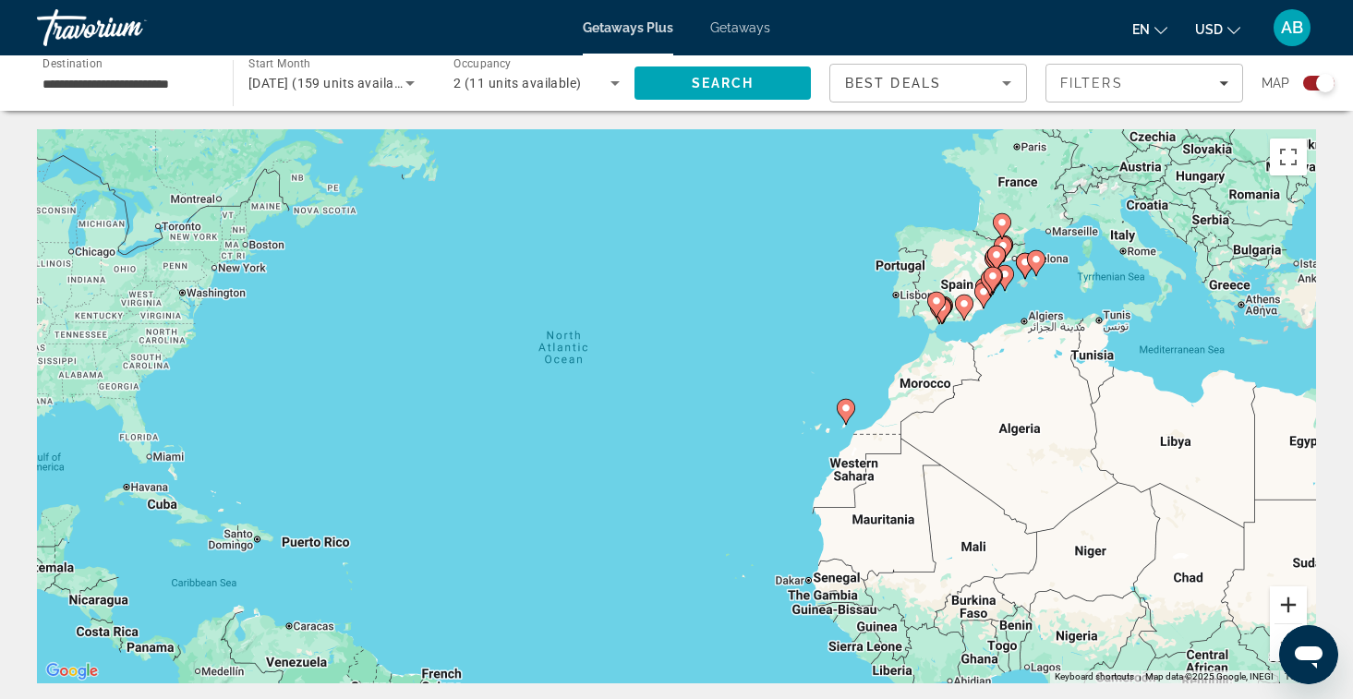
click at [1294, 606] on button "Zoom in" at bounding box center [1288, 605] width 37 height 37
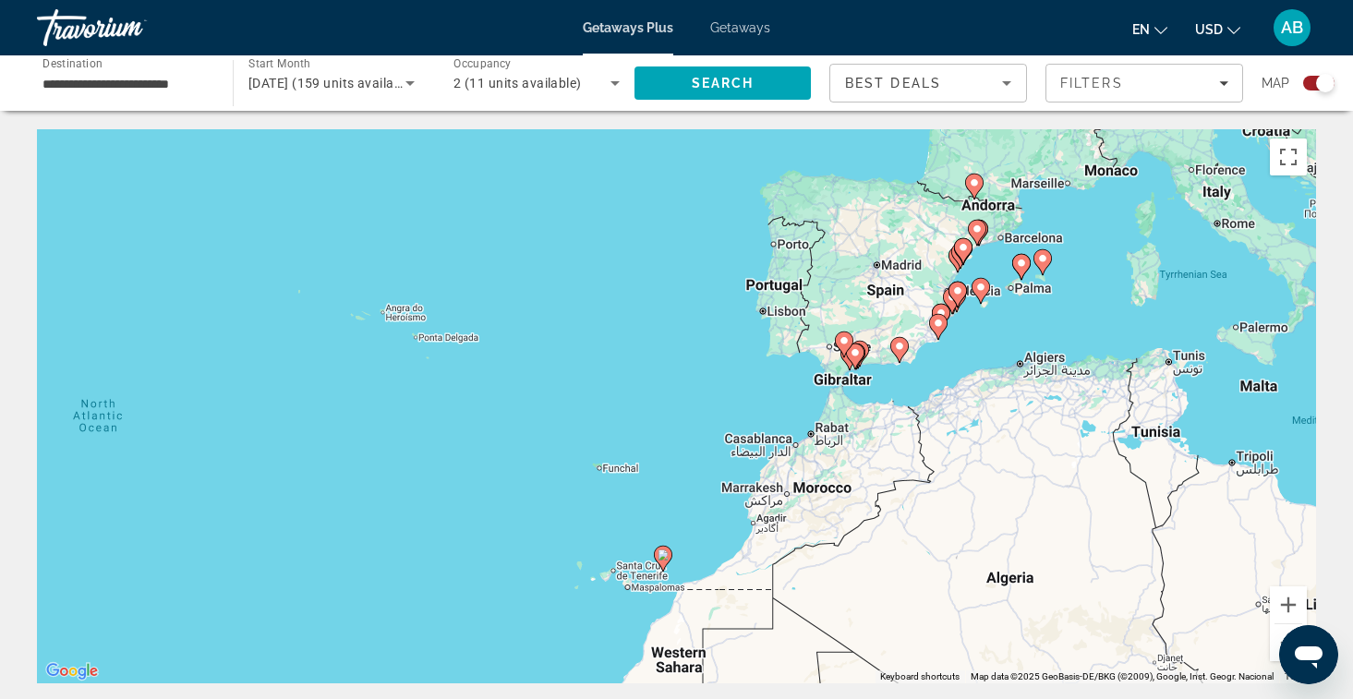
drag, startPoint x: 1237, startPoint y: 275, endPoint x: 875, endPoint y: 406, distance: 385.1
click at [875, 406] on div "To activate drag with keyboard, press Alt + Enter. Once in keyboard drag state,…" at bounding box center [676, 406] width 1279 height 554
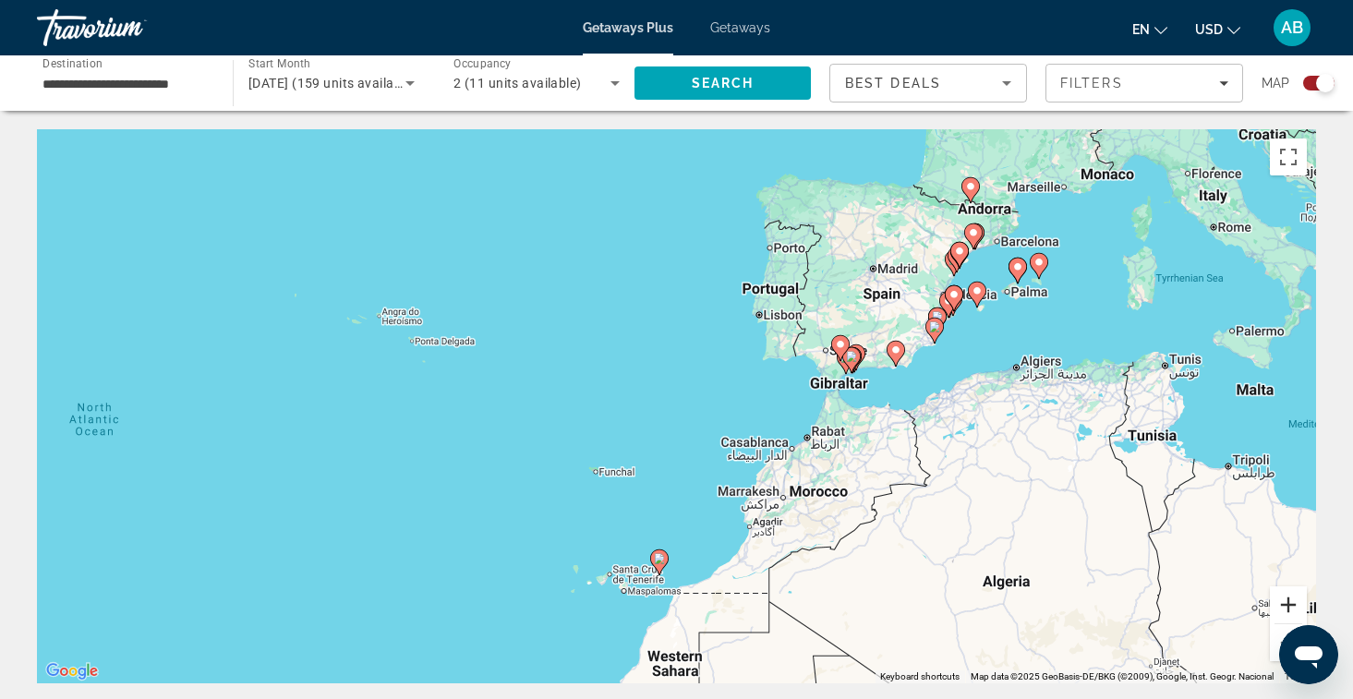
click at [1294, 601] on button "Zoom in" at bounding box center [1288, 605] width 37 height 37
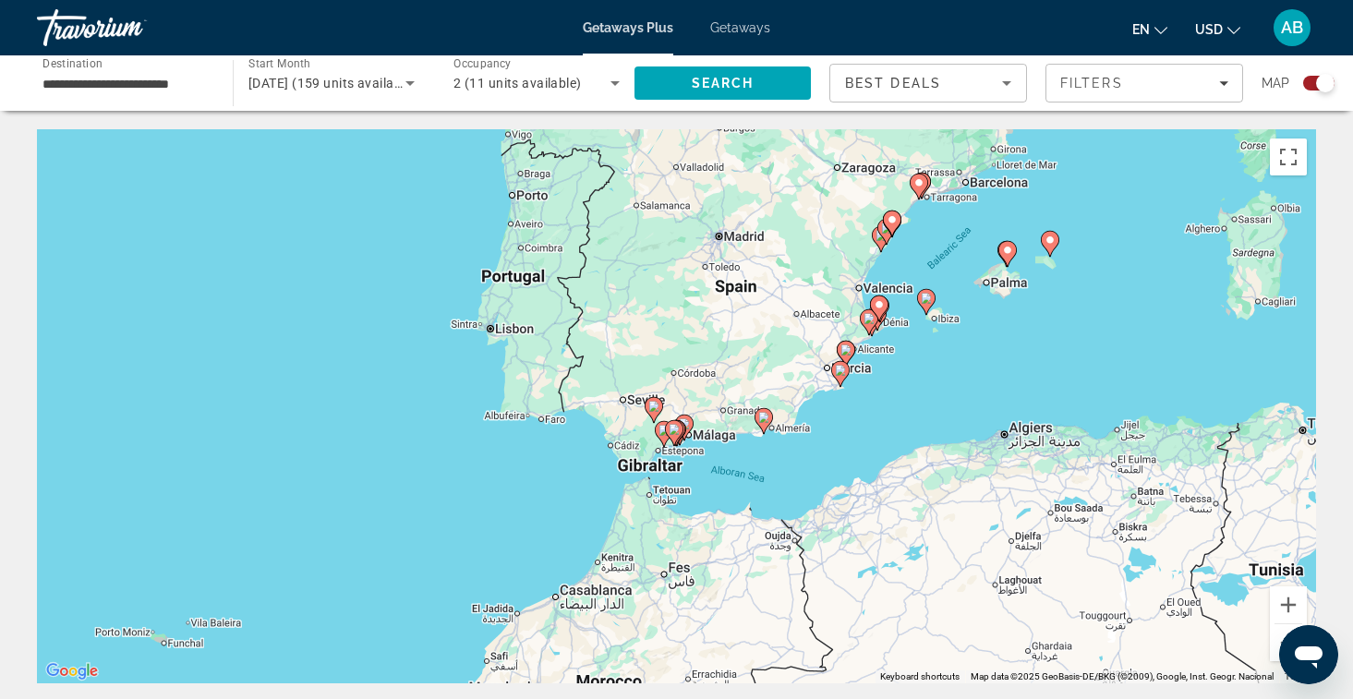
drag, startPoint x: 1193, startPoint y: 359, endPoint x: 825, endPoint y: 491, distance: 391.5
click at [825, 491] on div "To activate drag with keyboard, press Alt + Enter. Once in keyboard drag state,…" at bounding box center [676, 406] width 1279 height 554
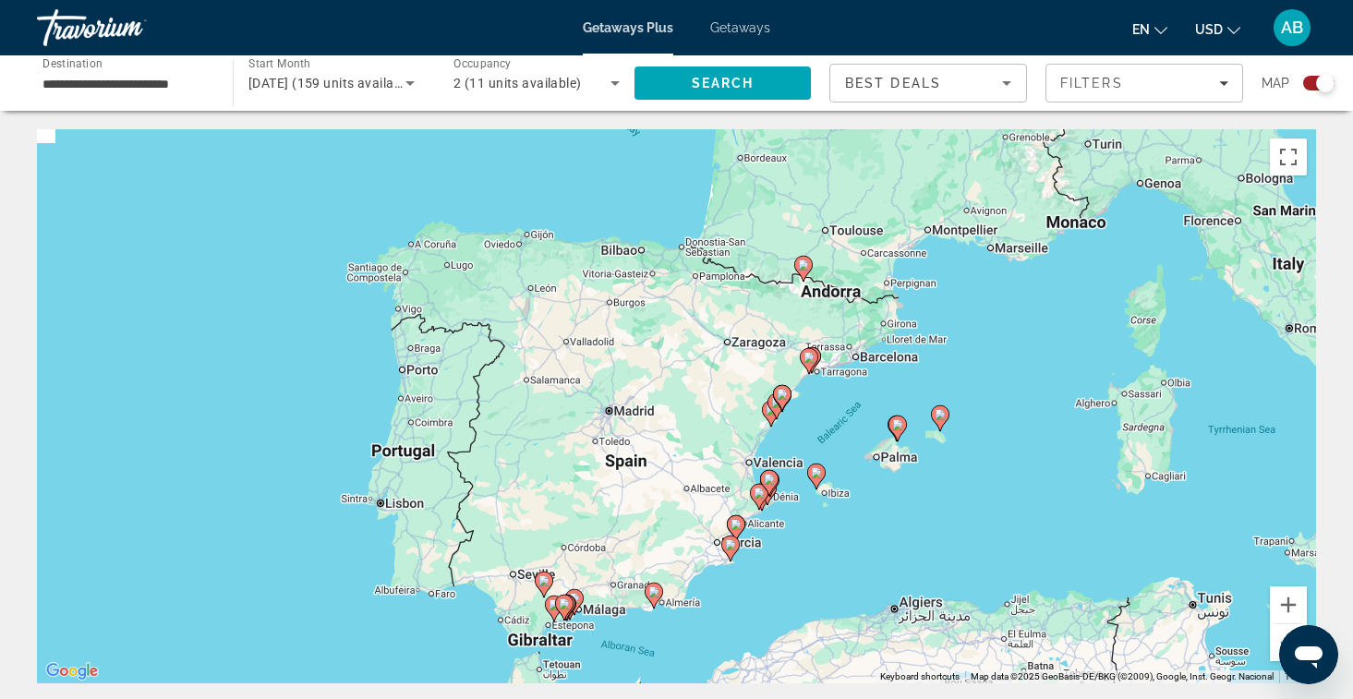
drag, startPoint x: 990, startPoint y: 338, endPoint x: 890, endPoint y: 494, distance: 185.8
click at [890, 494] on div "To activate drag with keyboard, press Alt + Enter. Once in keyboard drag state,…" at bounding box center [676, 406] width 1279 height 554
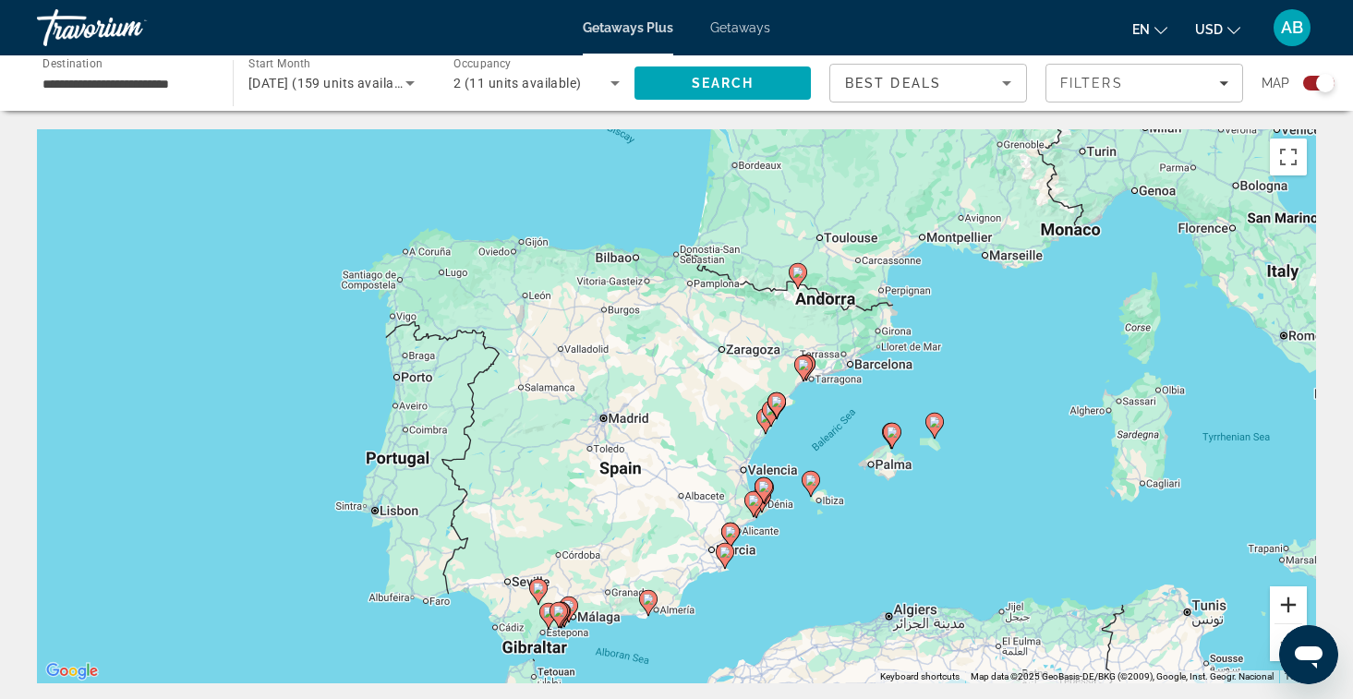
click at [1288, 599] on button "Zoom in" at bounding box center [1288, 605] width 37 height 37
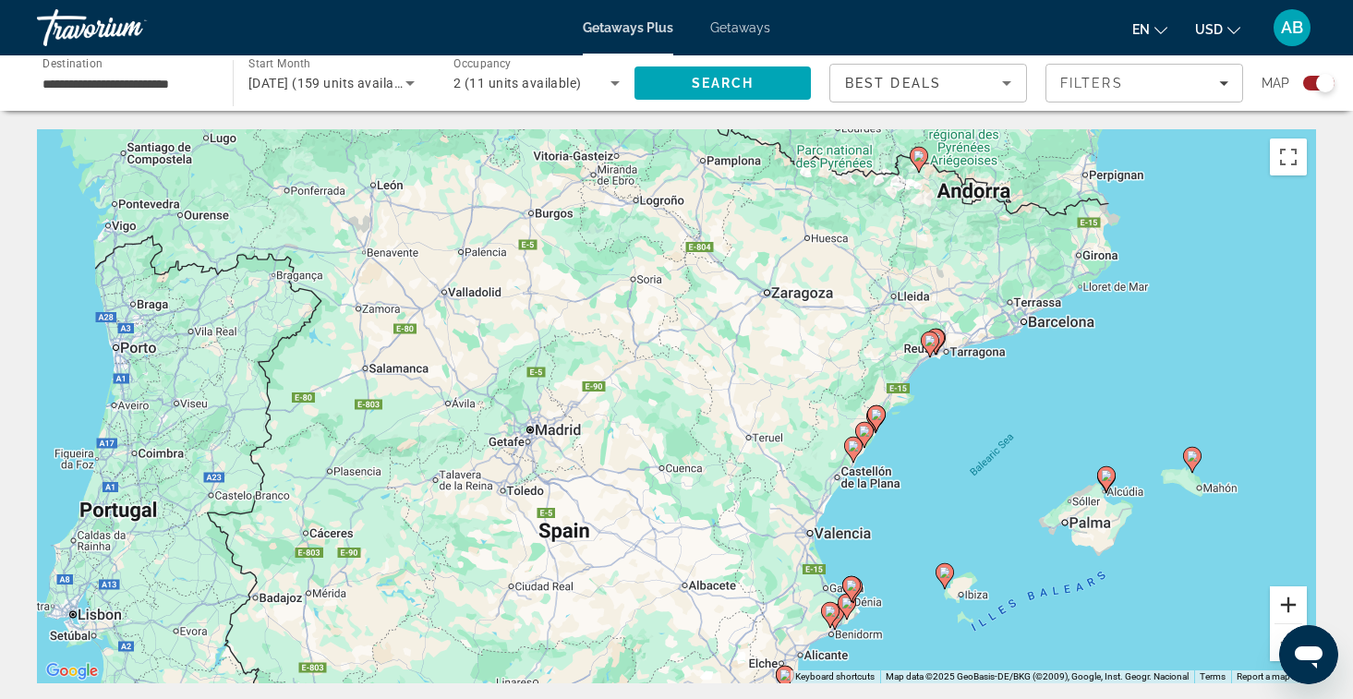
click at [1289, 606] on button "Zoom in" at bounding box center [1288, 605] width 37 height 37
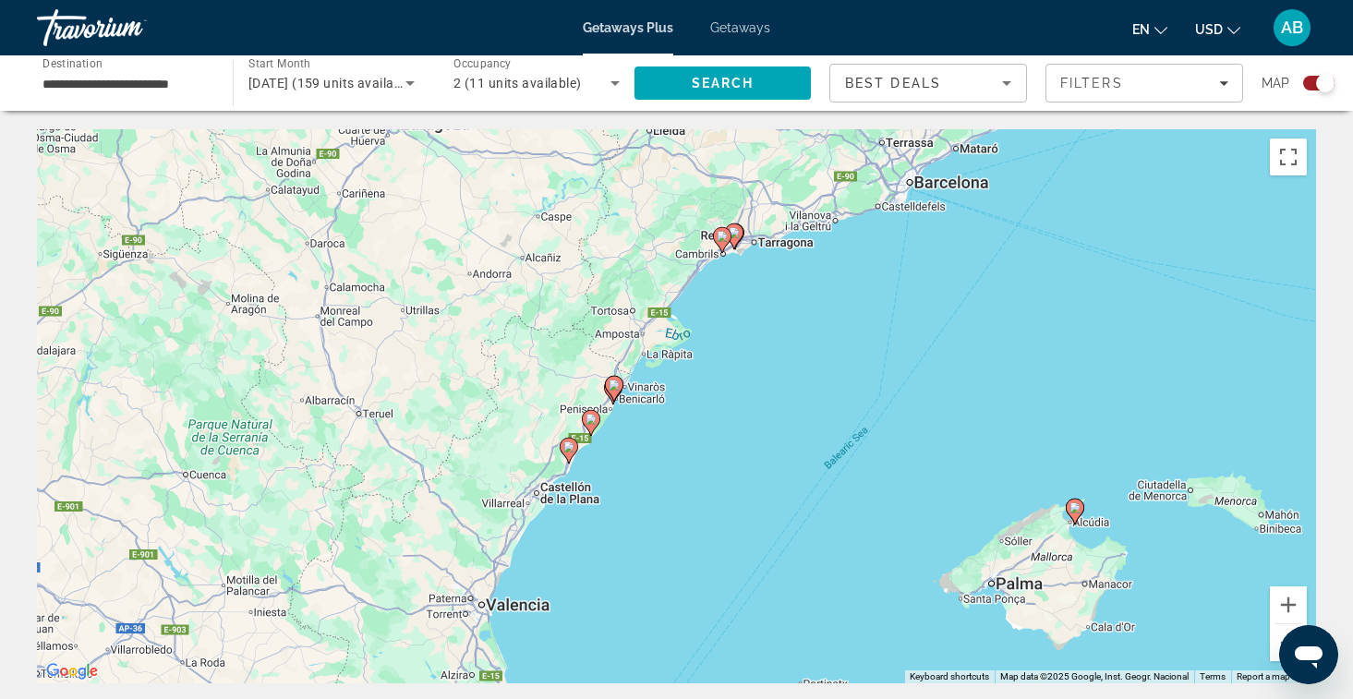
drag, startPoint x: 1211, startPoint y: 440, endPoint x: 746, endPoint y: 384, distance: 467.9
click at [746, 384] on div "To activate drag with keyboard, press Alt + Enter. Once in keyboard drag state,…" at bounding box center [676, 406] width 1279 height 554
click at [1073, 507] on image "Main content" at bounding box center [1075, 508] width 11 height 11
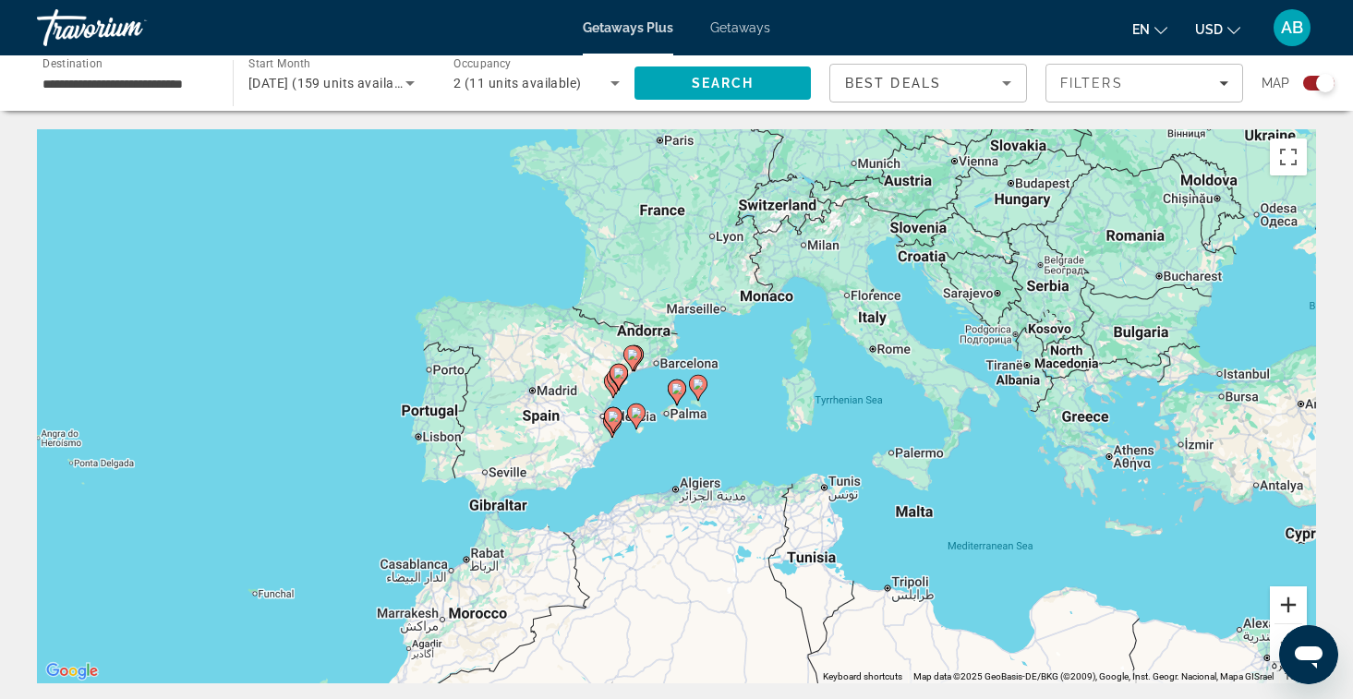
click at [1278, 598] on button "Zoom in" at bounding box center [1288, 605] width 37 height 37
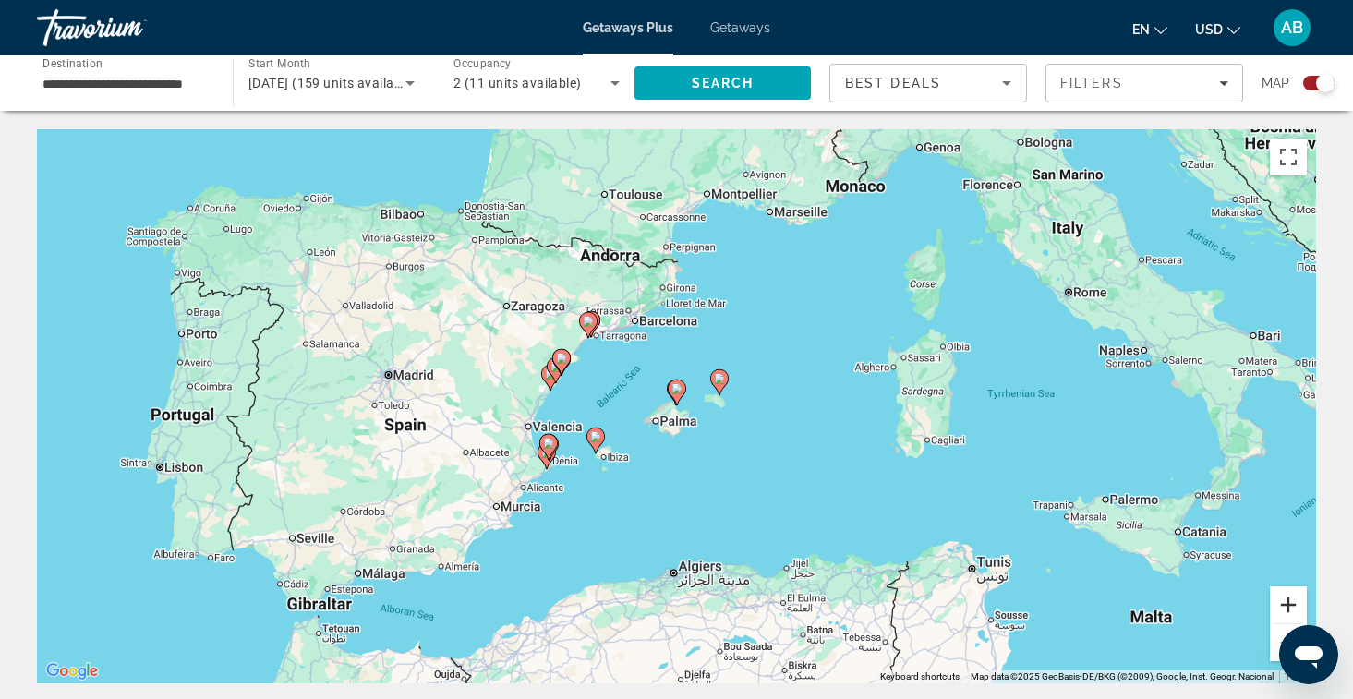
click at [1278, 598] on button "Zoom in" at bounding box center [1288, 605] width 37 height 37
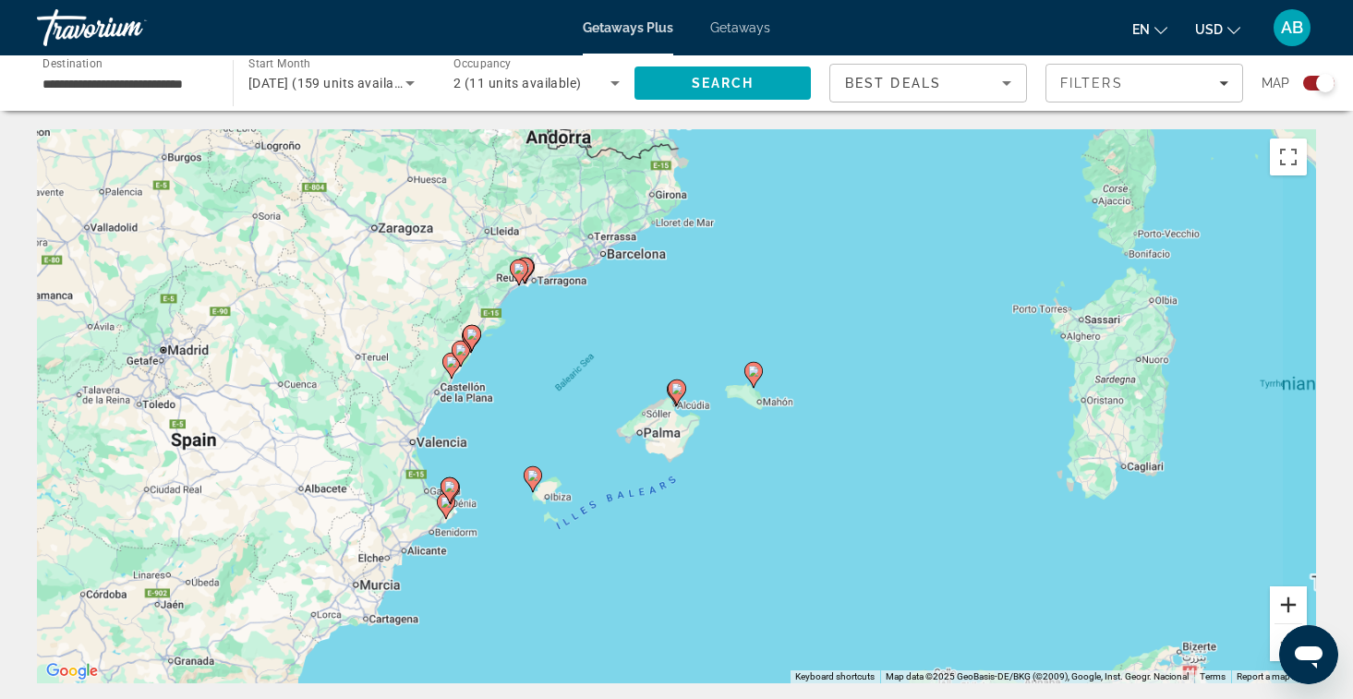
click at [1278, 598] on button "Zoom in" at bounding box center [1288, 605] width 37 height 37
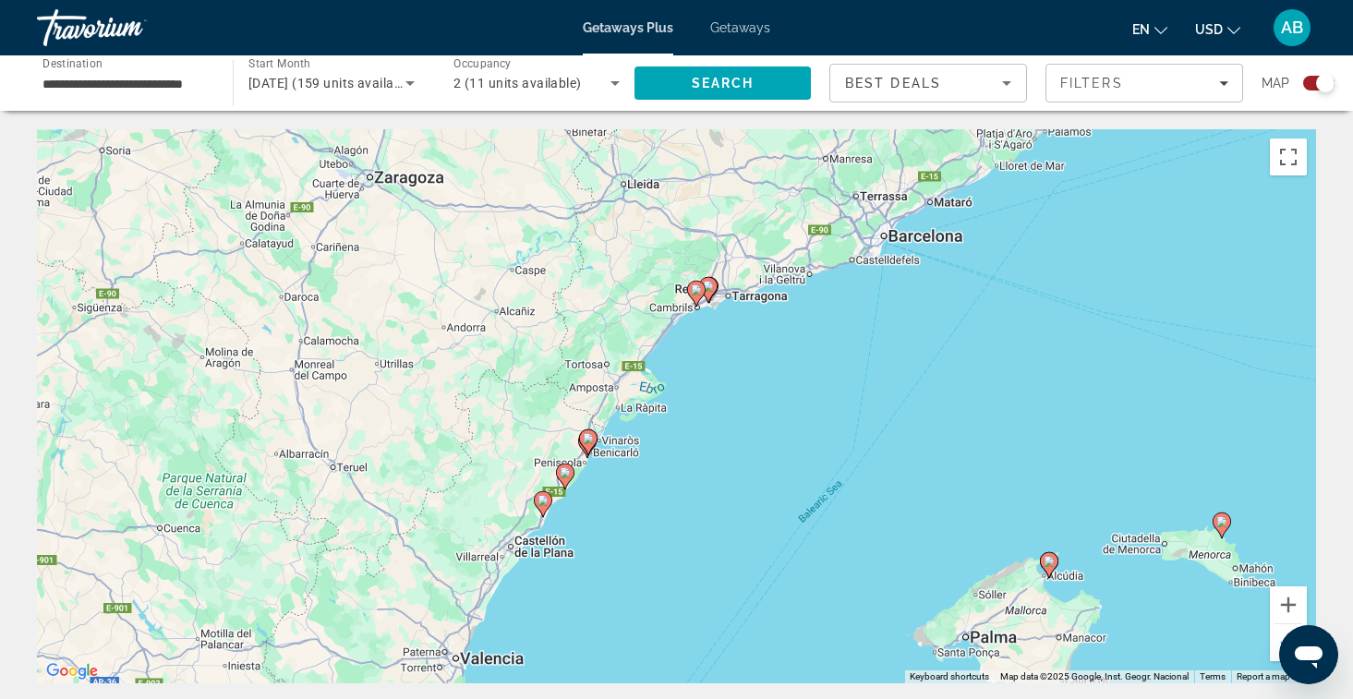
drag, startPoint x: 460, startPoint y: 338, endPoint x: 832, endPoint y: 511, distance: 410.4
click at [833, 512] on div "To activate drag with keyboard, press Alt + Enter. Once in keyboard drag state,…" at bounding box center [676, 406] width 1279 height 554
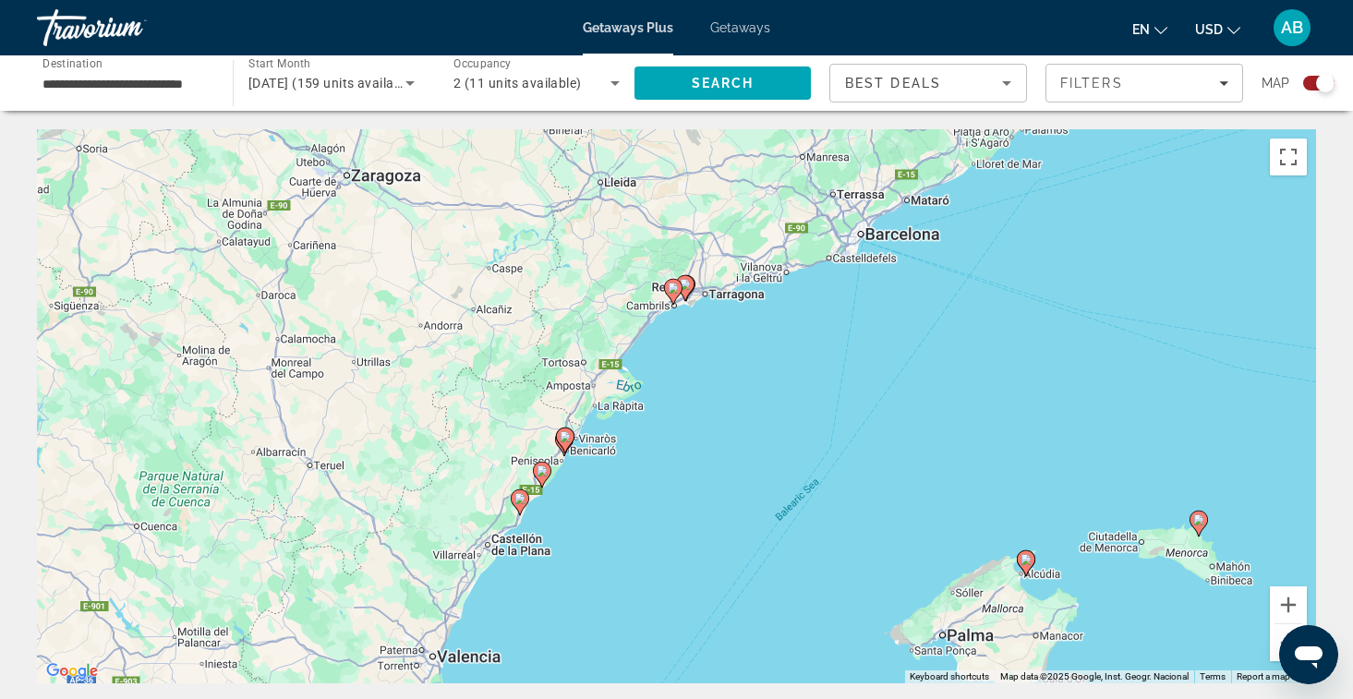
drag, startPoint x: 1214, startPoint y: 547, endPoint x: 955, endPoint y: 448, distance: 276.9
click at [955, 448] on div "To activate drag with keyboard, press Alt + Enter. Once in keyboard drag state,…" at bounding box center [676, 406] width 1279 height 554
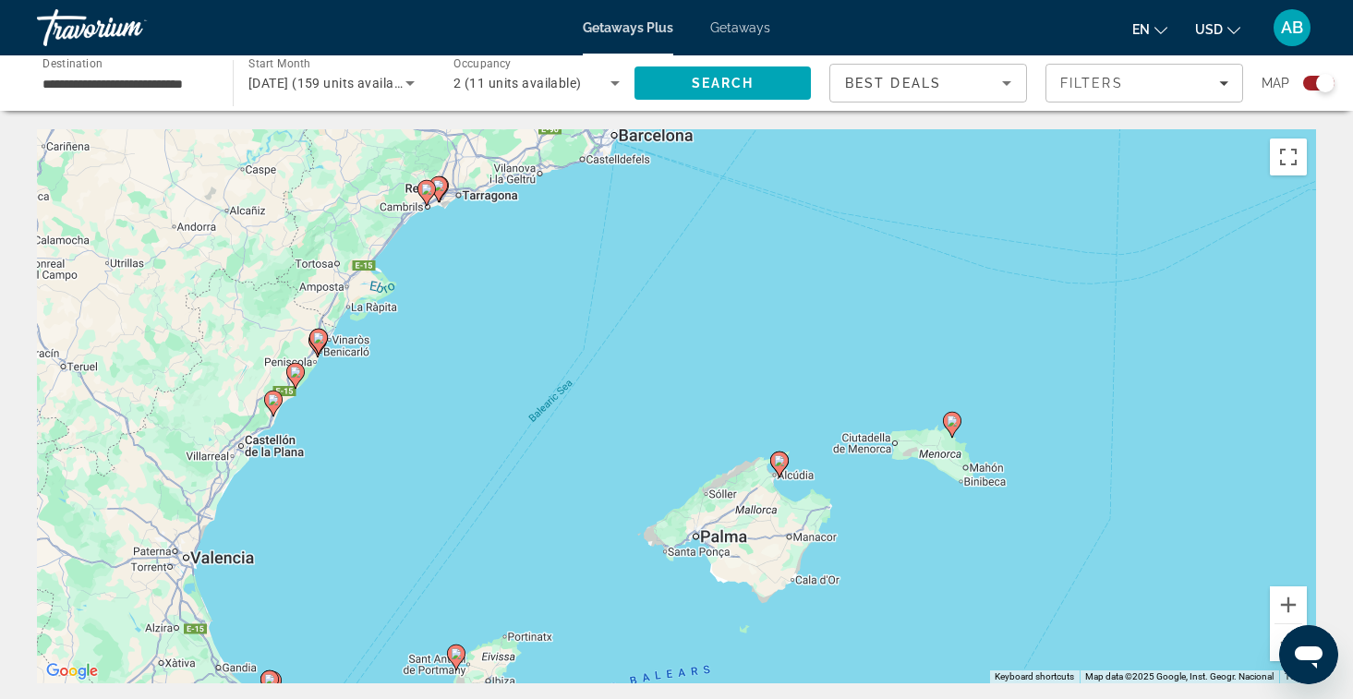
click at [956, 425] on image "Main content" at bounding box center [952, 421] width 11 height 11
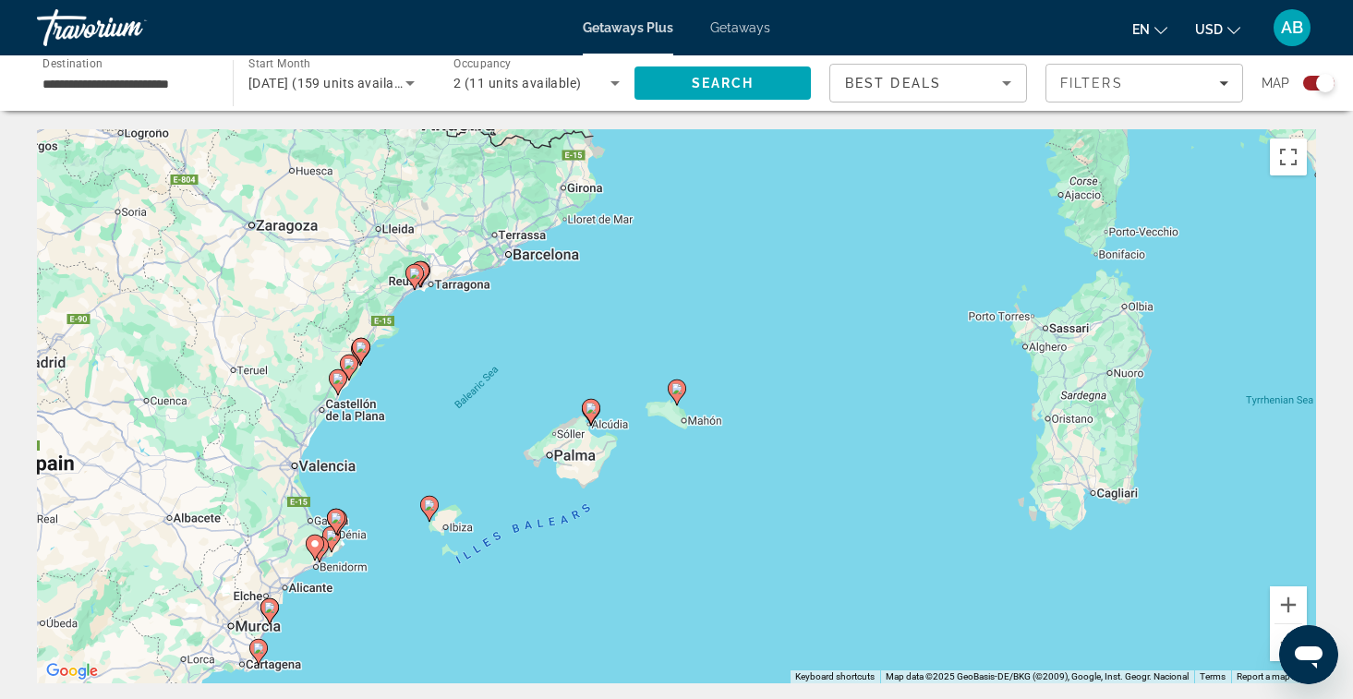
click at [414, 277] on image "Main content" at bounding box center [414, 273] width 11 height 11
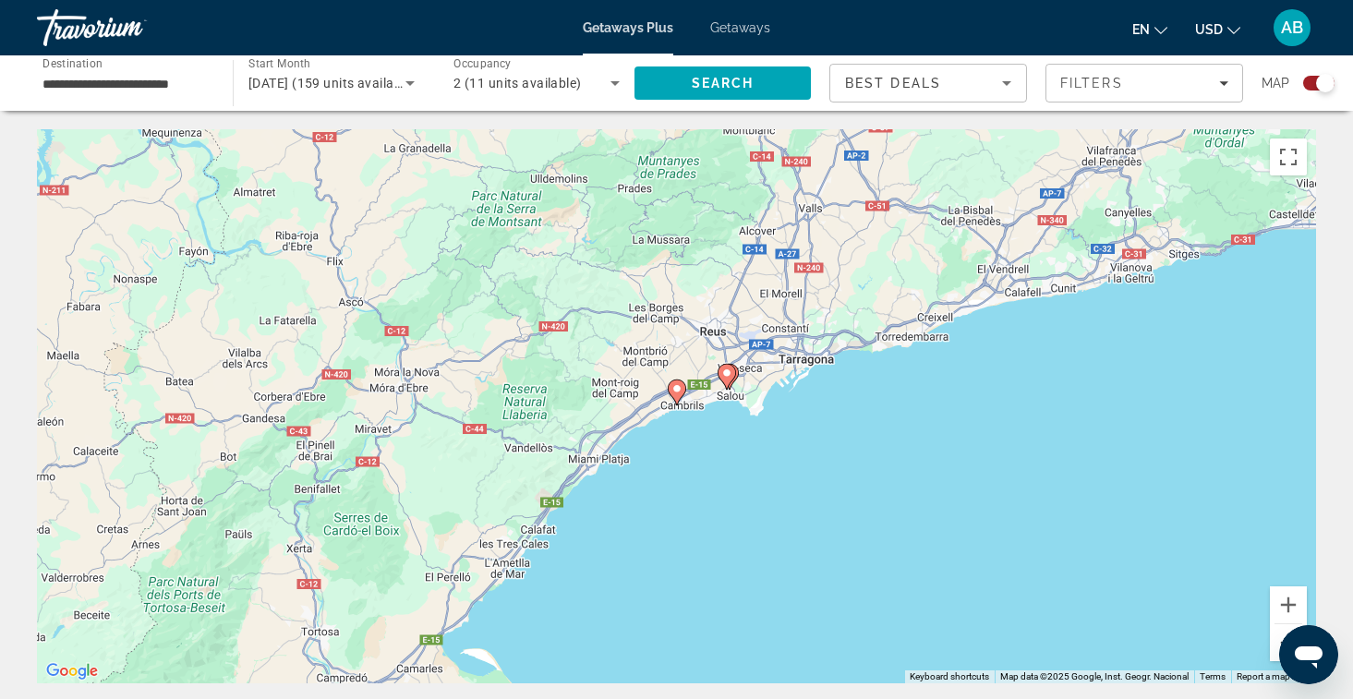
click at [1279, 632] on button "Zoom out" at bounding box center [1288, 642] width 37 height 37
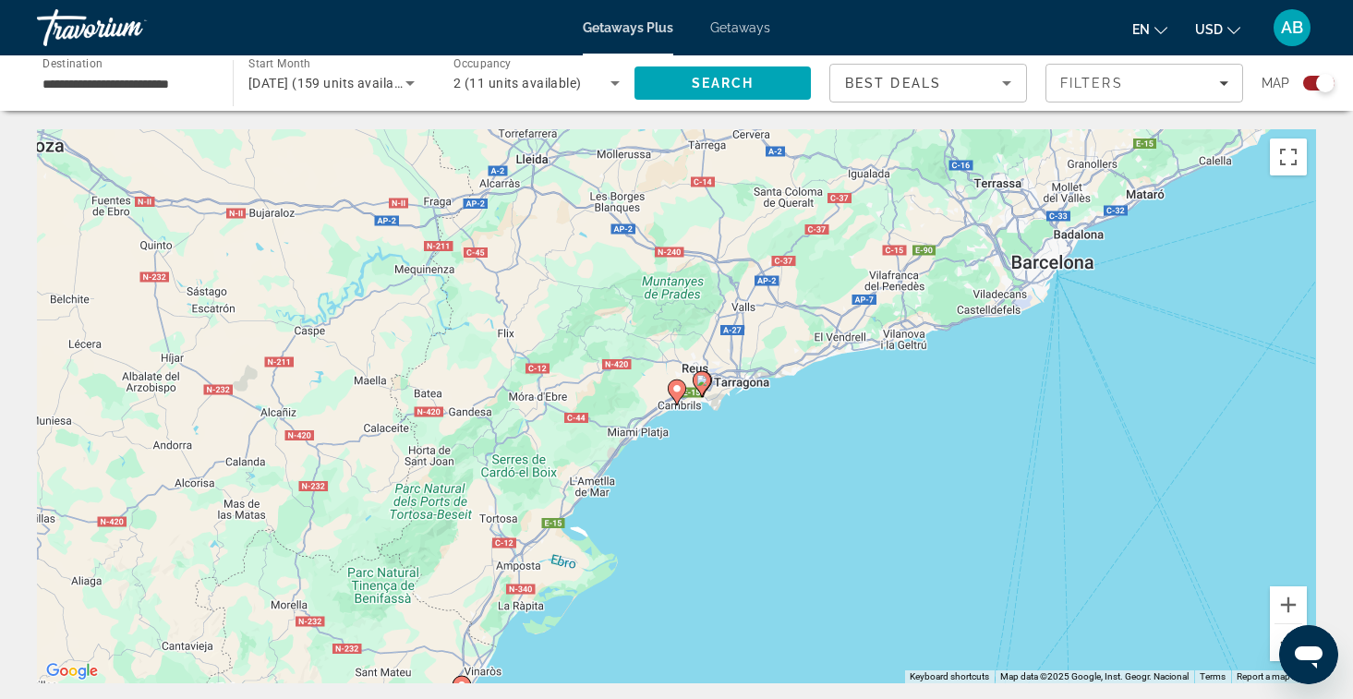
click at [1279, 633] on button "Zoom out" at bounding box center [1288, 642] width 37 height 37
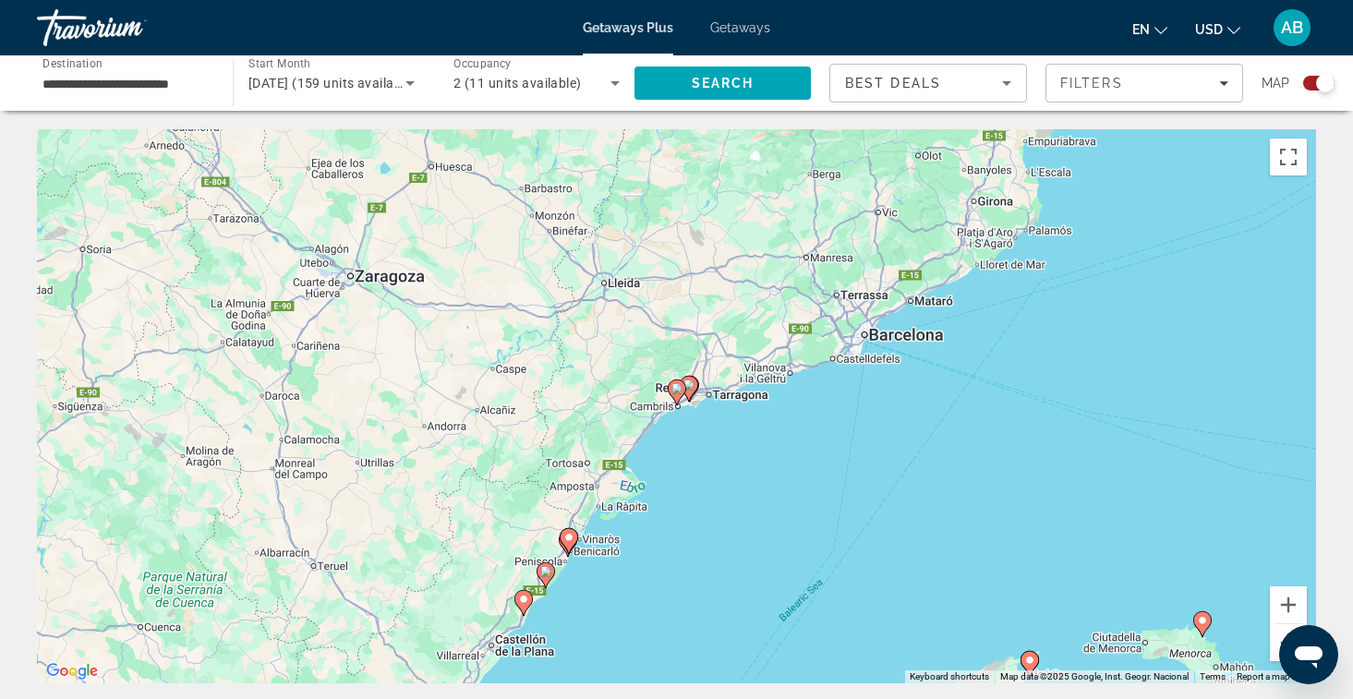
click at [1279, 633] on button "Zoom out" at bounding box center [1288, 642] width 37 height 37
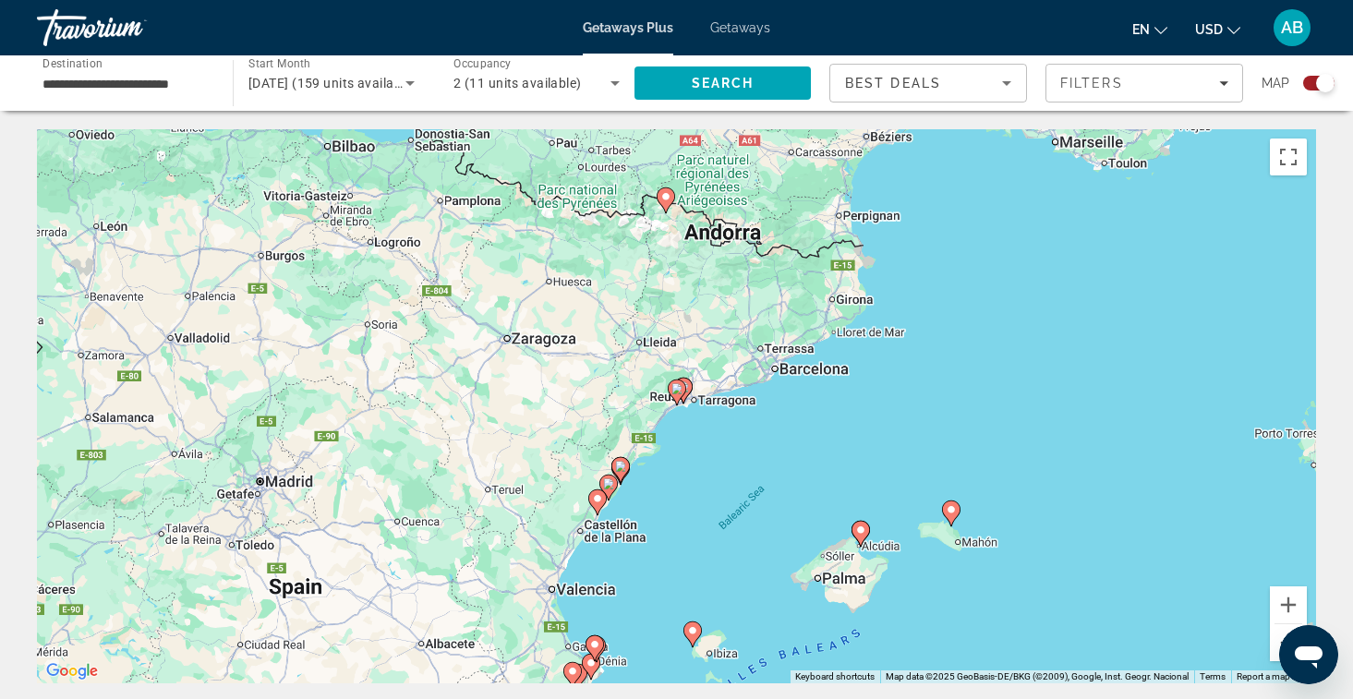
click at [1279, 633] on button "Zoom out" at bounding box center [1288, 642] width 37 height 37
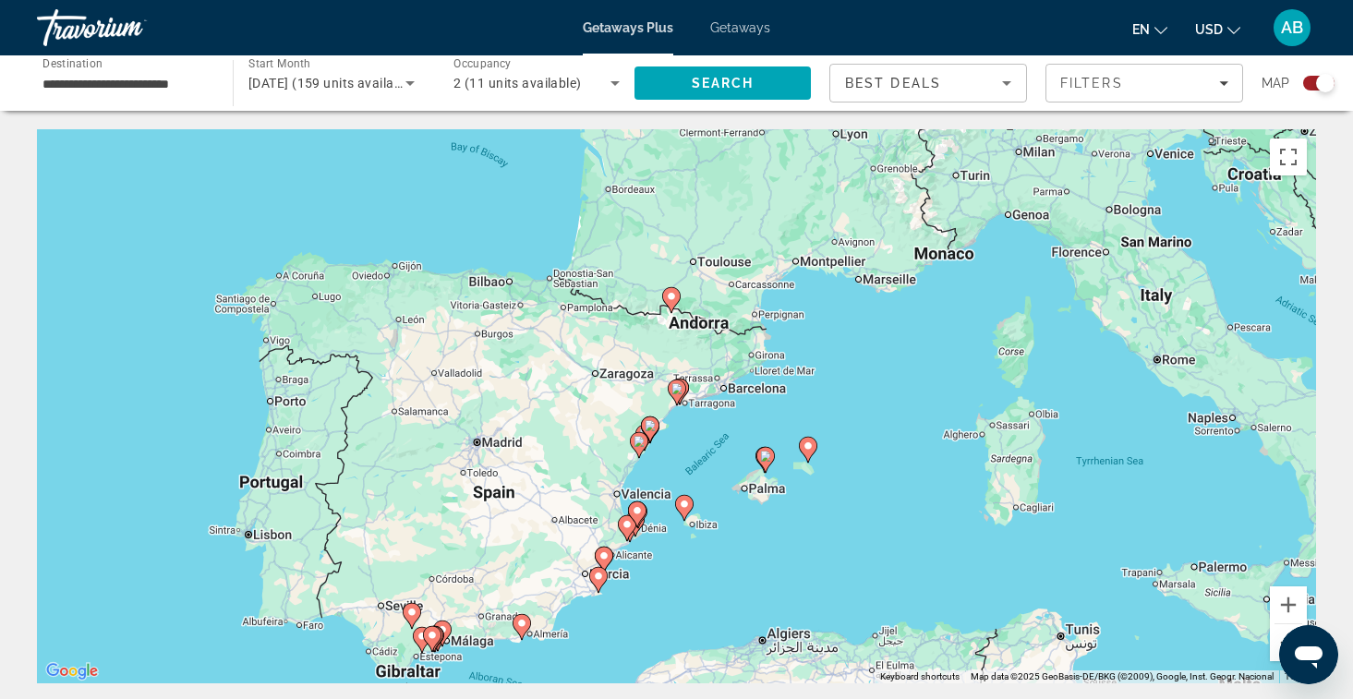
click at [1279, 633] on button "Zoom out" at bounding box center [1288, 642] width 37 height 37
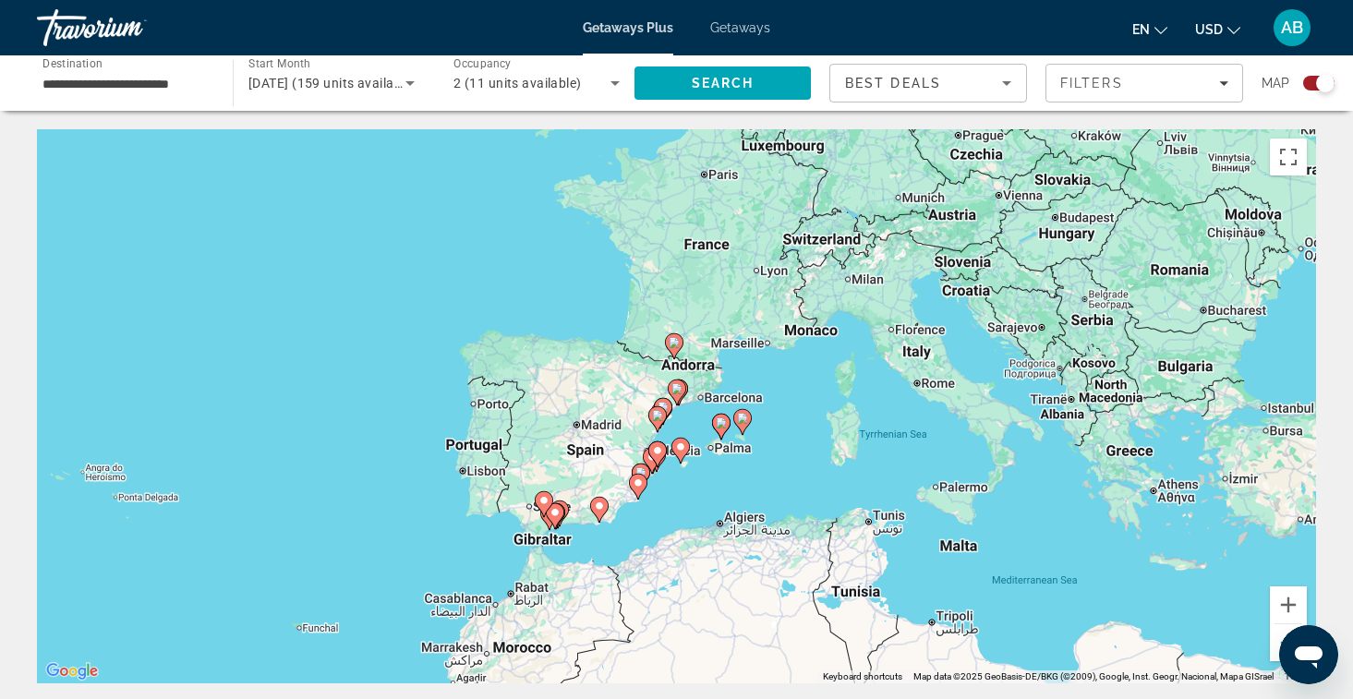
click at [138, 77] on input "**********" at bounding box center [125, 84] width 166 height 22
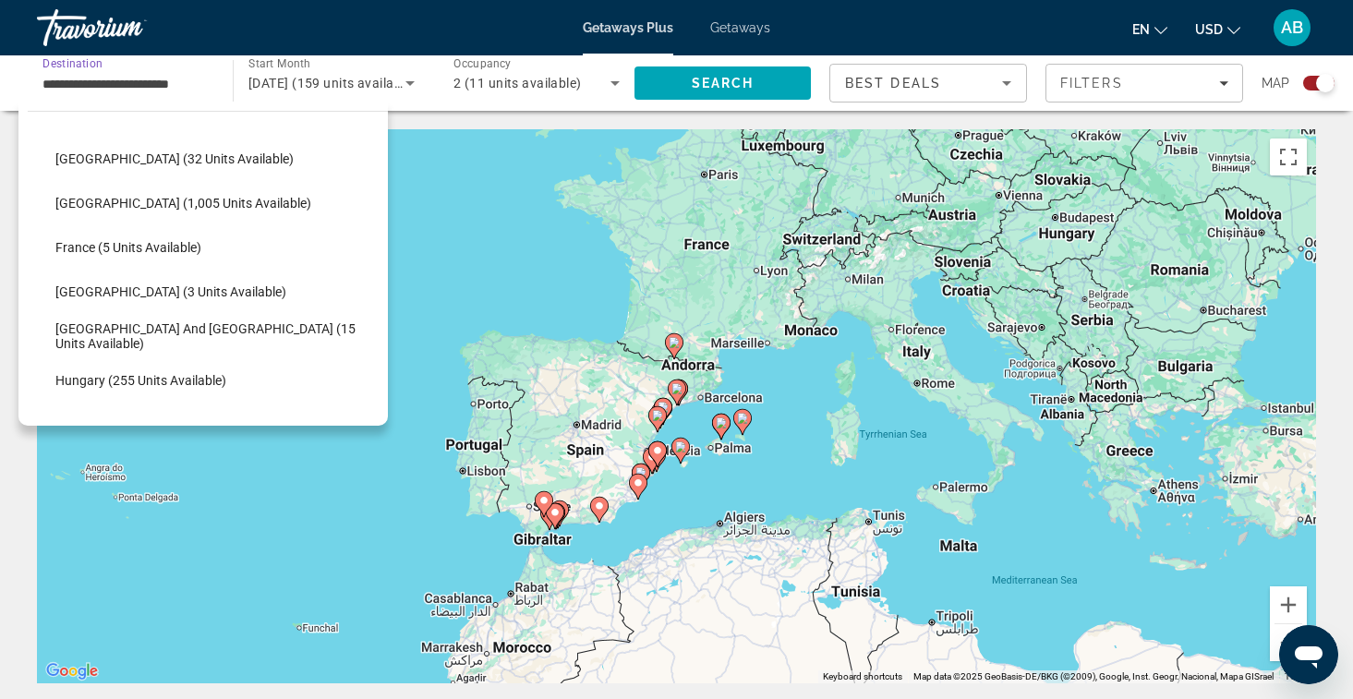
scroll to position [358, 0]
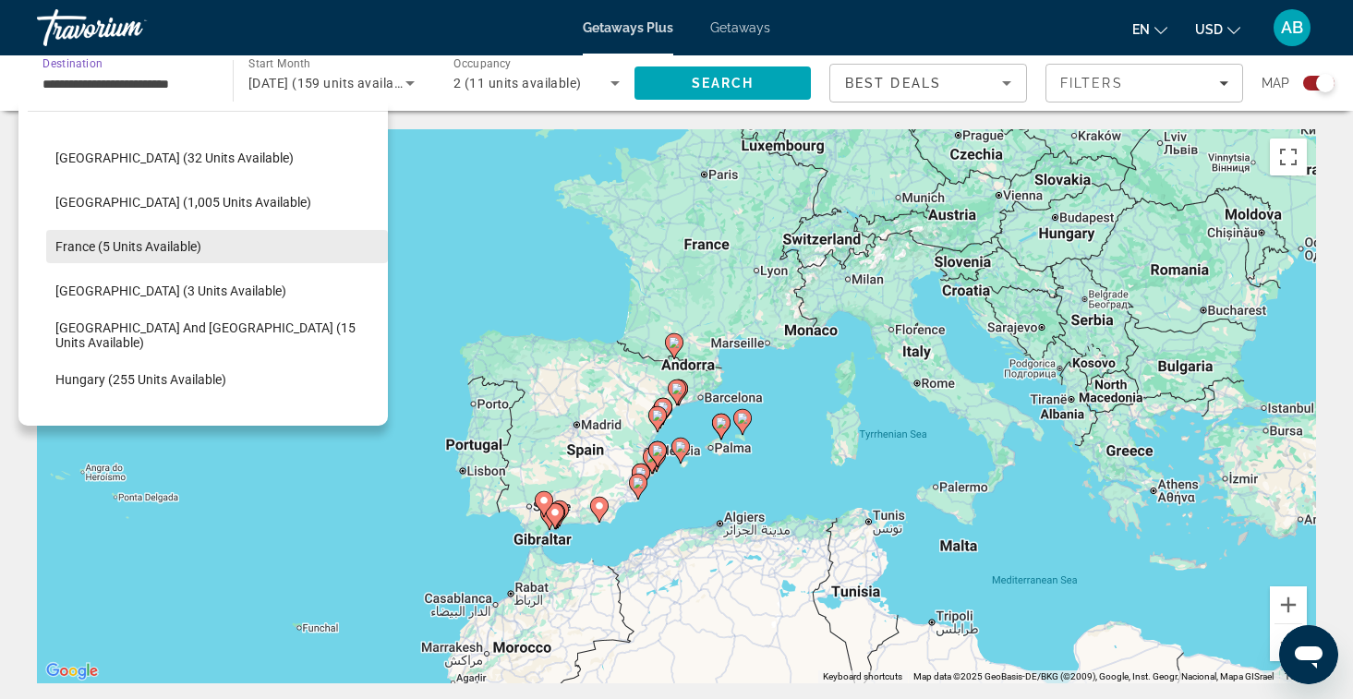
click at [150, 248] on span "France (5 units available)" at bounding box center [128, 246] width 146 height 15
type input "**********"
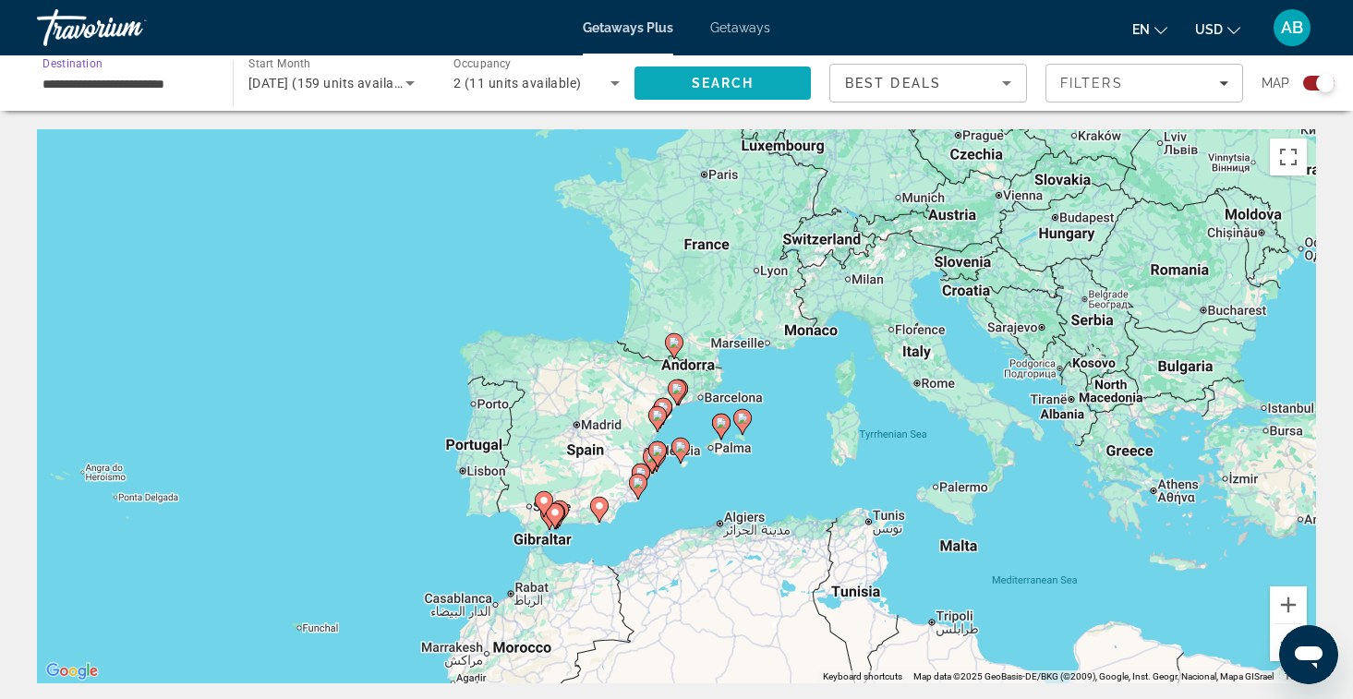
click at [762, 87] on span "Search" at bounding box center [723, 83] width 176 height 44
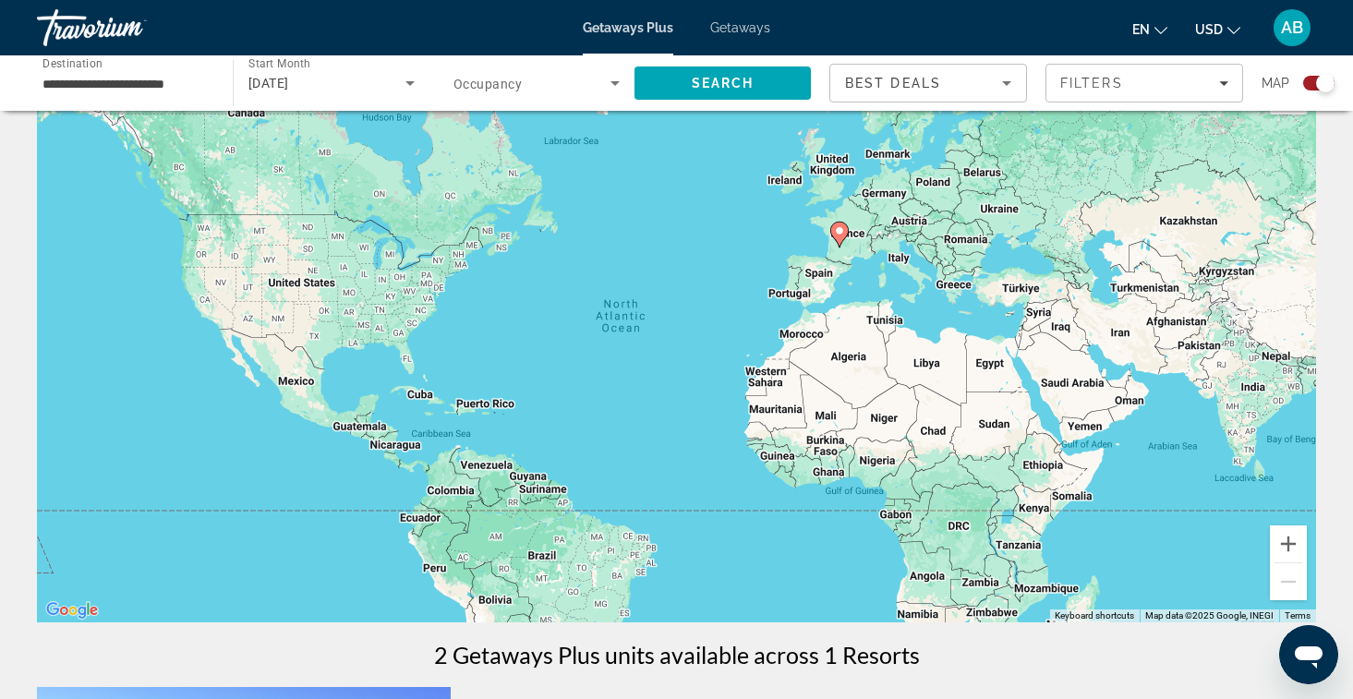
scroll to position [56, 0]
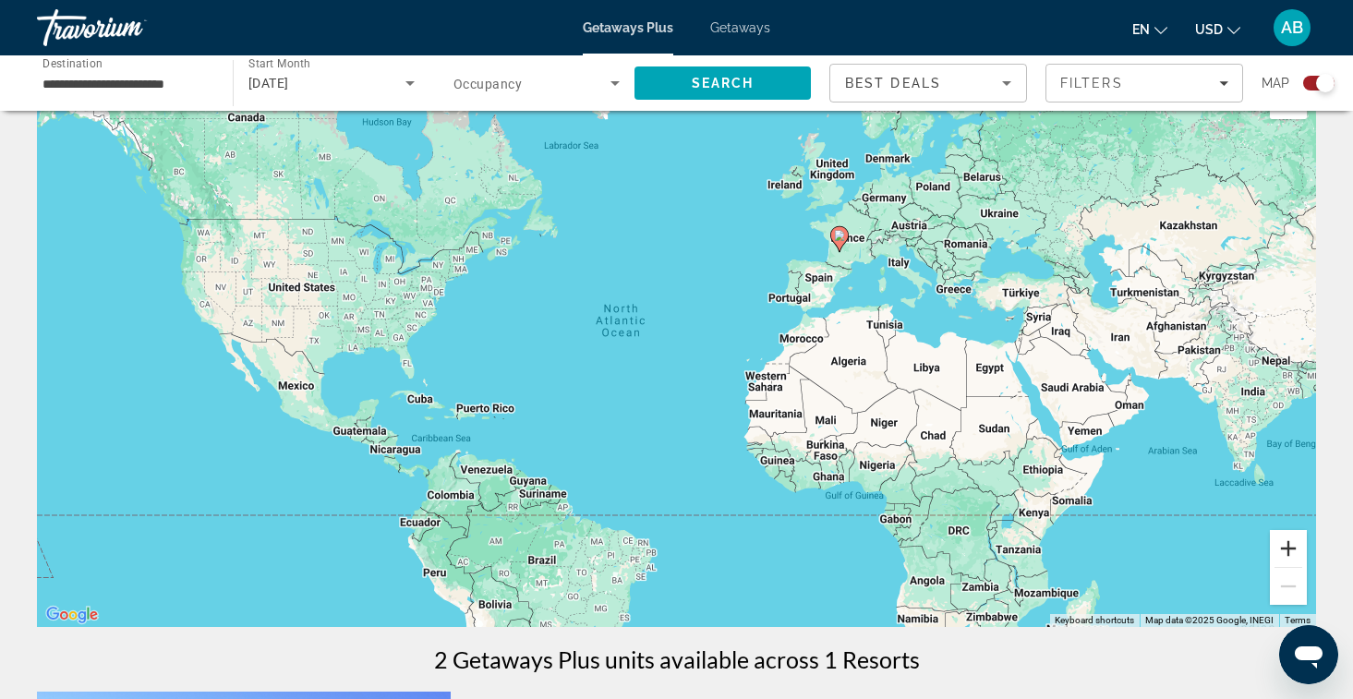
click at [1295, 550] on button "Zoom in" at bounding box center [1288, 548] width 37 height 37
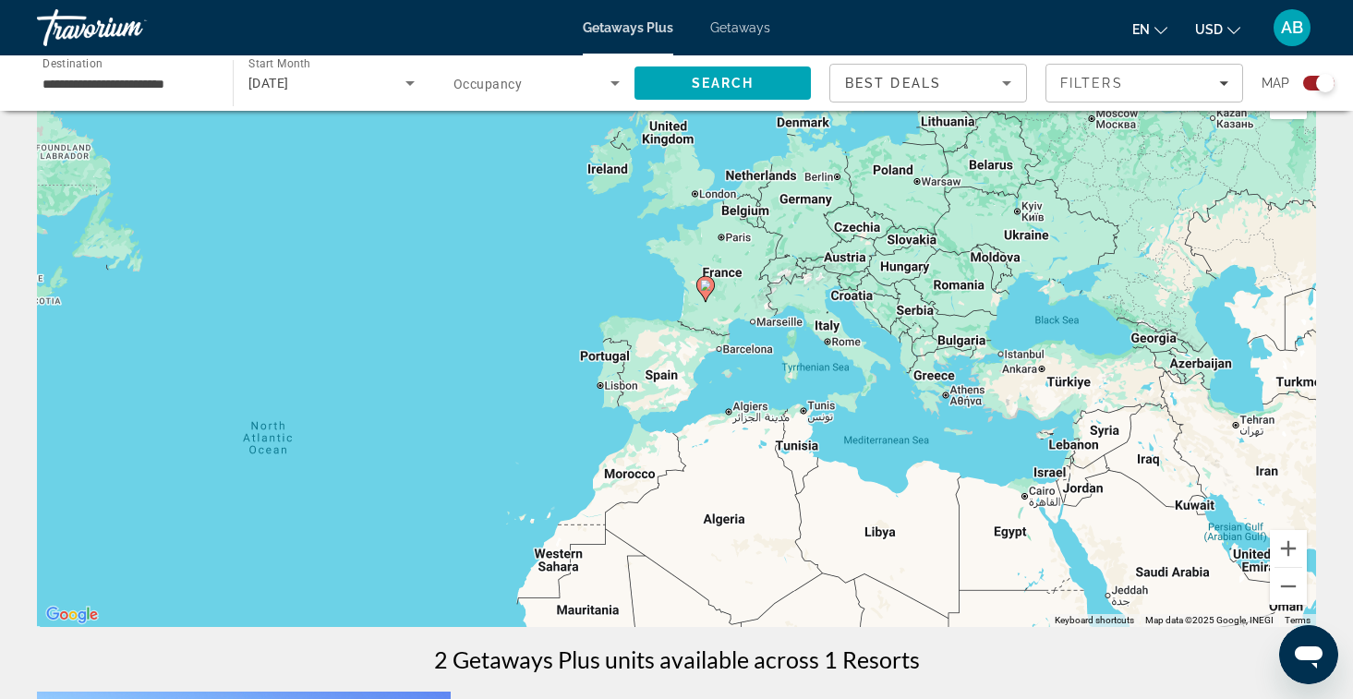
drag, startPoint x: 1221, startPoint y: 275, endPoint x: 919, endPoint y: 424, distance: 336.7
click at [919, 424] on div "To navigate, press the arrow keys. To activate drag with keyboard, press Alt + …" at bounding box center [676, 350] width 1279 height 554
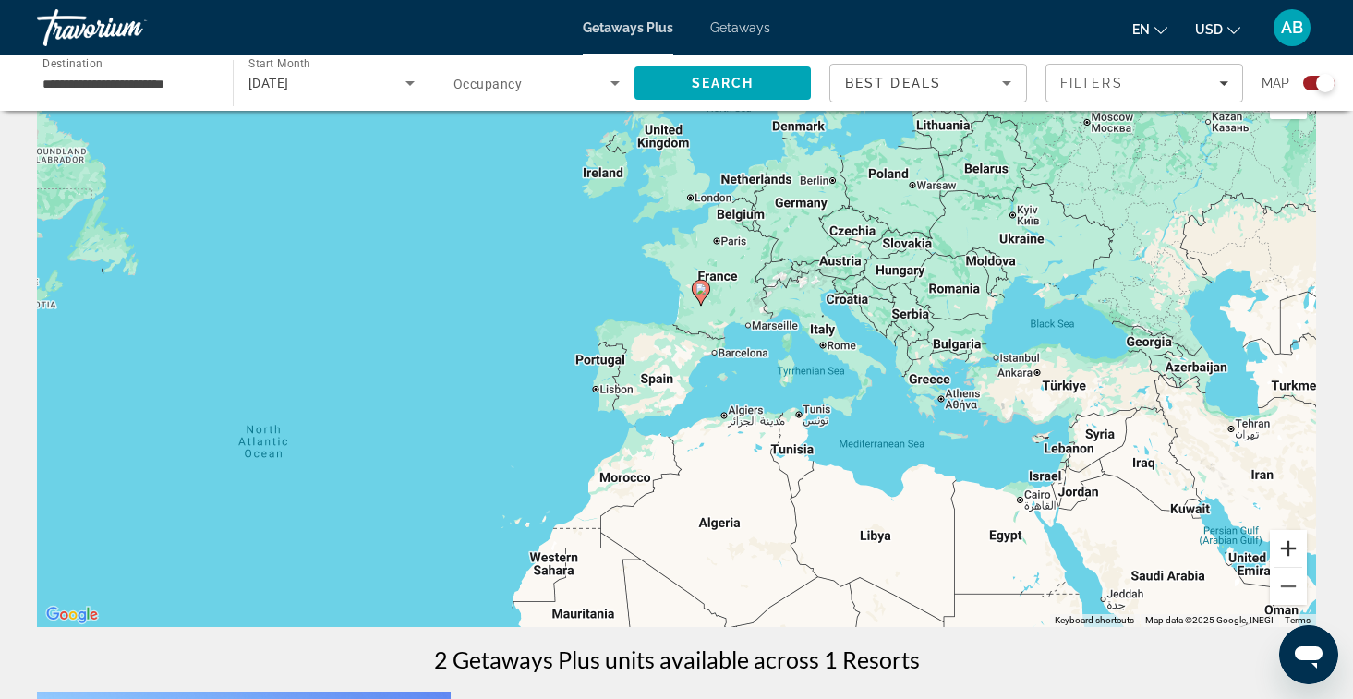
click at [1290, 547] on button "Zoom in" at bounding box center [1288, 548] width 37 height 37
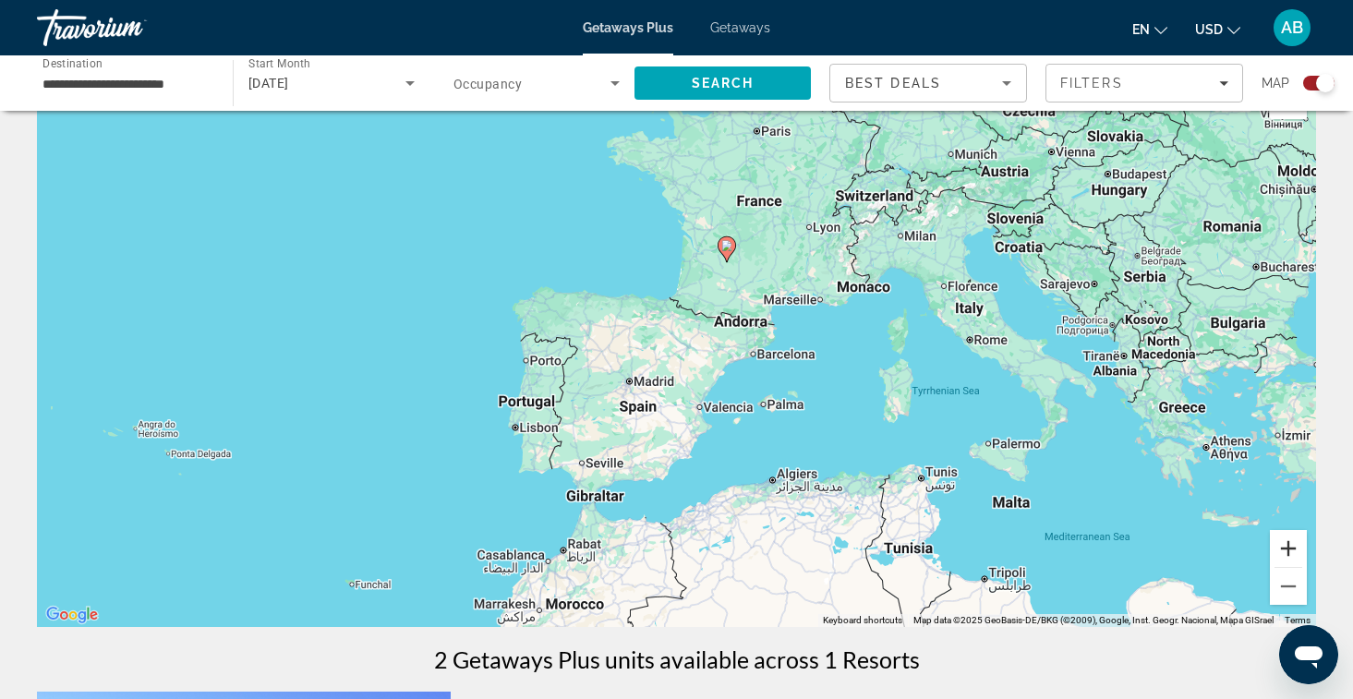
click at [1290, 547] on button "Zoom in" at bounding box center [1288, 548] width 37 height 37
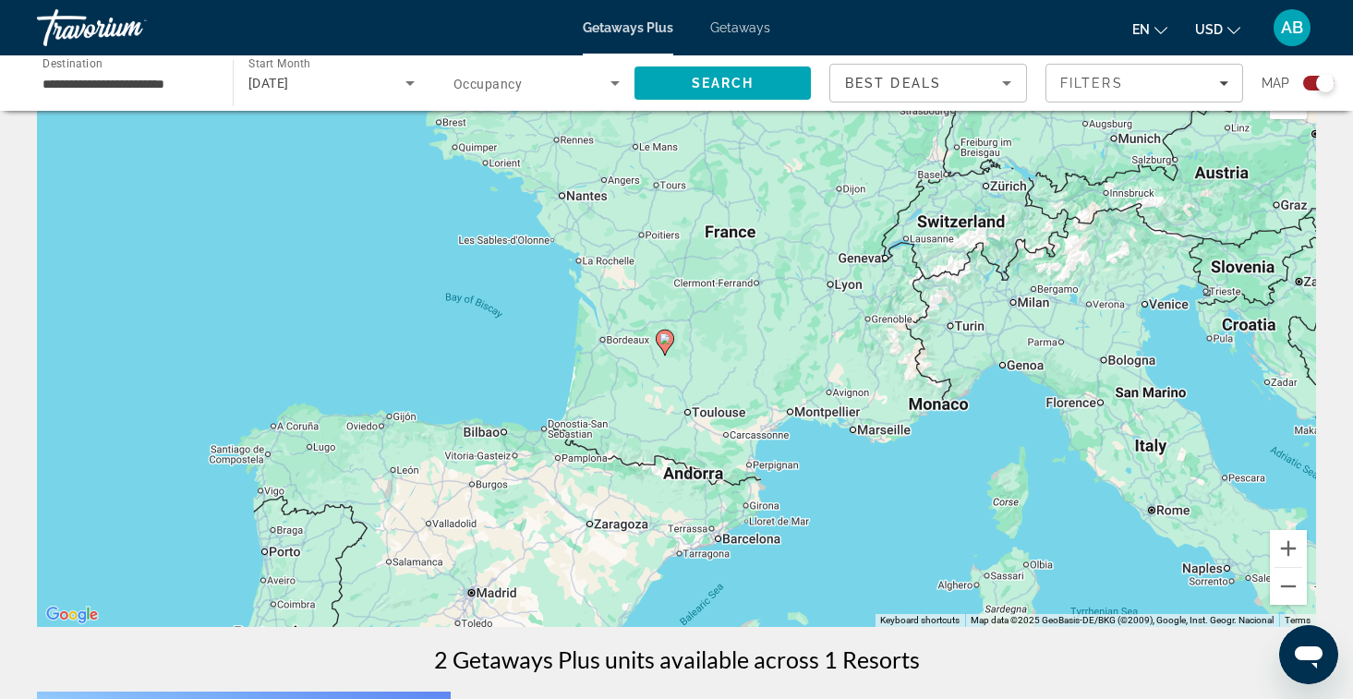
drag, startPoint x: 1199, startPoint y: 354, endPoint x: 1065, endPoint y: 574, distance: 257.4
click at [1066, 574] on div "To navigate, press the arrow keys. To activate drag with keyboard, press Alt + …" at bounding box center [676, 350] width 1279 height 554
